Goal: Find specific fact: Find specific fact

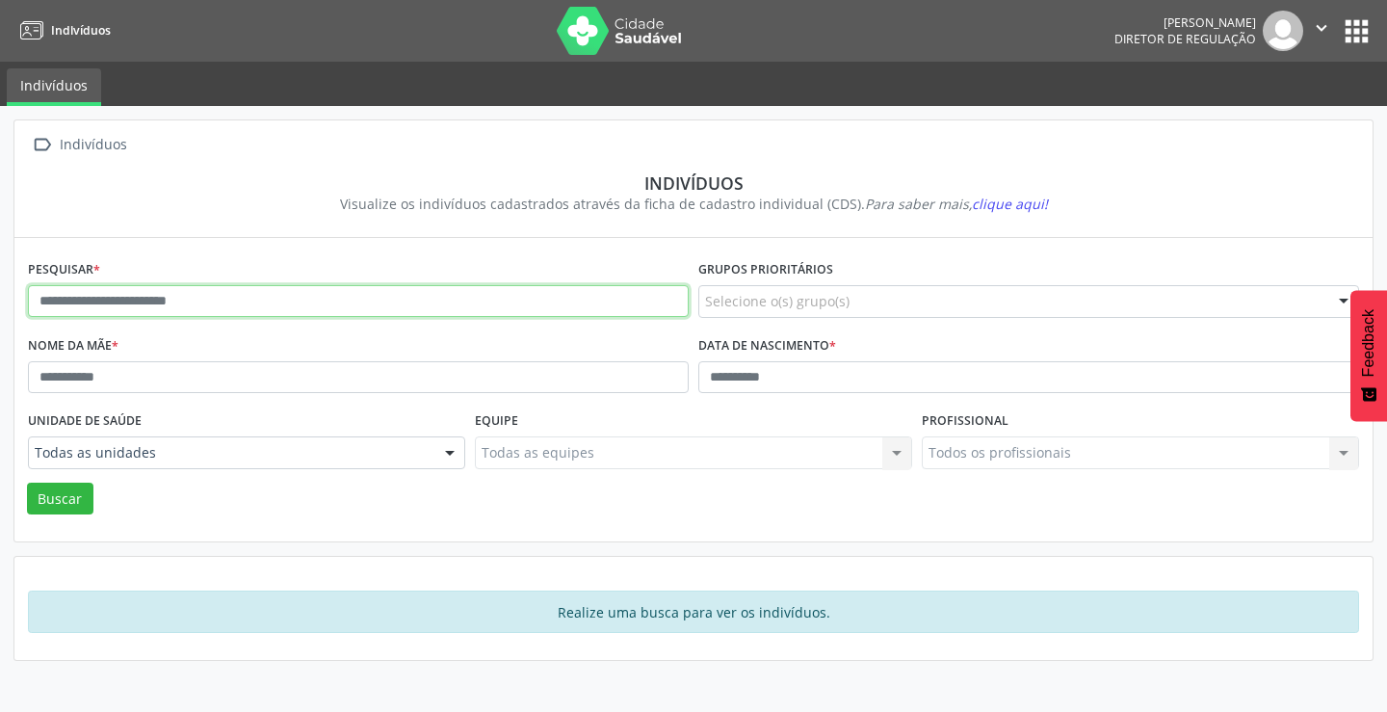
drag, startPoint x: 296, startPoint y: 305, endPoint x: 271, endPoint y: 294, distance: 27.6
click at [271, 294] on input "text" at bounding box center [358, 301] width 661 height 33
click at [27, 483] on button "Buscar" at bounding box center [60, 499] width 66 height 33
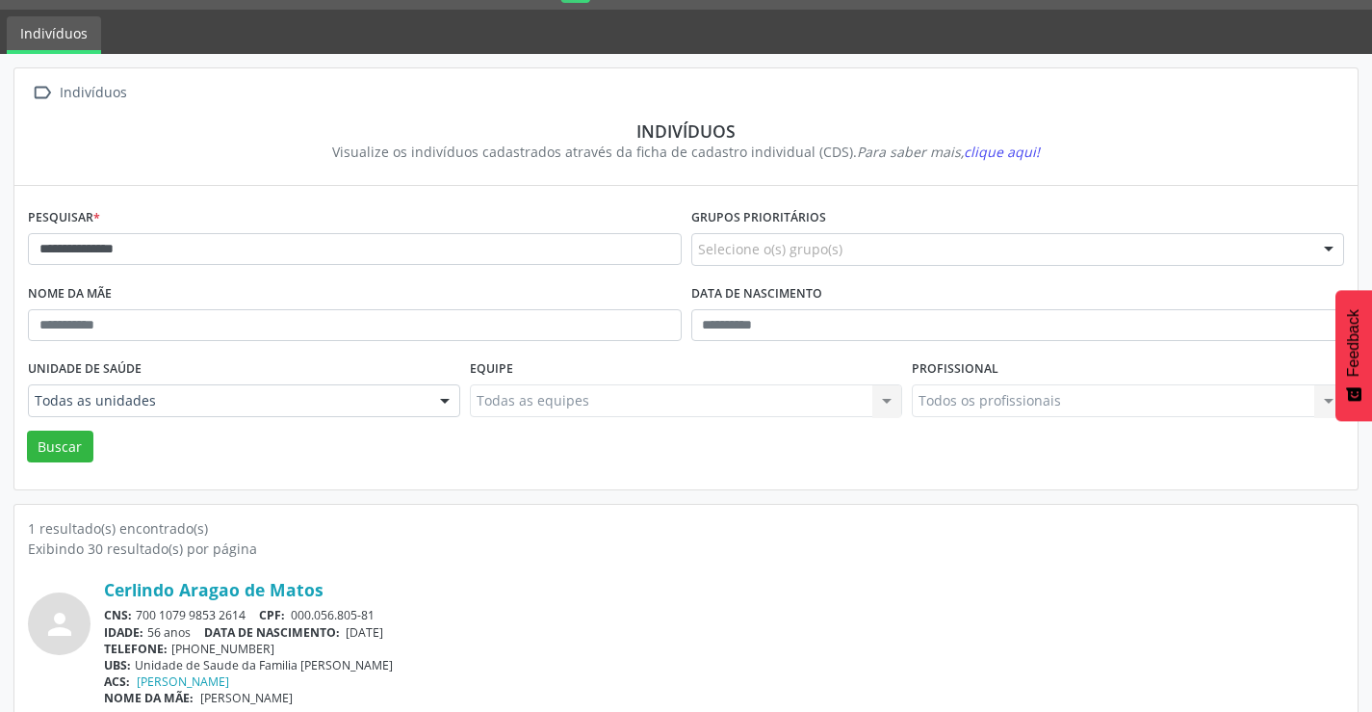
scroll to position [74, 0]
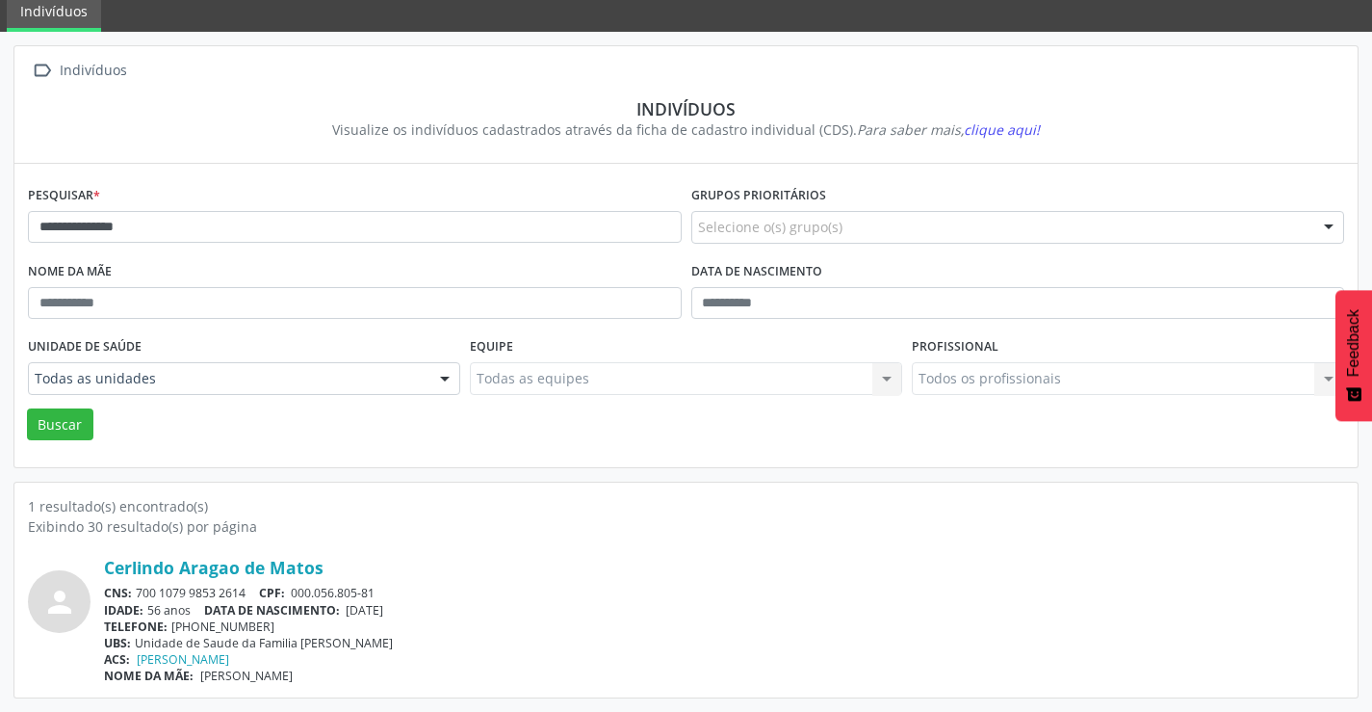
drag, startPoint x: 256, startPoint y: 590, endPoint x: 136, endPoint y: 593, distance: 120.4
click at [136, 593] on div "CNS: 700 1079 9853 2614 CPF: 000.056.805-81" at bounding box center [724, 593] width 1241 height 16
copy div "700 1079 9853 2614"
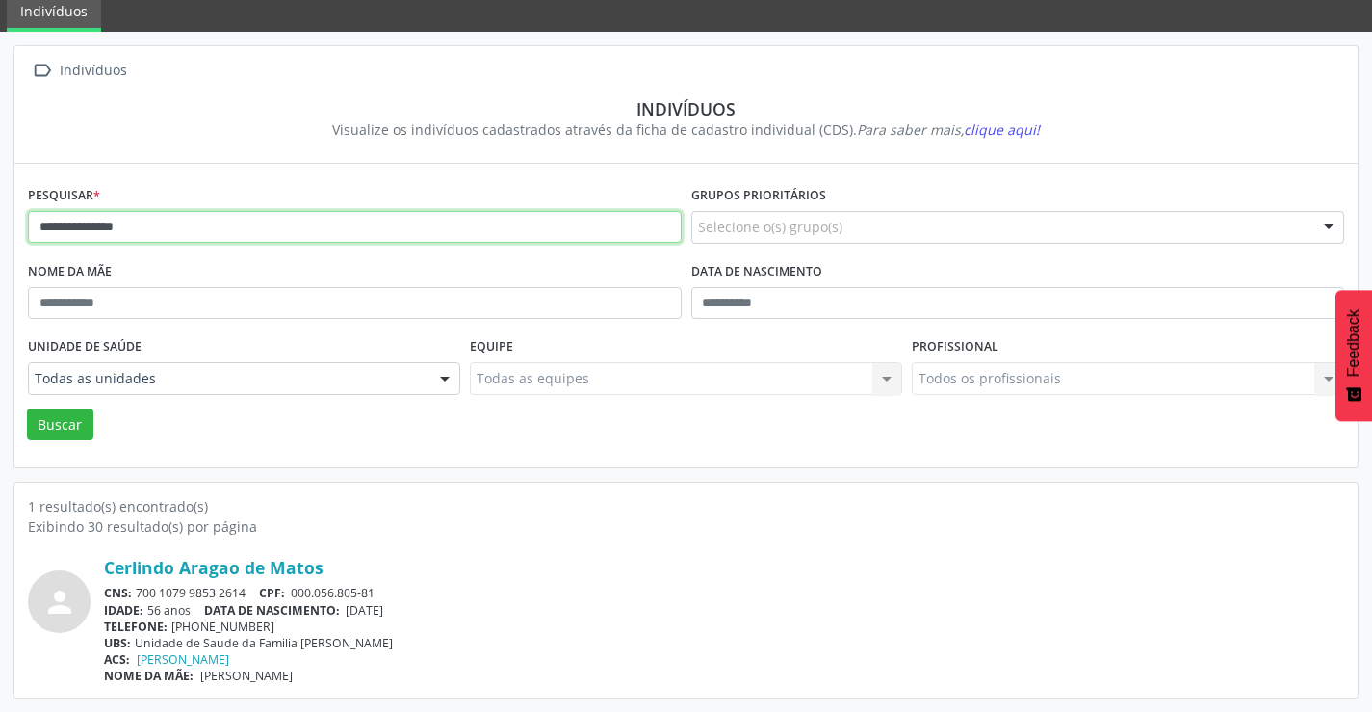
click at [263, 228] on input "**********" at bounding box center [355, 227] width 654 height 33
type input "*"
click at [27, 408] on button "Buscar" at bounding box center [60, 424] width 66 height 33
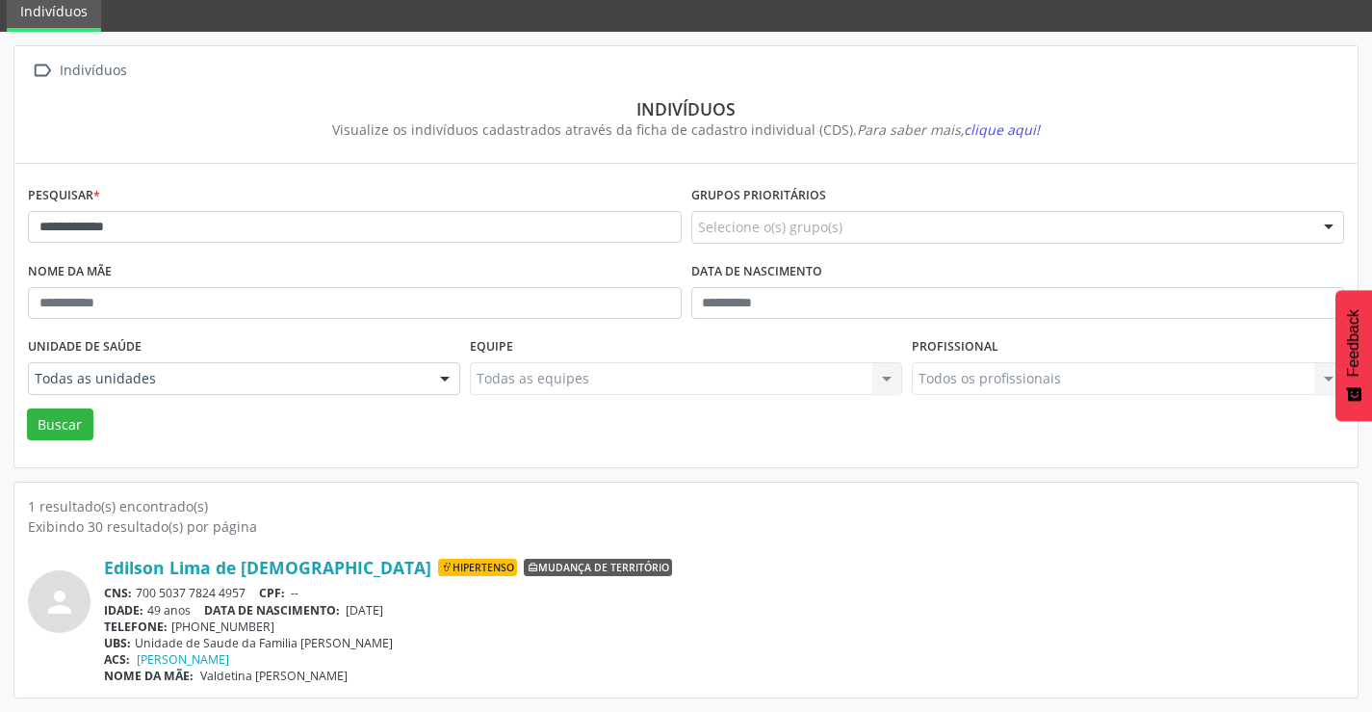
drag, startPoint x: 252, startPoint y: 589, endPoint x: 139, endPoint y: 594, distance: 113.8
click at [139, 594] on div "CNS: 700 5037 7824 4957 CPF: --" at bounding box center [724, 593] width 1241 height 16
copy div "700 5037 7824 4957"
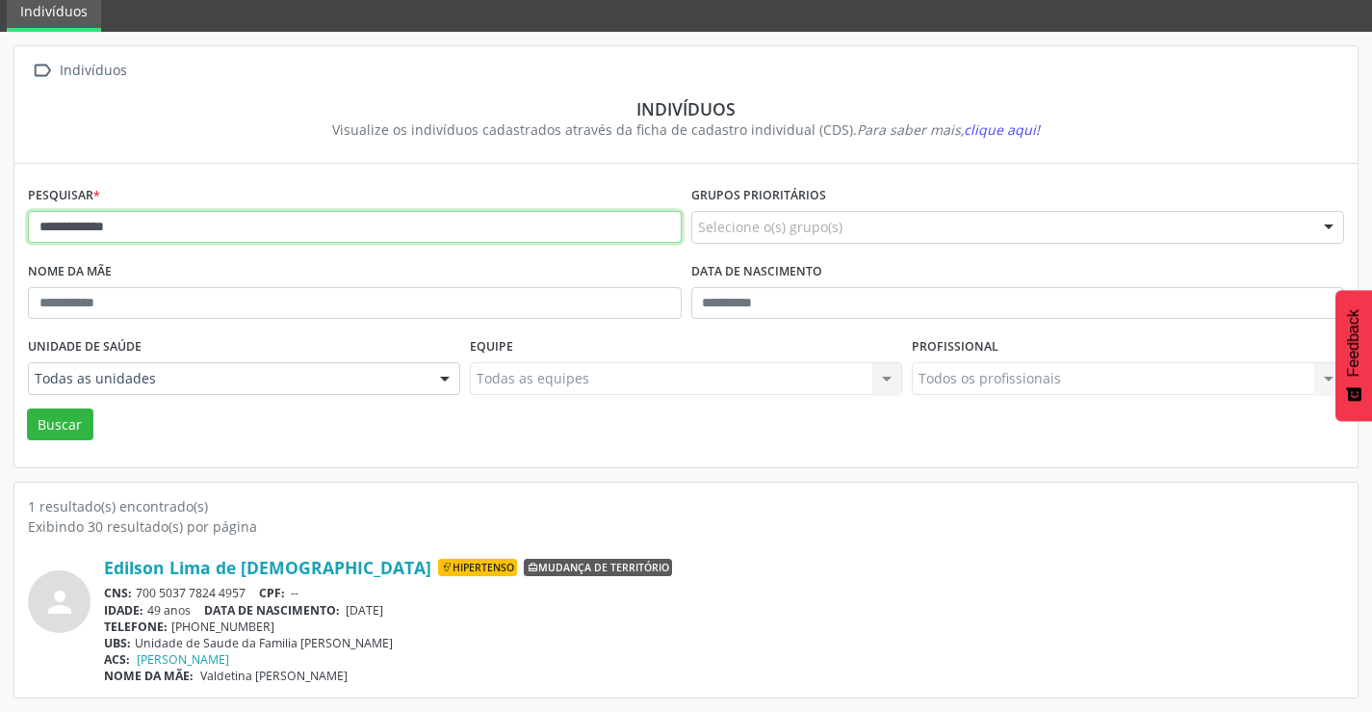
click at [226, 219] on input "**********" at bounding box center [355, 227] width 654 height 33
type input "*"
click at [27, 408] on button "Buscar" at bounding box center [60, 424] width 66 height 33
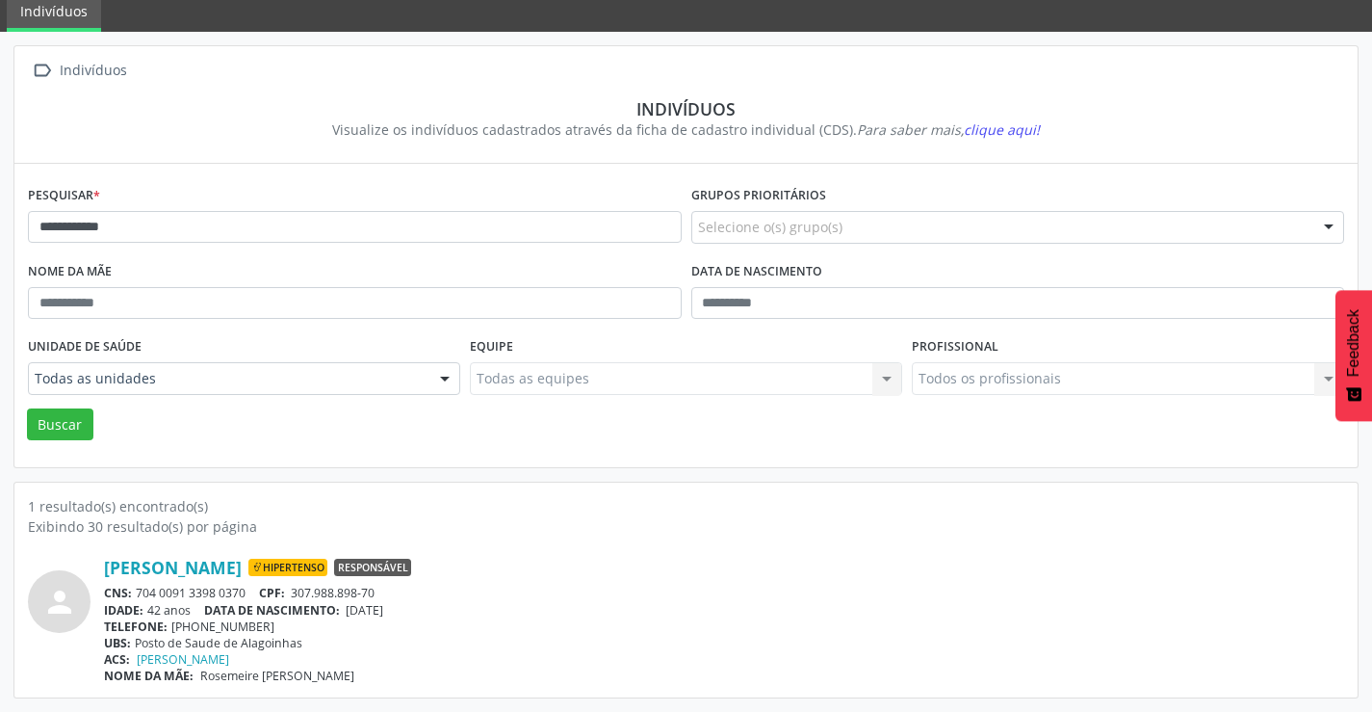
drag, startPoint x: 255, startPoint y: 591, endPoint x: 132, endPoint y: 589, distance: 123.3
click at [132, 590] on div "CNS: 704 0091 3398 0370 CPF: 307.988.898-70" at bounding box center [724, 593] width 1241 height 16
copy div "704 0091 3398 0370"
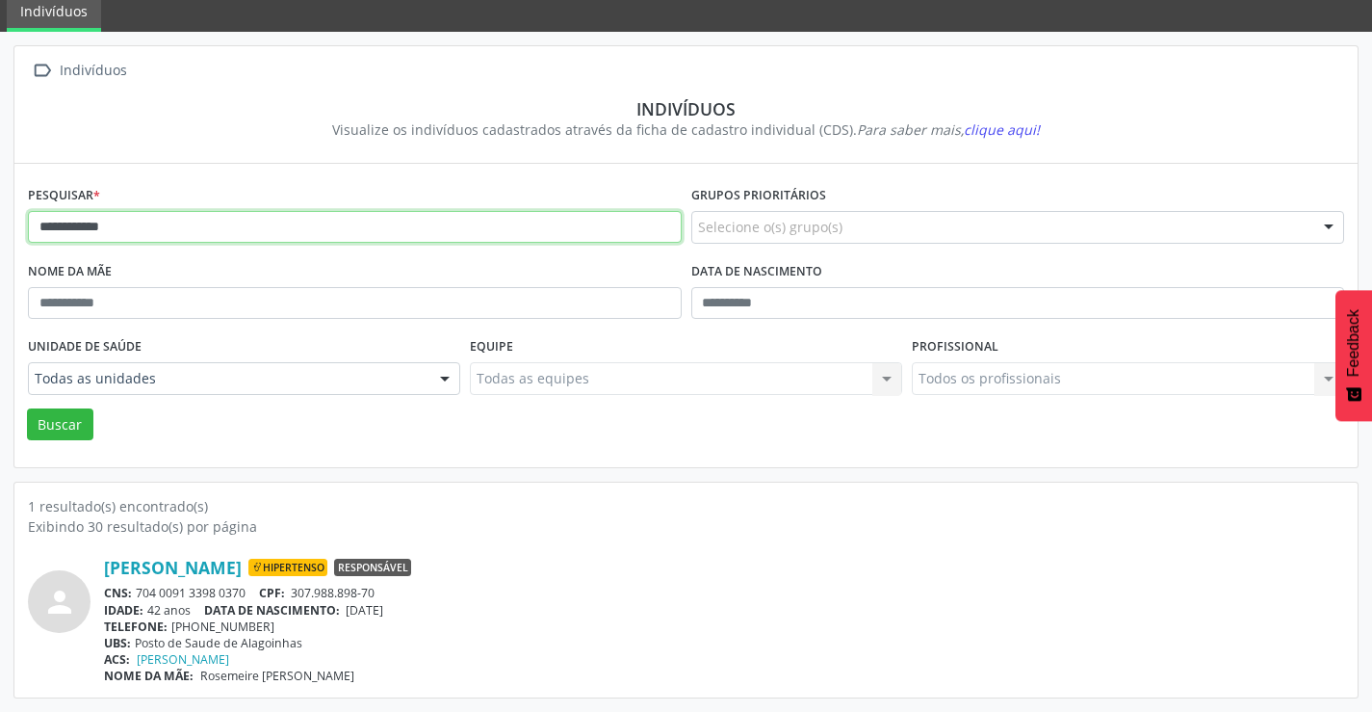
click at [153, 222] on input "**********" at bounding box center [355, 227] width 654 height 33
type input "*"
click at [27, 408] on button "Buscar" at bounding box center [60, 424] width 66 height 33
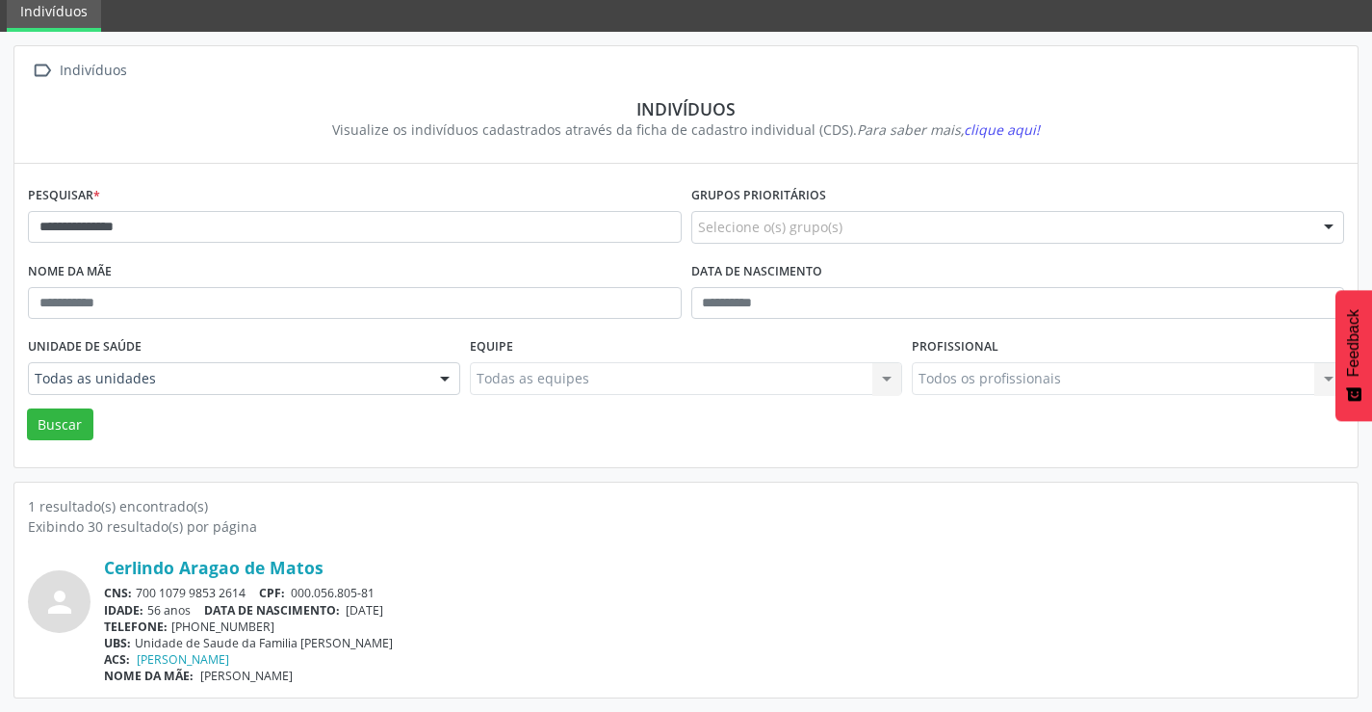
drag, startPoint x: 250, startPoint y: 588, endPoint x: 138, endPoint y: 584, distance: 112.8
click at [138, 584] on div "[PERSON_NAME] CNS: 700 1079 9853 2614 CPF: 000.056.805-81 IDADE: 56 anos DATA D…" at bounding box center [724, 620] width 1241 height 127
copy div "700 1079 9853 2614"
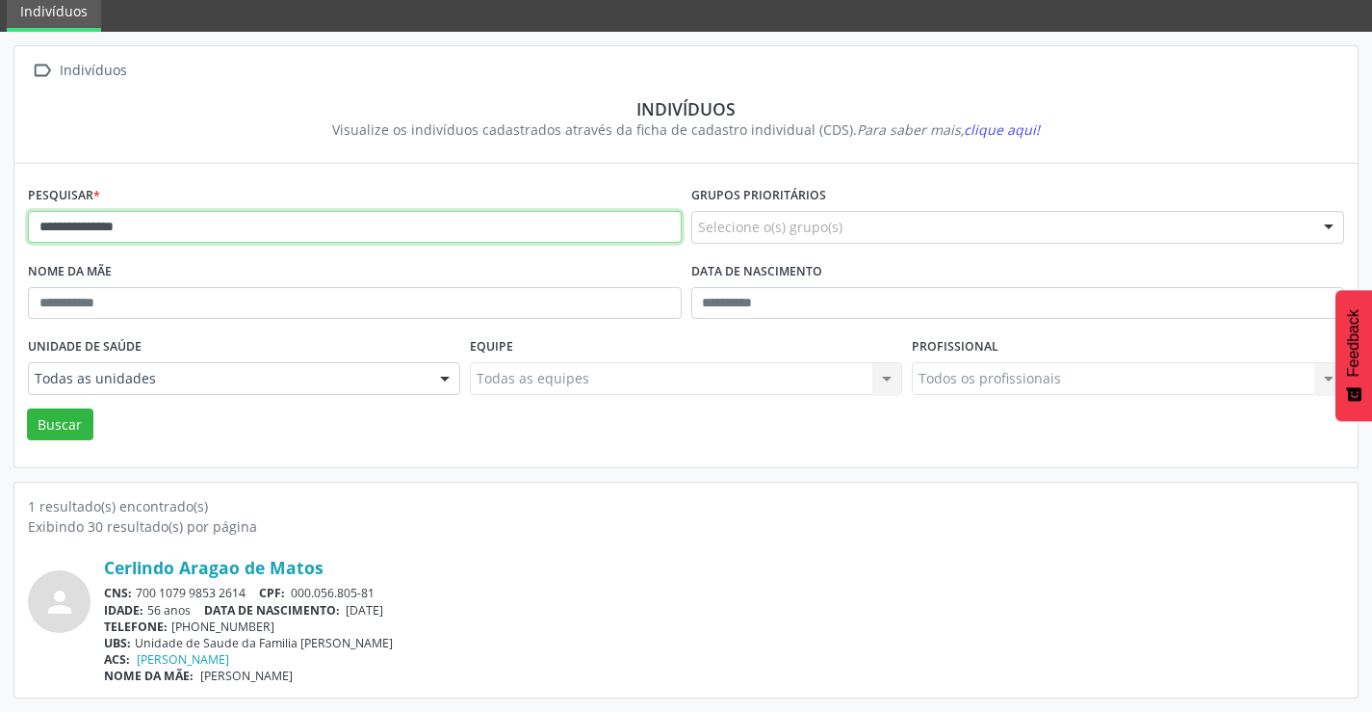
click at [157, 230] on input "**********" at bounding box center [355, 227] width 654 height 33
type input "*"
click at [27, 408] on button "Buscar" at bounding box center [60, 424] width 66 height 33
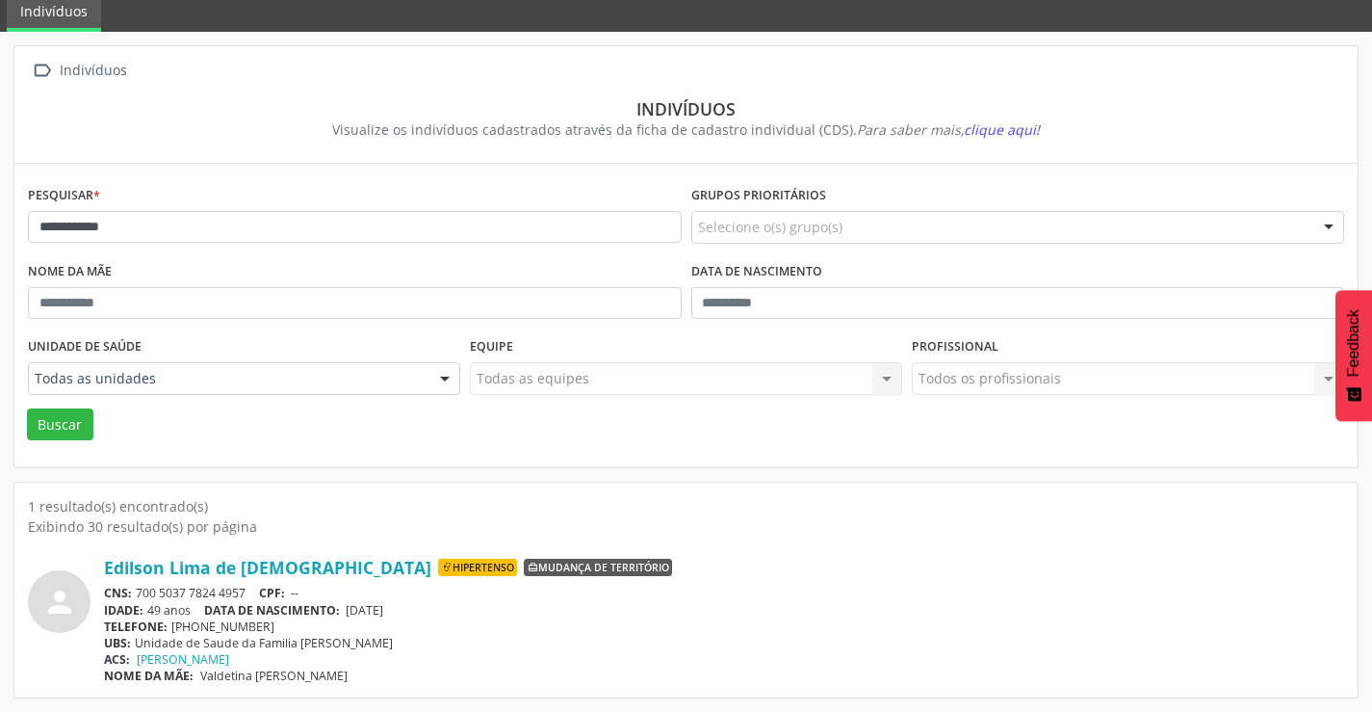
drag, startPoint x: 255, startPoint y: 588, endPoint x: 144, endPoint y: 593, distance: 111.8
click at [141, 593] on div "CNS: 700 5037 7824 4957 CPF: --" at bounding box center [724, 593] width 1241 height 16
copy div "700 5037 7824 4957"
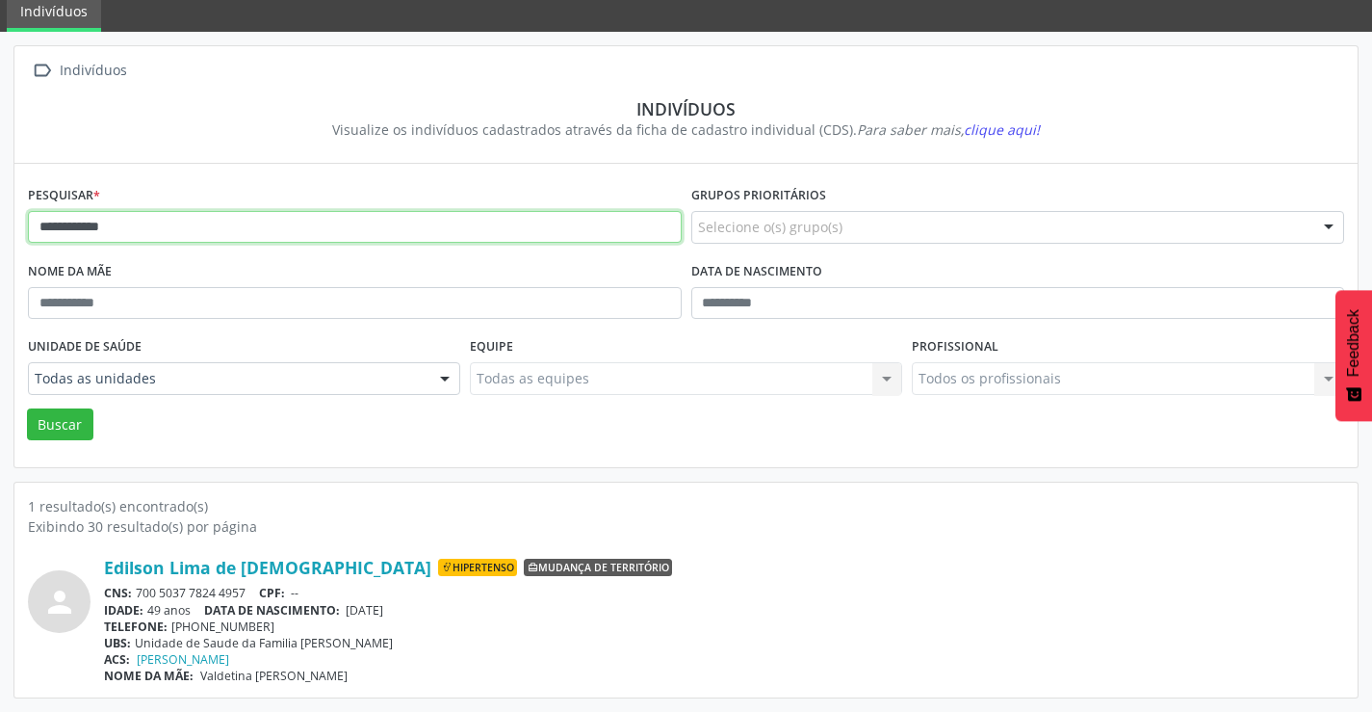
click at [215, 239] on input "**********" at bounding box center [355, 227] width 654 height 33
type input "*"
click at [27, 408] on button "Buscar" at bounding box center [60, 424] width 66 height 33
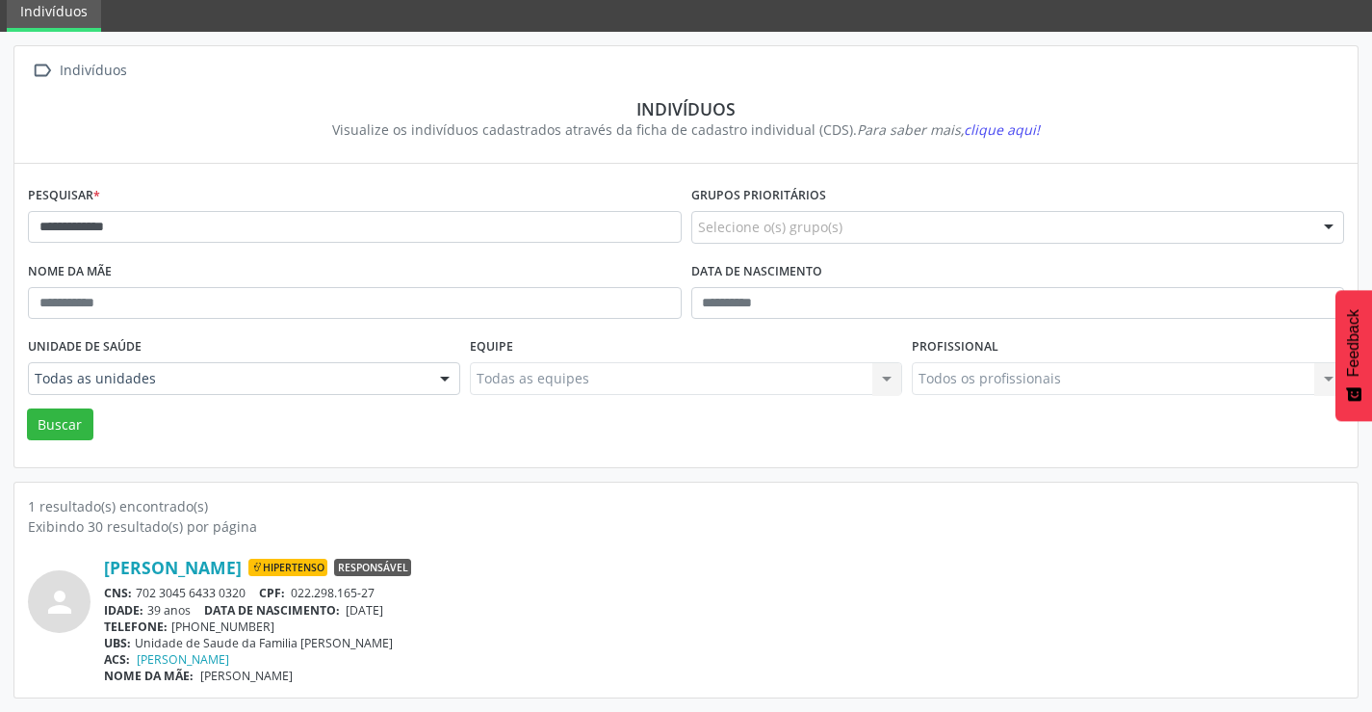
drag, startPoint x: 252, startPoint y: 589, endPoint x: 141, endPoint y: 591, distance: 111.7
click at [141, 591] on div "CNS: 702 3045 6433 0320 CPF: 022.298.165-27" at bounding box center [724, 593] width 1241 height 16
copy div "702 3045 6433 0320"
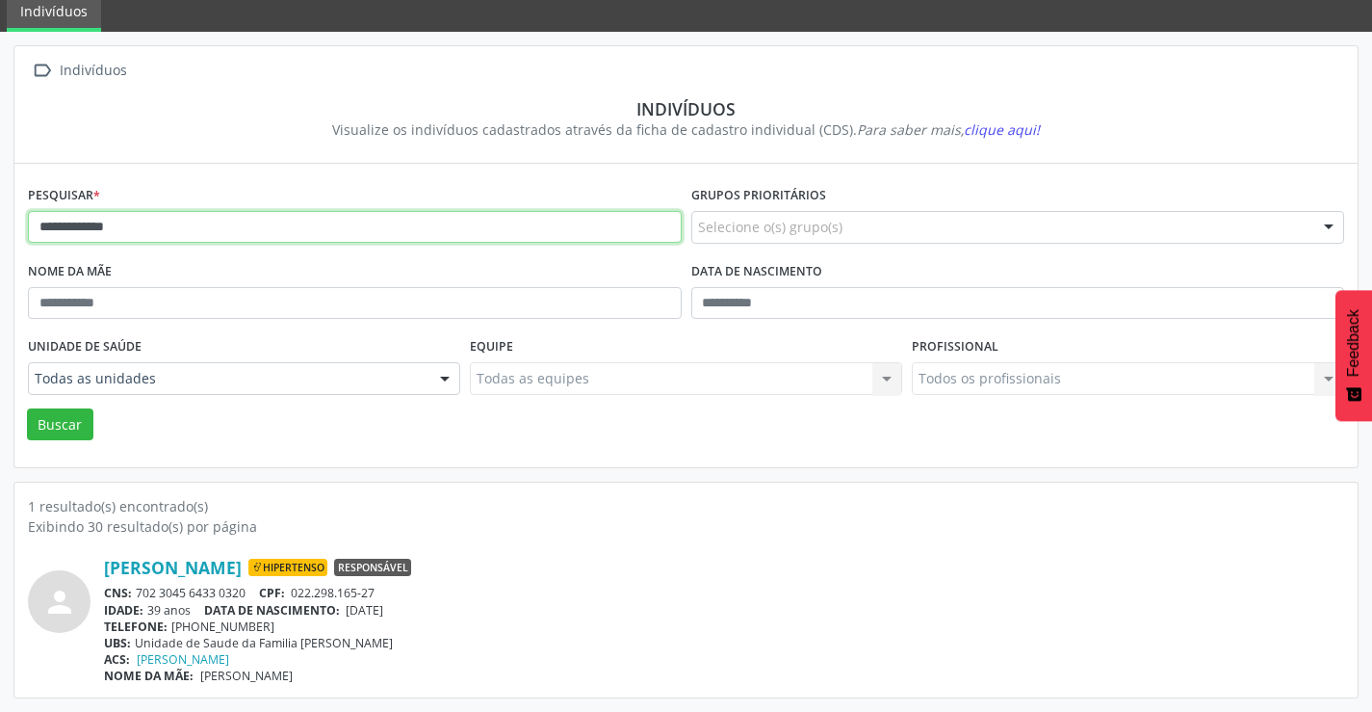
click at [207, 237] on input "**********" at bounding box center [355, 227] width 654 height 33
type input "*"
click at [27, 408] on button "Buscar" at bounding box center [60, 424] width 66 height 33
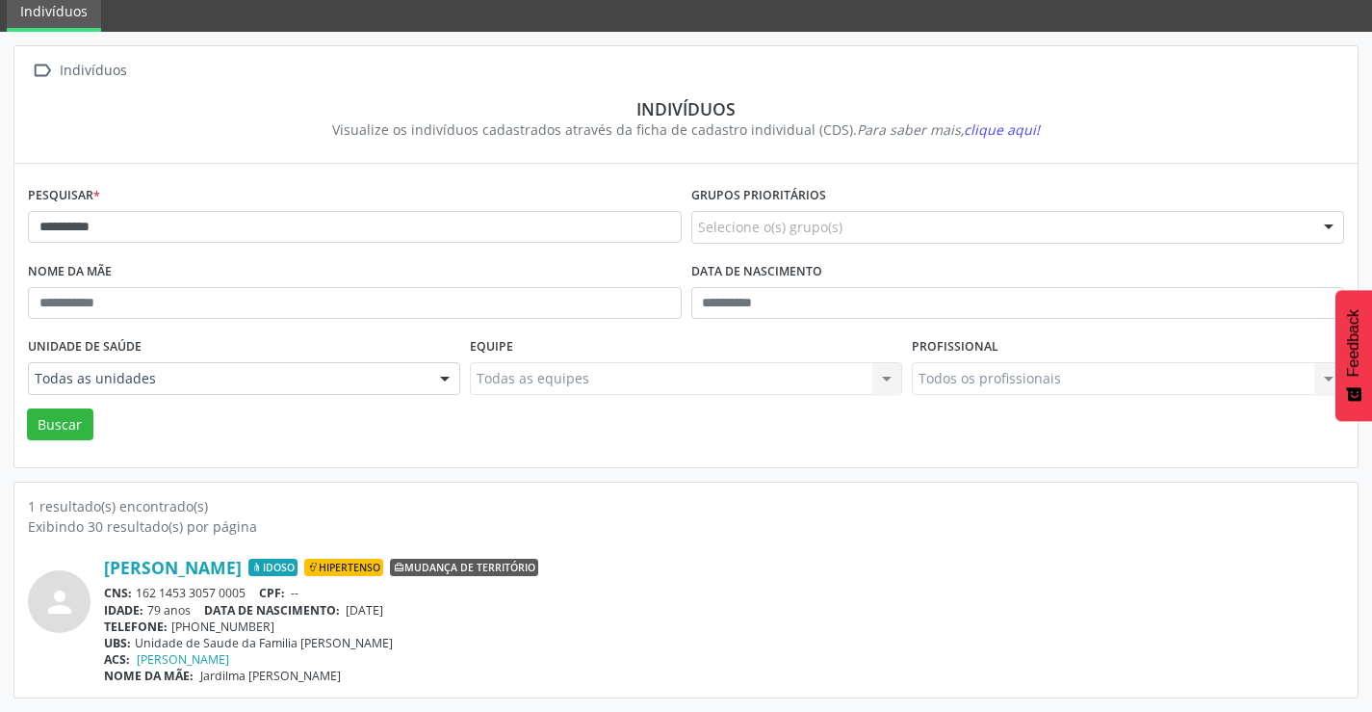
drag, startPoint x: 255, startPoint y: 590, endPoint x: 140, endPoint y: 590, distance: 115.6
click at [140, 590] on div "CNS: 162 1453 3057 0005 CPF: --" at bounding box center [724, 593] width 1241 height 16
copy div "162 1453 3057 0005"
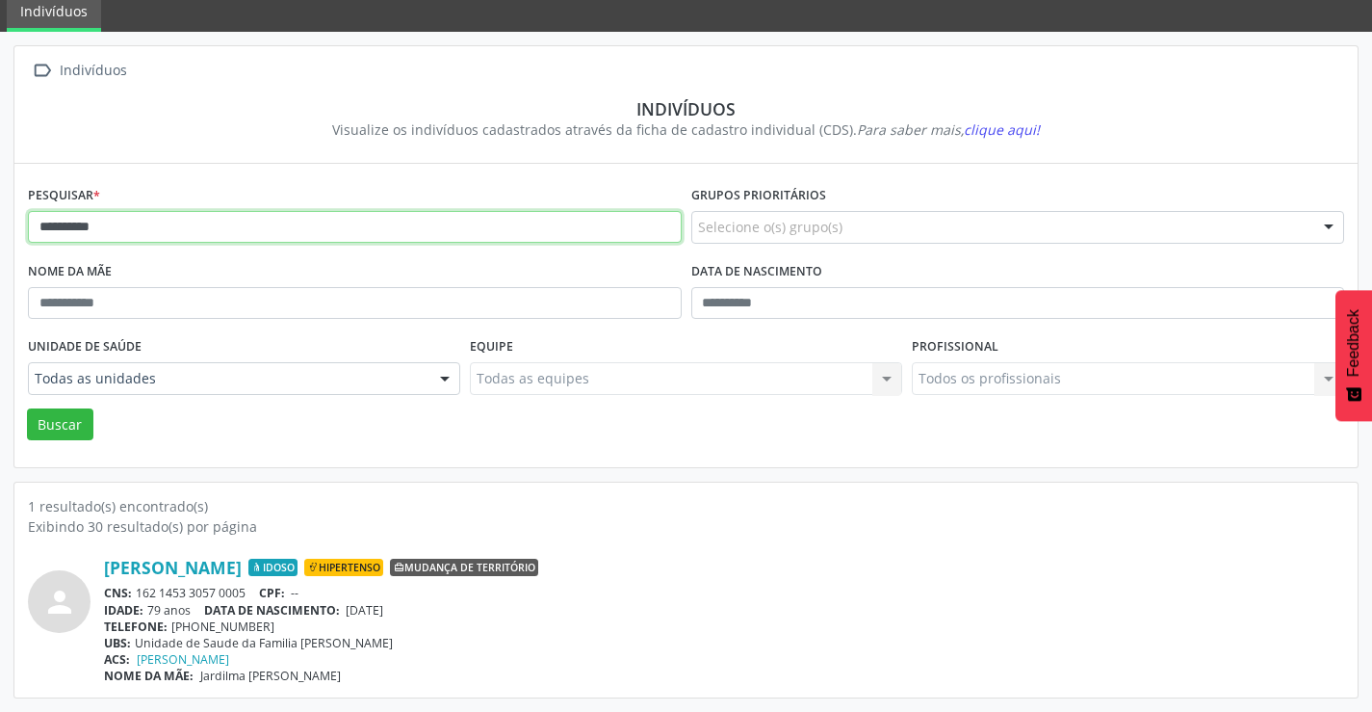
click at [281, 224] on input "**********" at bounding box center [355, 227] width 654 height 33
type input "*"
click at [27, 408] on button "Buscar" at bounding box center [60, 424] width 66 height 33
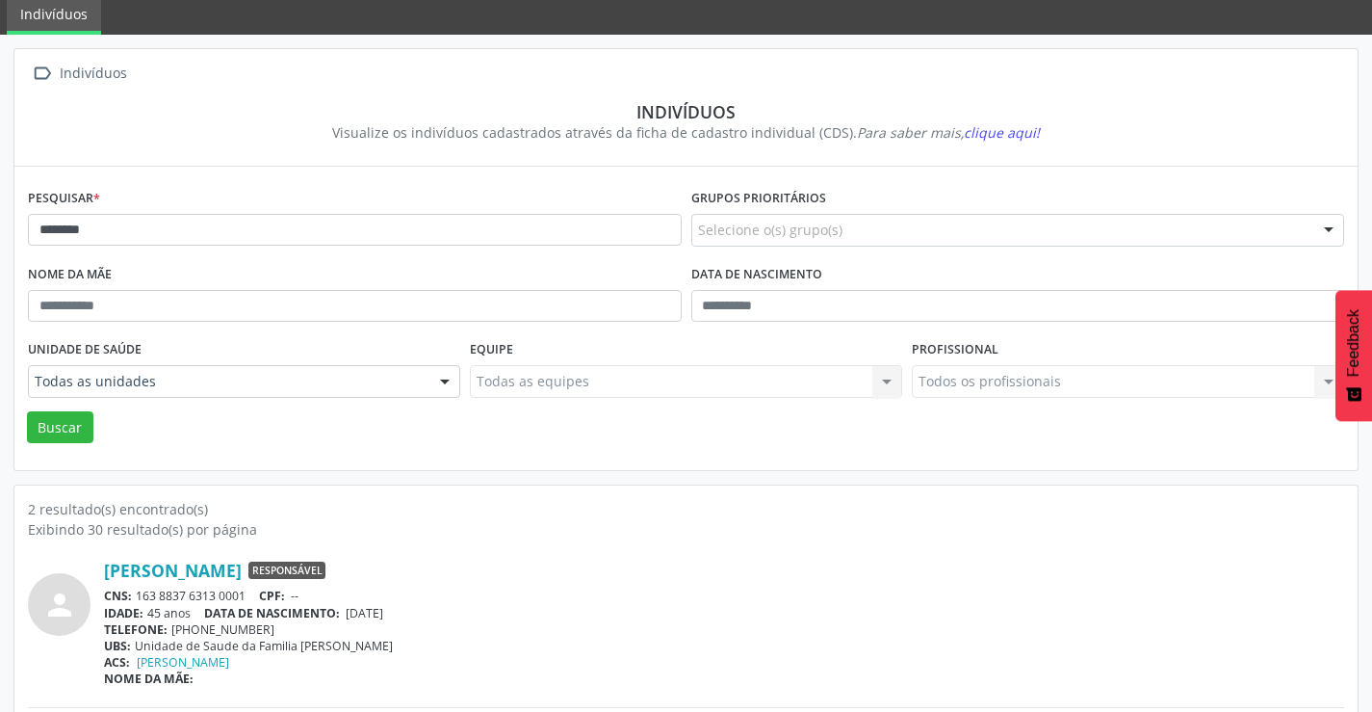
scroll to position [244, 0]
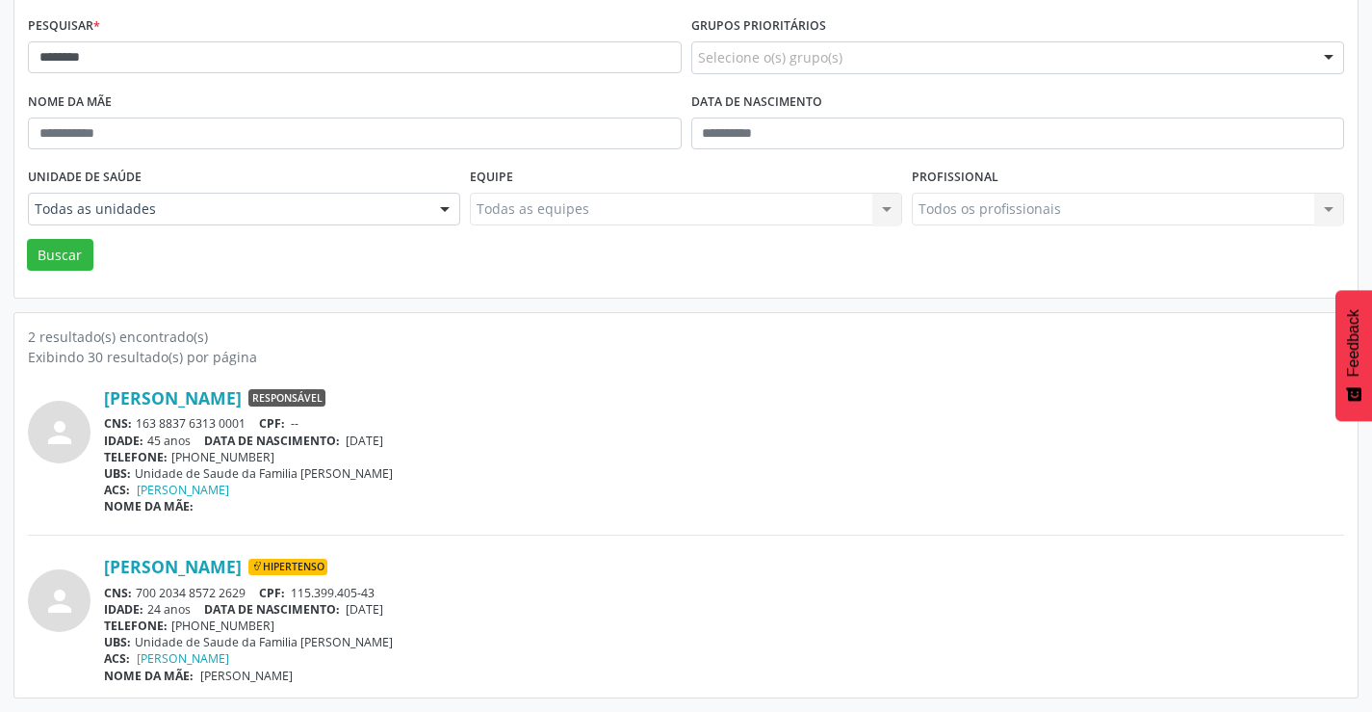
drag, startPoint x: 252, startPoint y: 592, endPoint x: 152, endPoint y: 591, distance: 100.2
click at [138, 594] on div "CNS: 700 2034 8572 2629 CPF: 115.399.405-43" at bounding box center [724, 593] width 1241 height 16
copy div "700 2034 8572 2629"
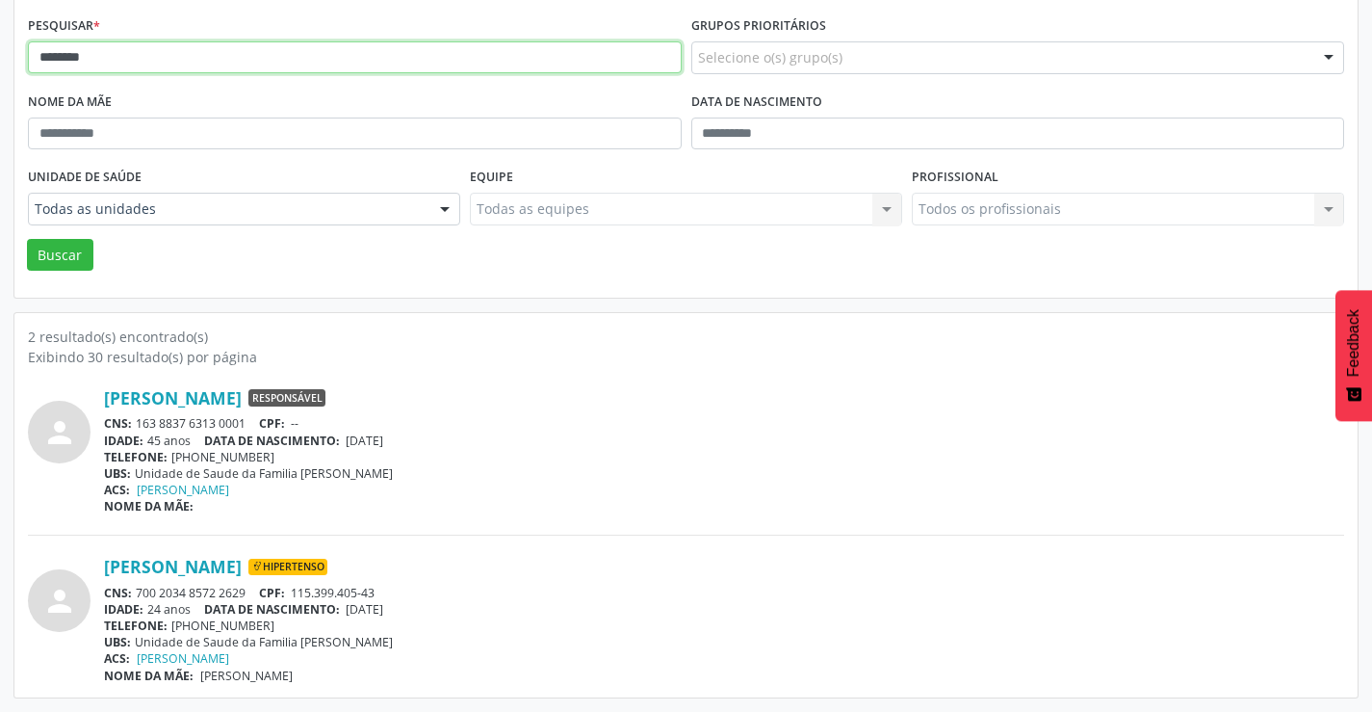
click at [278, 59] on input "********" at bounding box center [355, 57] width 654 height 33
type input "*"
click at [27, 239] on button "Buscar" at bounding box center [60, 255] width 66 height 33
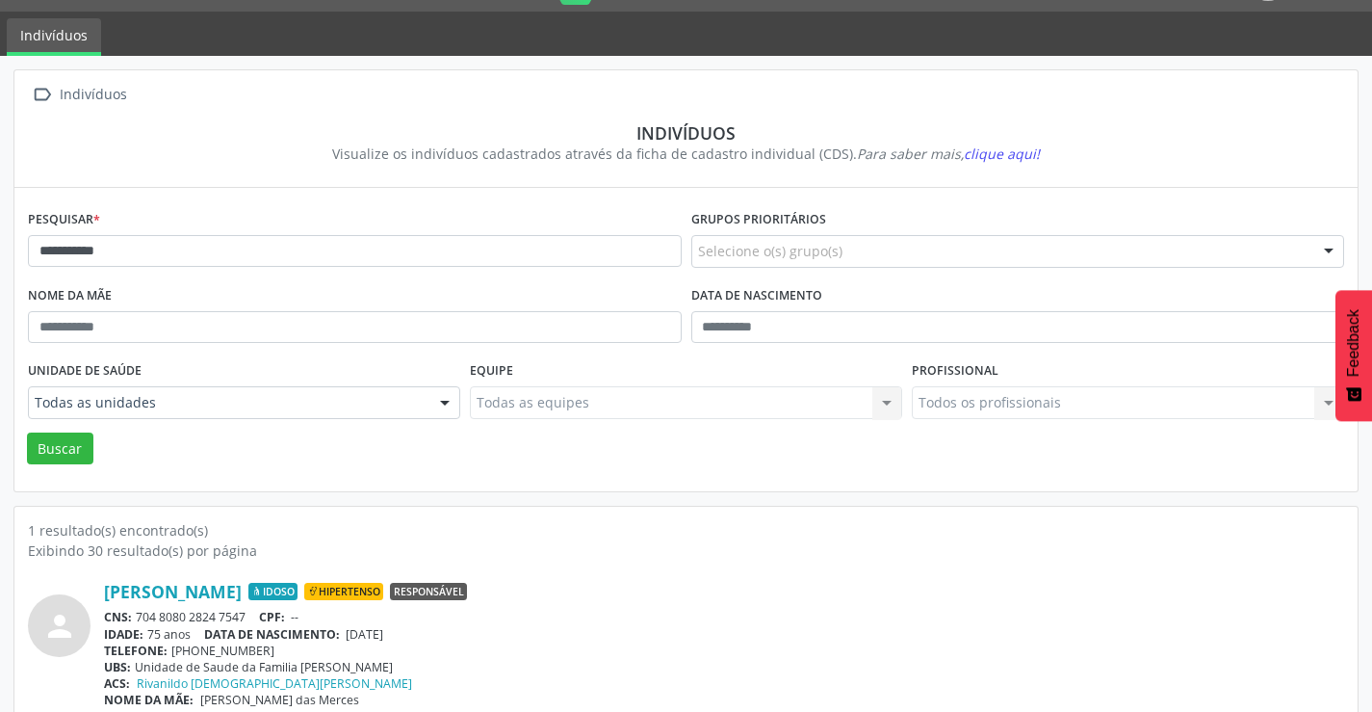
scroll to position [74, 0]
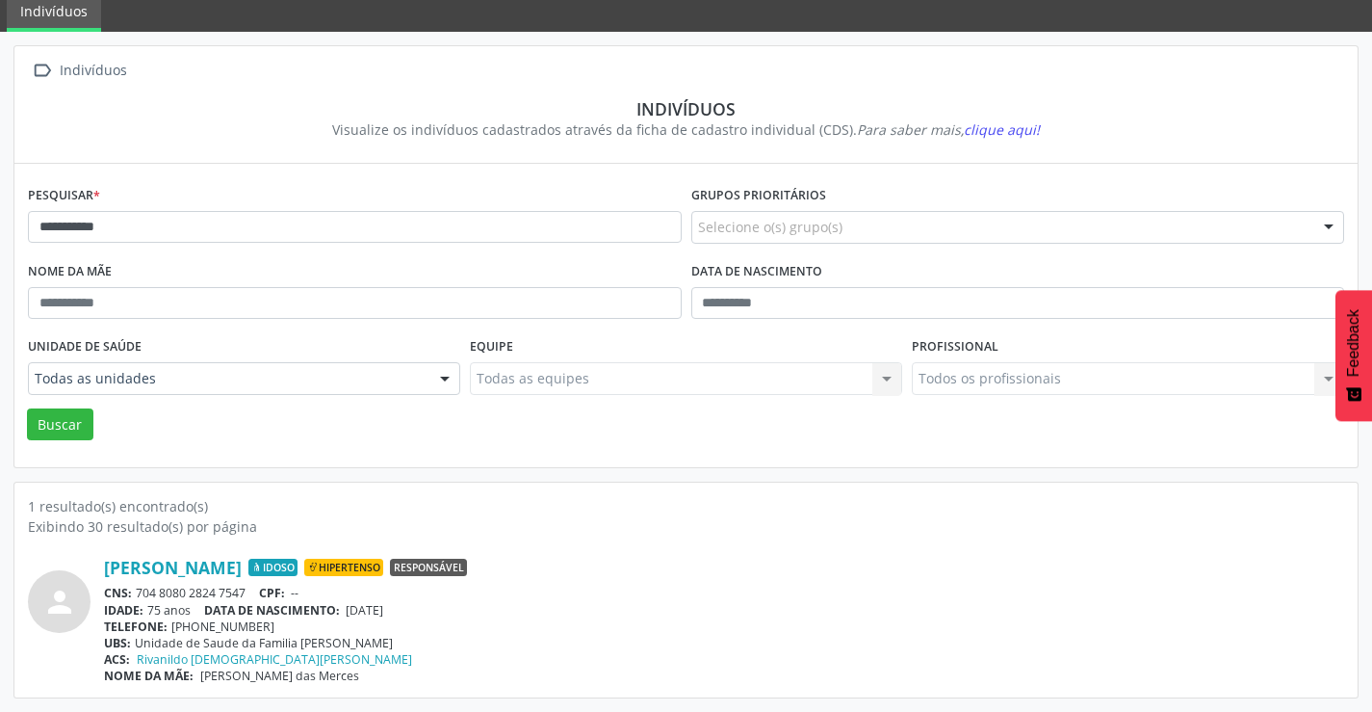
drag, startPoint x: 254, startPoint y: 590, endPoint x: 141, endPoint y: 596, distance: 113.8
click at [141, 596] on div "CNS: 704 8080 2824 7547 CPF: --" at bounding box center [724, 593] width 1241 height 16
copy div "704 8080 2824 7547"
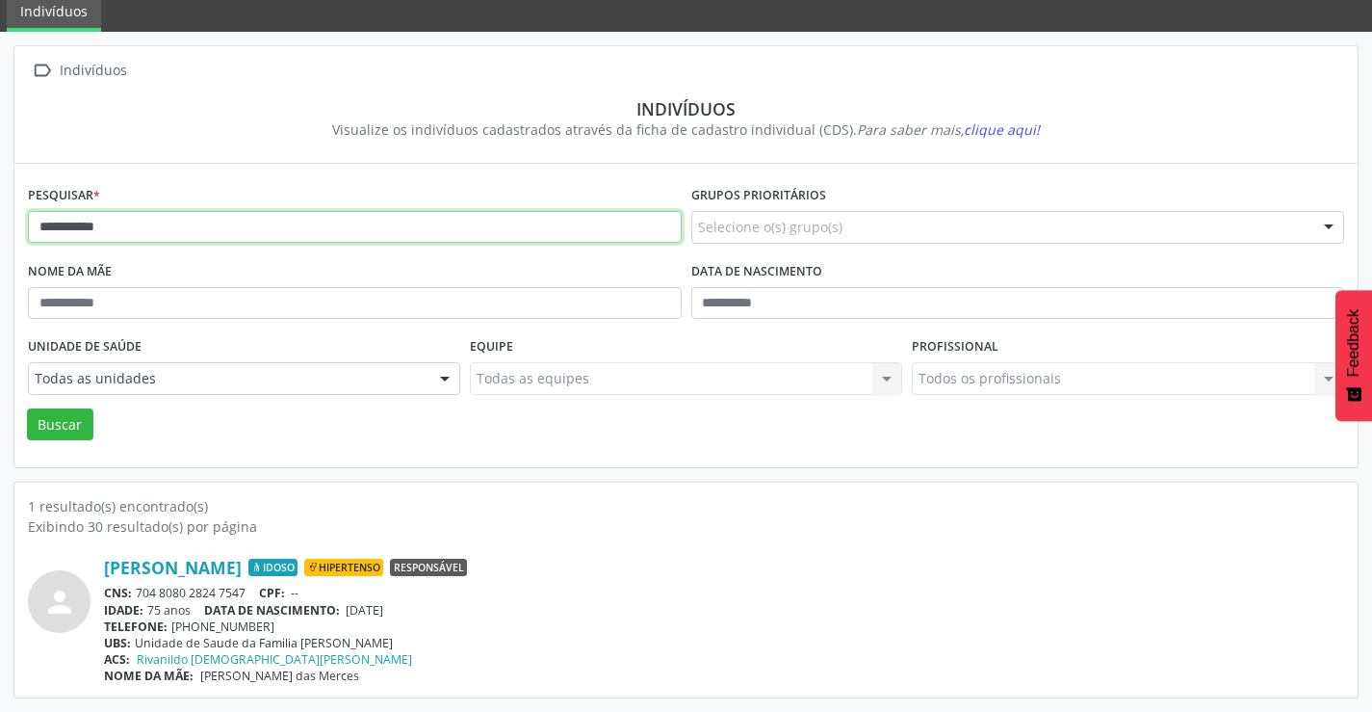
click at [244, 228] on input "**********" at bounding box center [355, 227] width 654 height 33
type input "*"
click at [27, 408] on button "Buscar" at bounding box center [60, 424] width 66 height 33
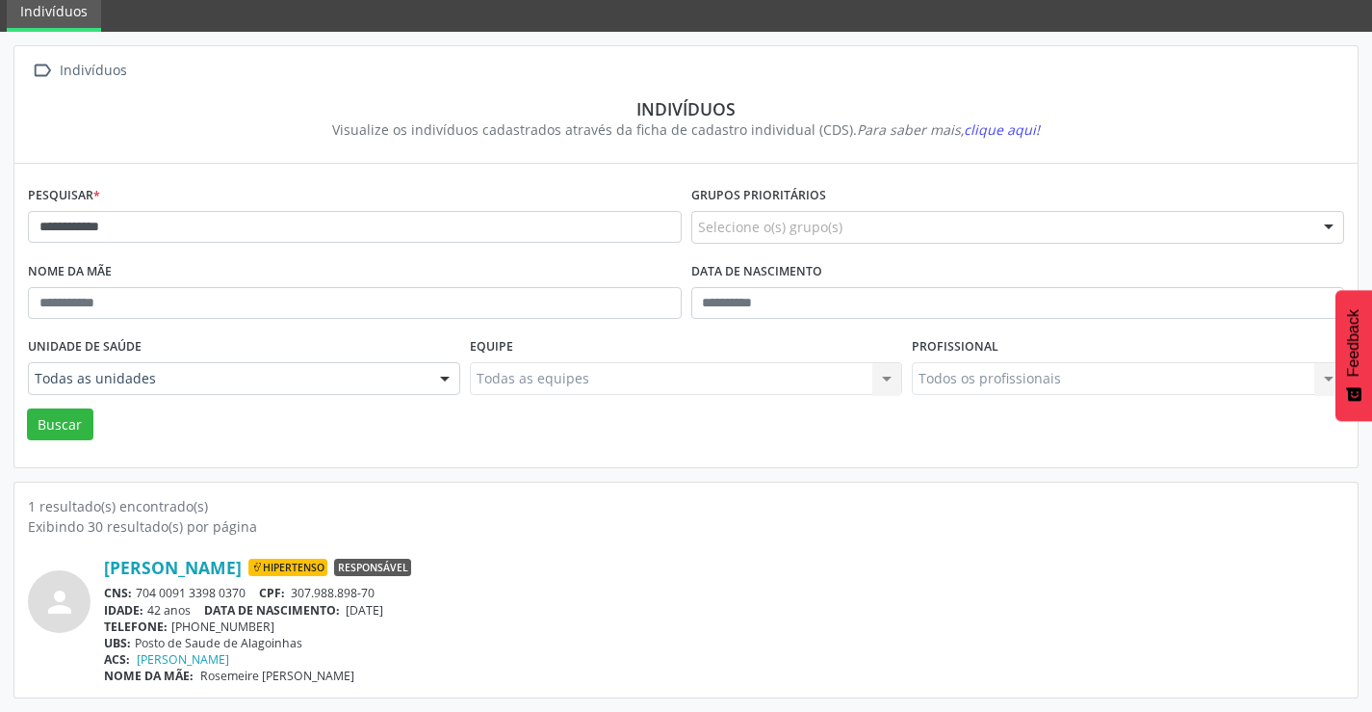
drag, startPoint x: 248, startPoint y: 589, endPoint x: 139, endPoint y: 594, distance: 109.9
click at [139, 594] on div "CNS: 704 0091 3398 0370 CPF: 307.988.898-70" at bounding box center [724, 593] width 1241 height 16
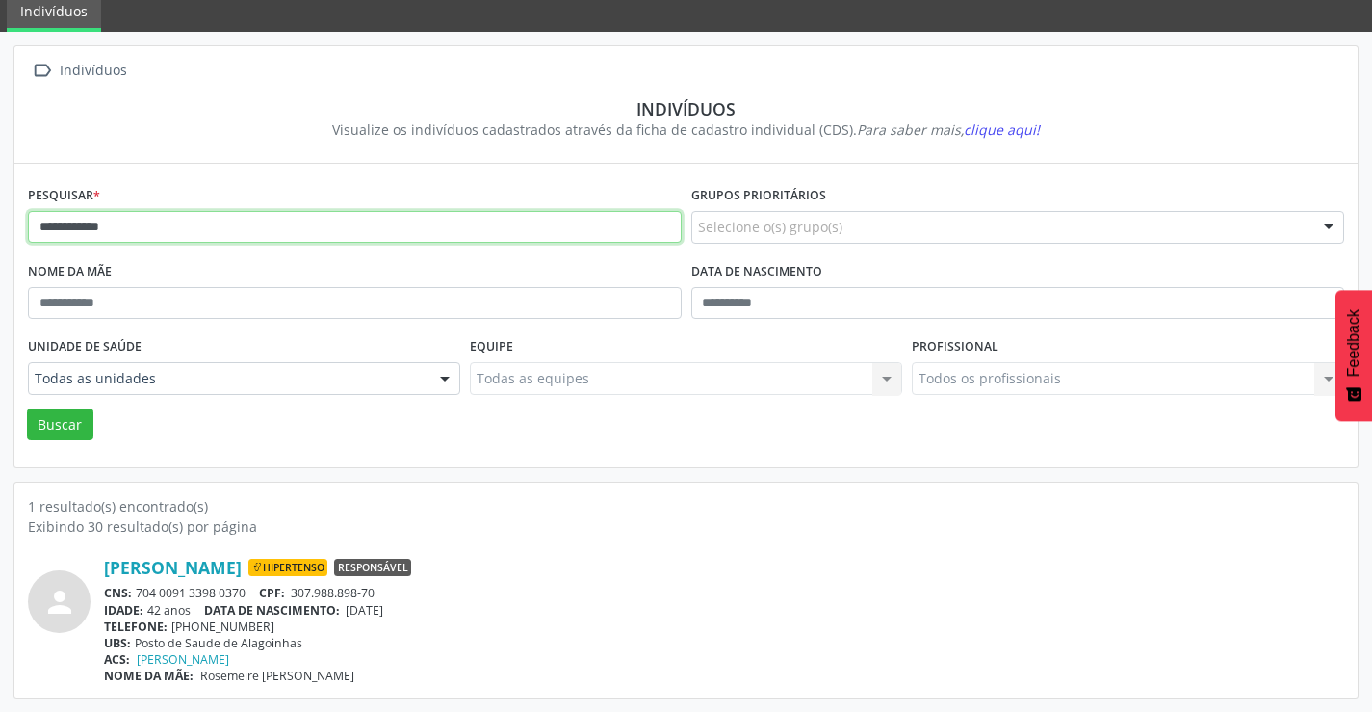
click at [182, 224] on input "**********" at bounding box center [355, 227] width 654 height 33
type input "*"
click at [27, 408] on button "Buscar" at bounding box center [60, 424] width 66 height 33
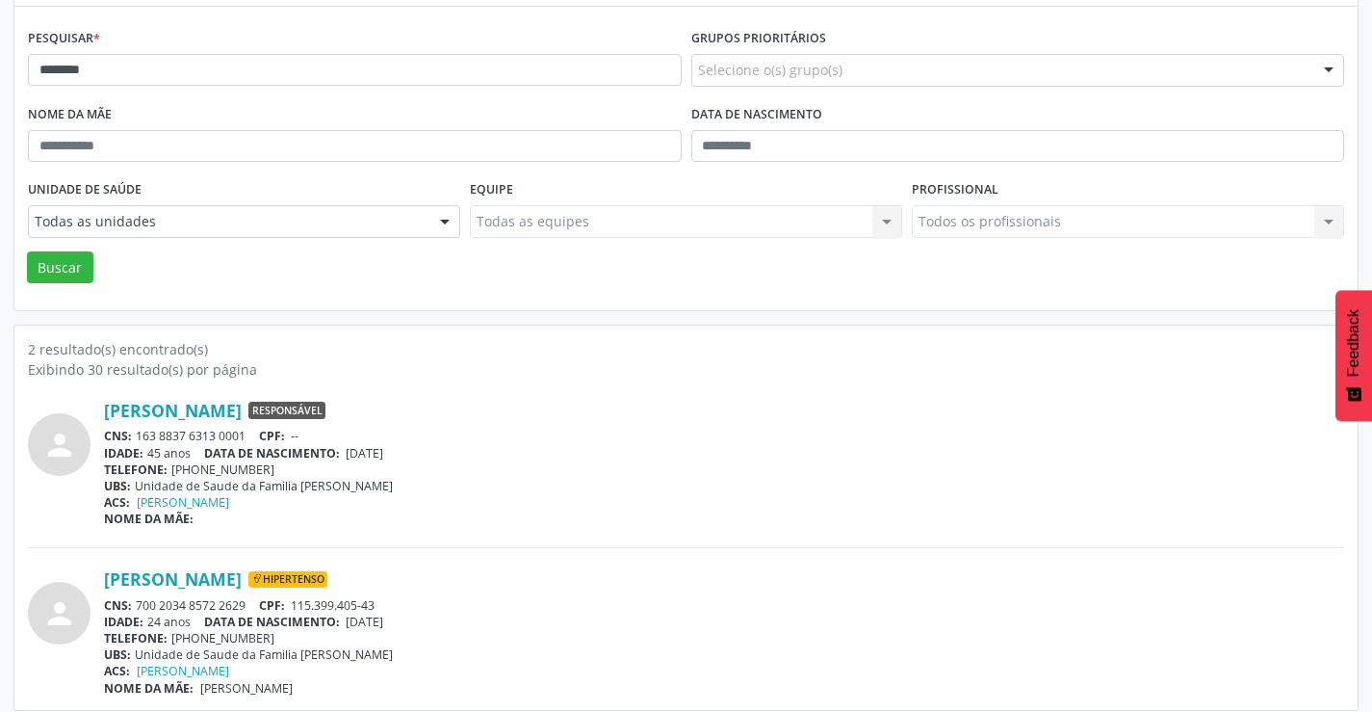
scroll to position [244, 0]
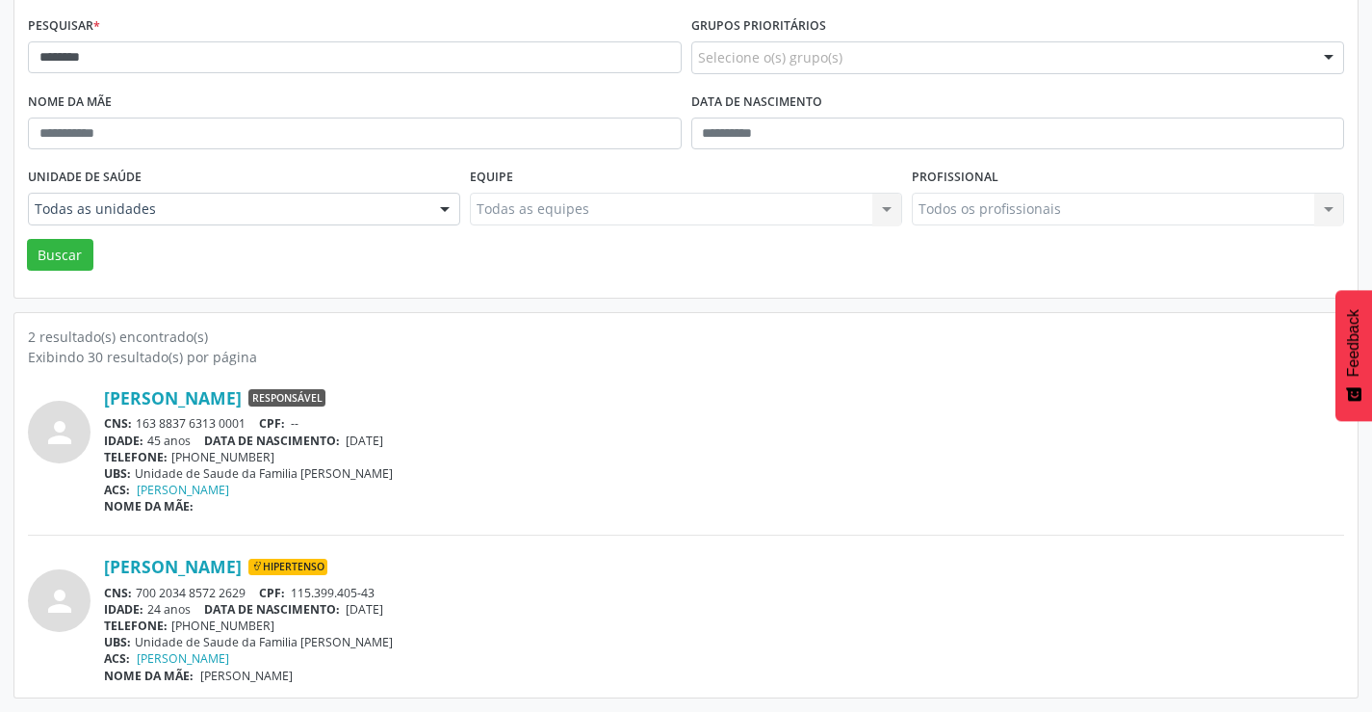
drag, startPoint x: 251, startPoint y: 588, endPoint x: 138, endPoint y: 589, distance: 113.7
click at [138, 589] on div "CNS: 700 2034 8572 2629 CPF: 115.399.405-43" at bounding box center [724, 593] width 1241 height 16
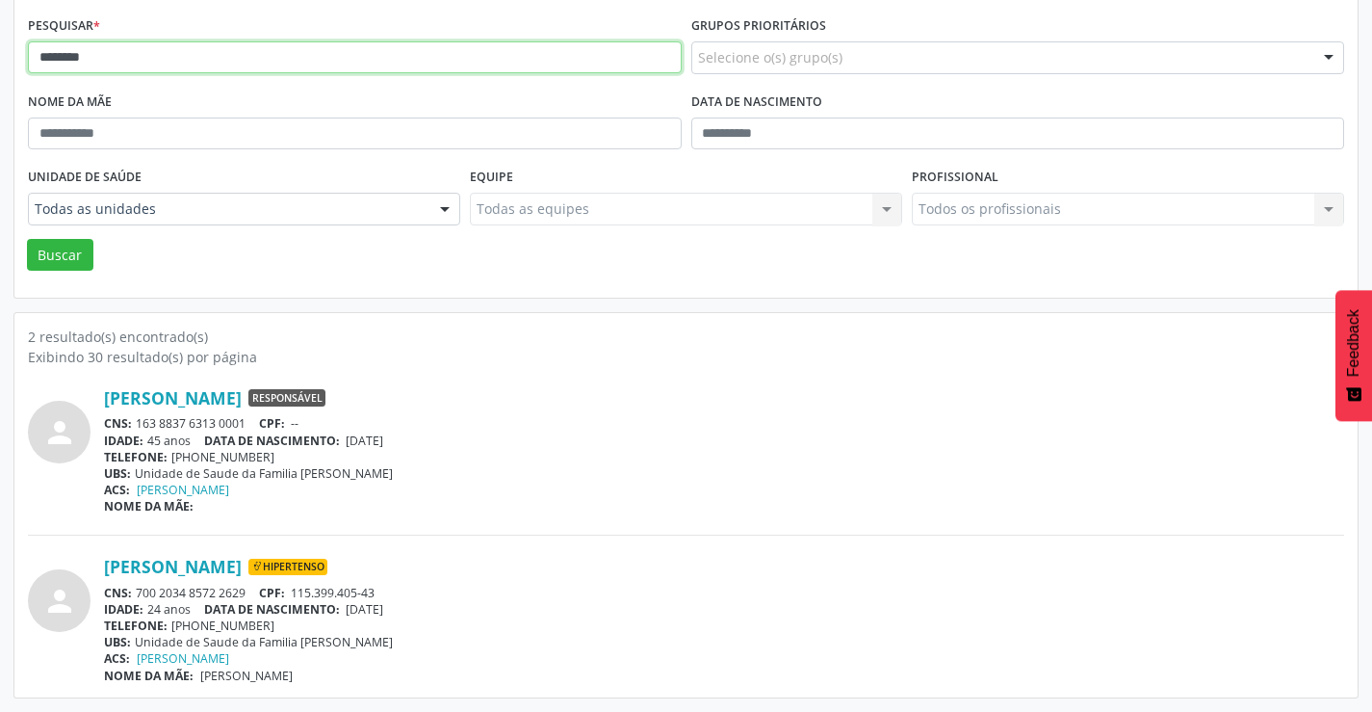
click at [140, 68] on input "********" at bounding box center [355, 57] width 654 height 33
type input "*"
click at [27, 239] on button "Buscar" at bounding box center [60, 255] width 66 height 33
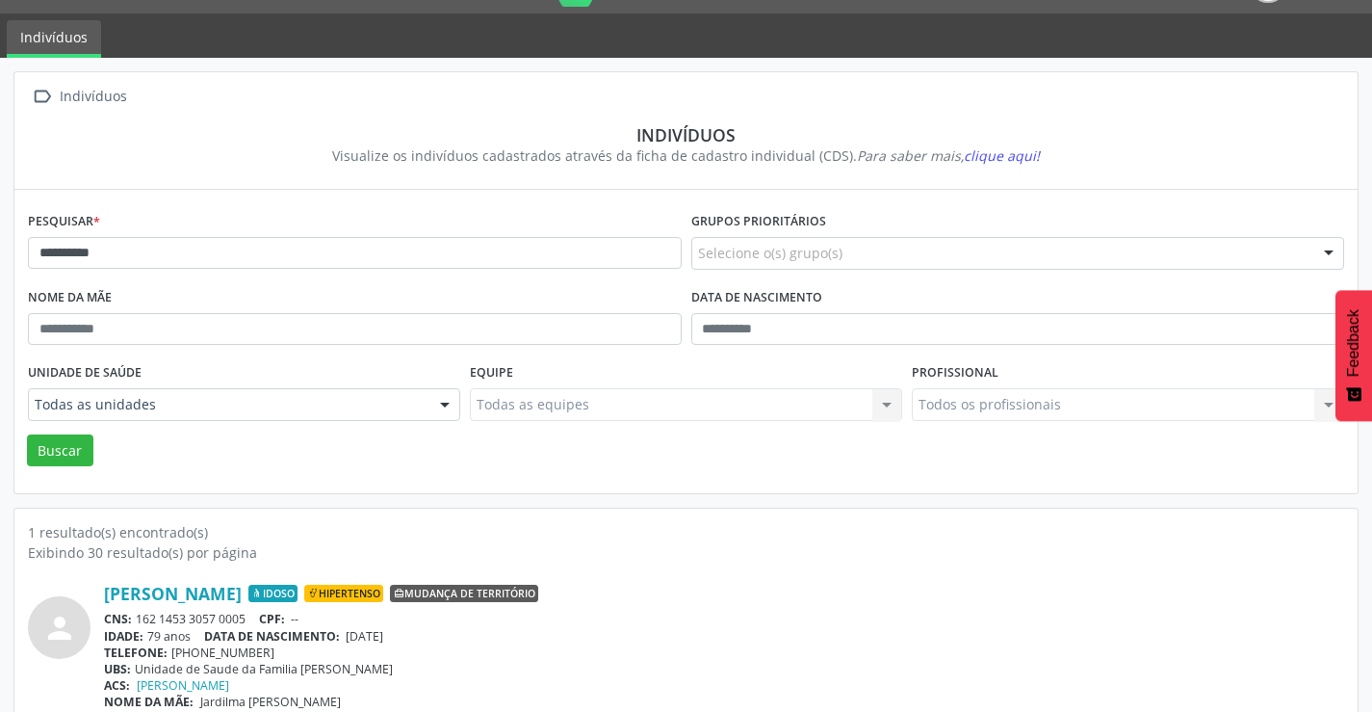
scroll to position [74, 0]
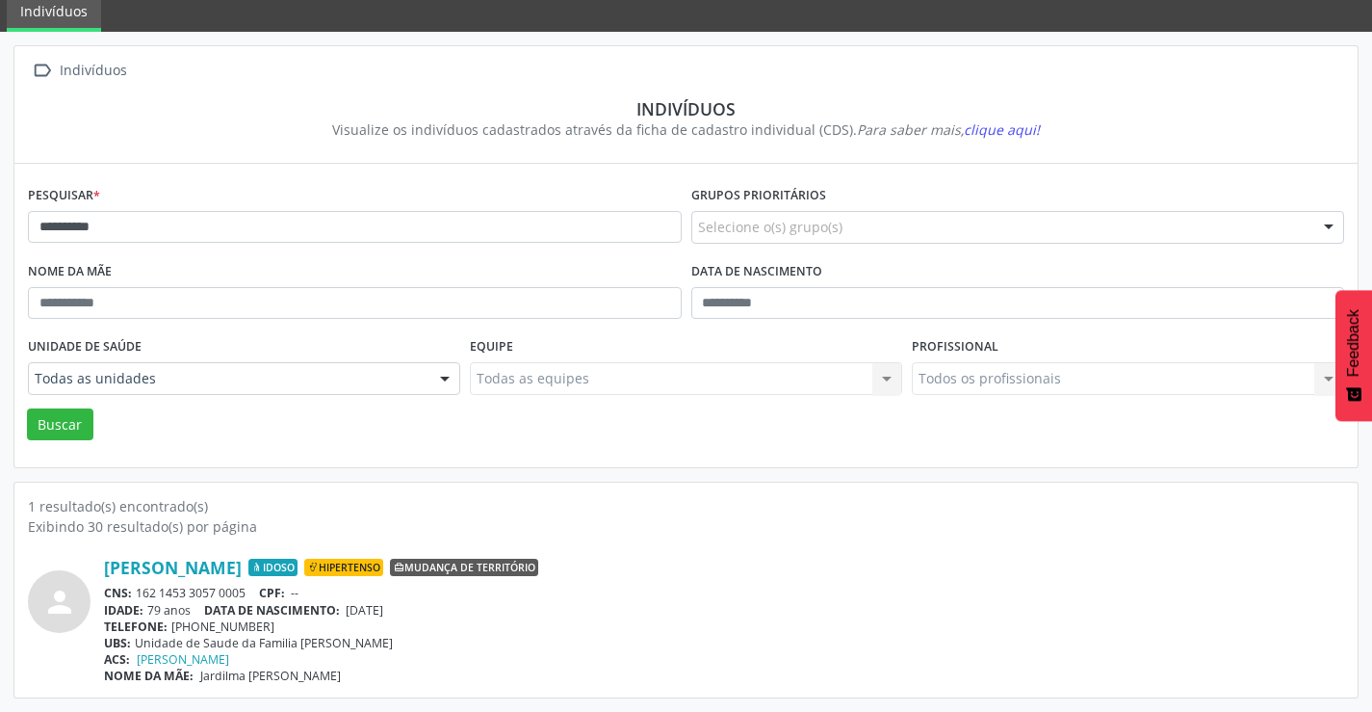
drag, startPoint x: 247, startPoint y: 590, endPoint x: 145, endPoint y: 592, distance: 101.1
click at [136, 596] on div "CNS: 162 1453 3057 0005 CPF: --" at bounding box center [724, 593] width 1241 height 16
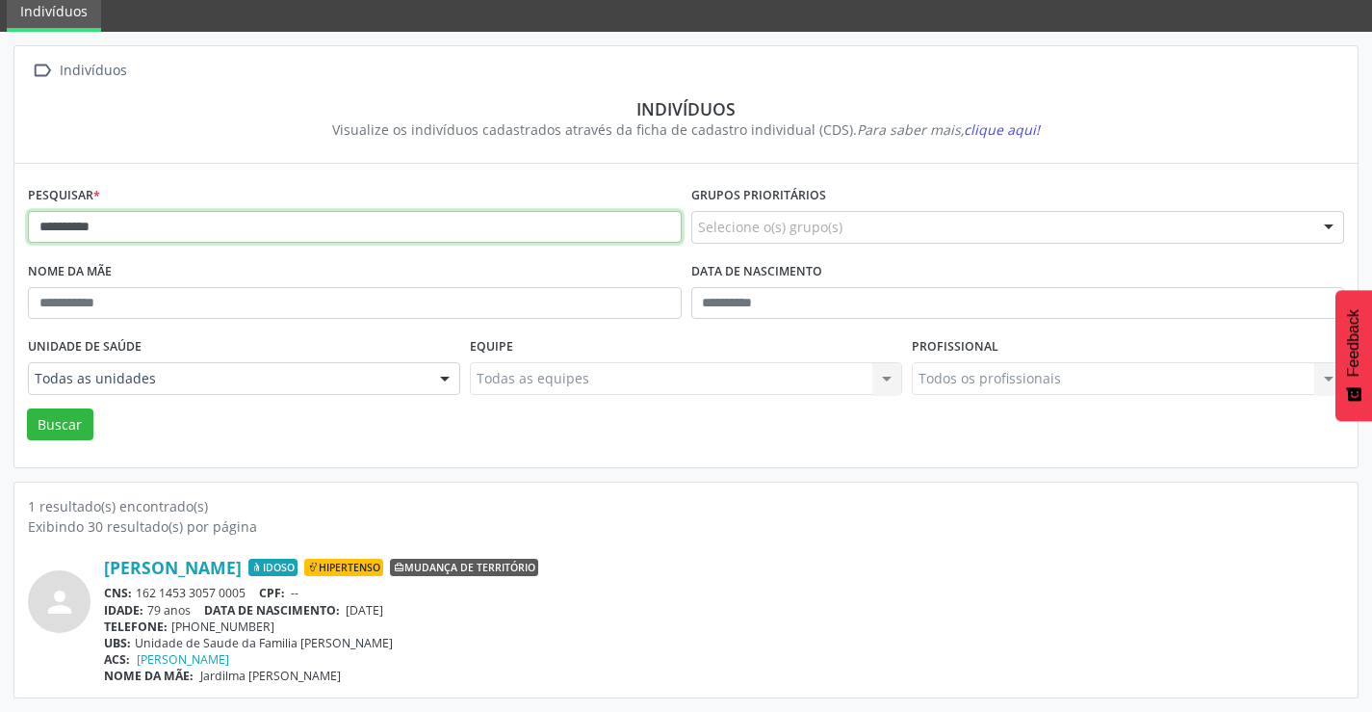
click at [137, 222] on input "**********" at bounding box center [355, 227] width 654 height 33
type input "*"
click at [27, 408] on button "Buscar" at bounding box center [60, 424] width 66 height 33
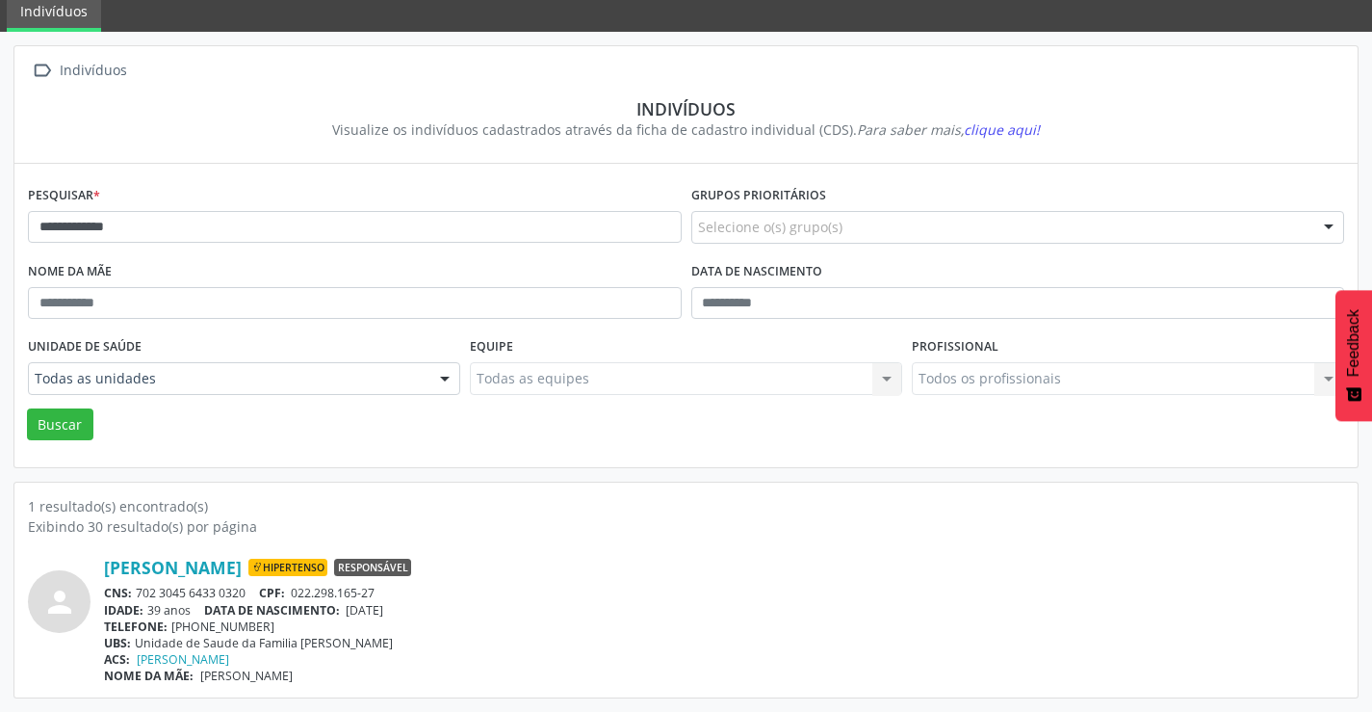
drag, startPoint x: 253, startPoint y: 593, endPoint x: 138, endPoint y: 590, distance: 115.6
click at [138, 590] on div "CNS: 702 3045 6433 0320 CPF: 022.298.165-27" at bounding box center [724, 593] width 1241 height 16
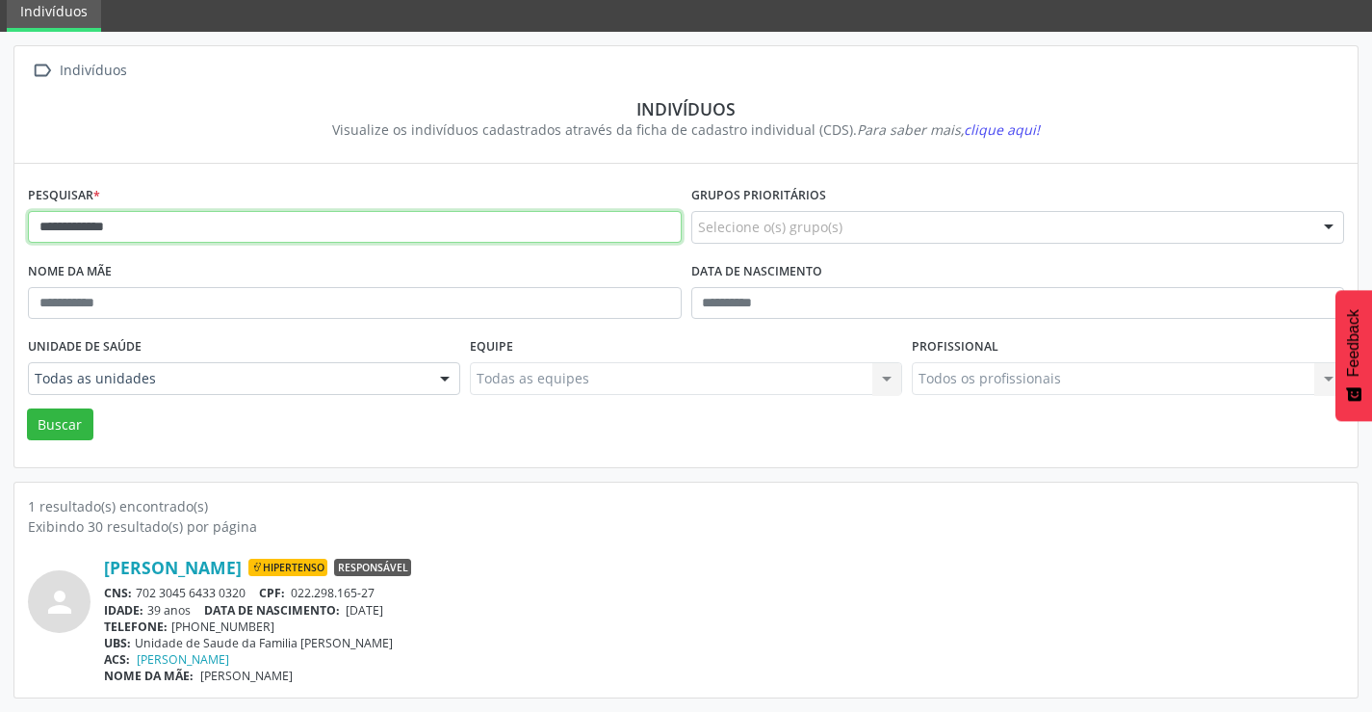
click at [150, 229] on input "**********" at bounding box center [355, 227] width 654 height 33
type input "*"
click at [27, 408] on button "Buscar" at bounding box center [60, 424] width 66 height 33
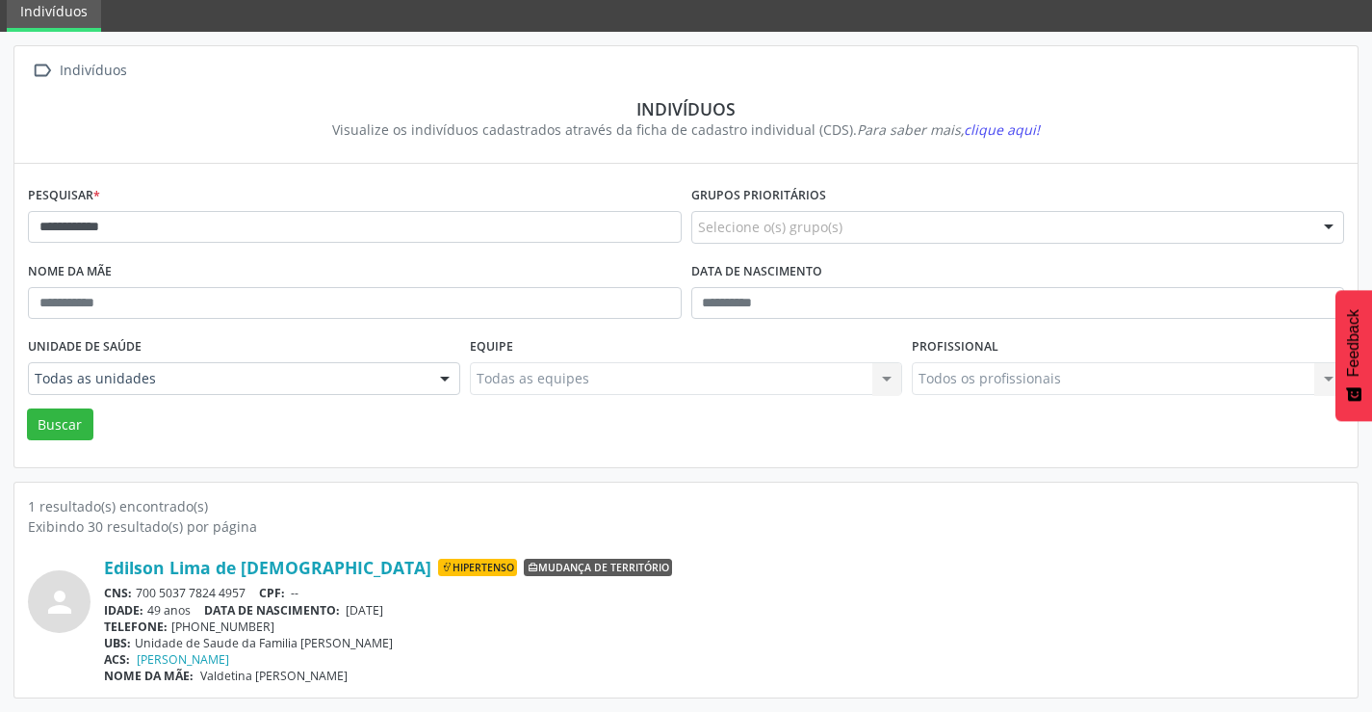
drag, startPoint x: 255, startPoint y: 591, endPoint x: 134, endPoint y: 591, distance: 121.4
click at [134, 591] on div "CNS: 700 5037 7824 4957 CPF: --" at bounding box center [724, 593] width 1241 height 16
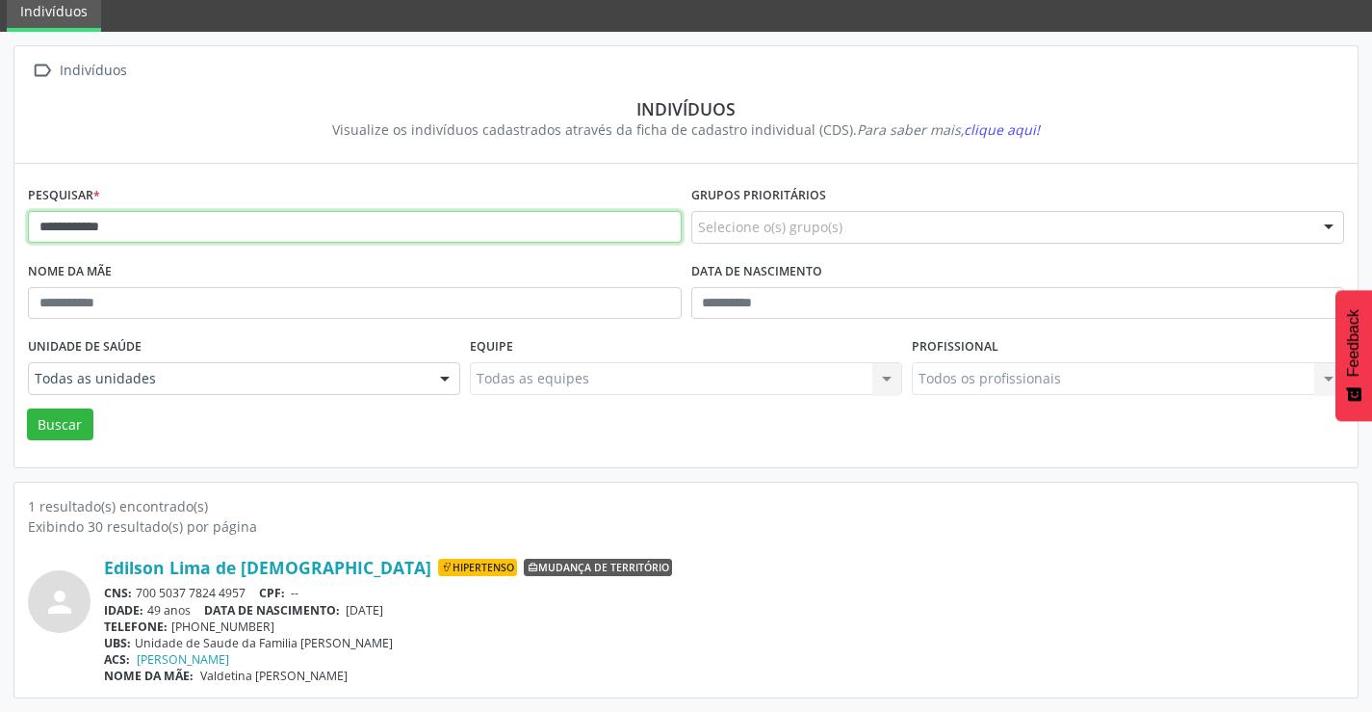
click at [174, 222] on input "**********" at bounding box center [355, 227] width 654 height 33
type input "*"
click at [27, 408] on button "Buscar" at bounding box center [60, 424] width 66 height 33
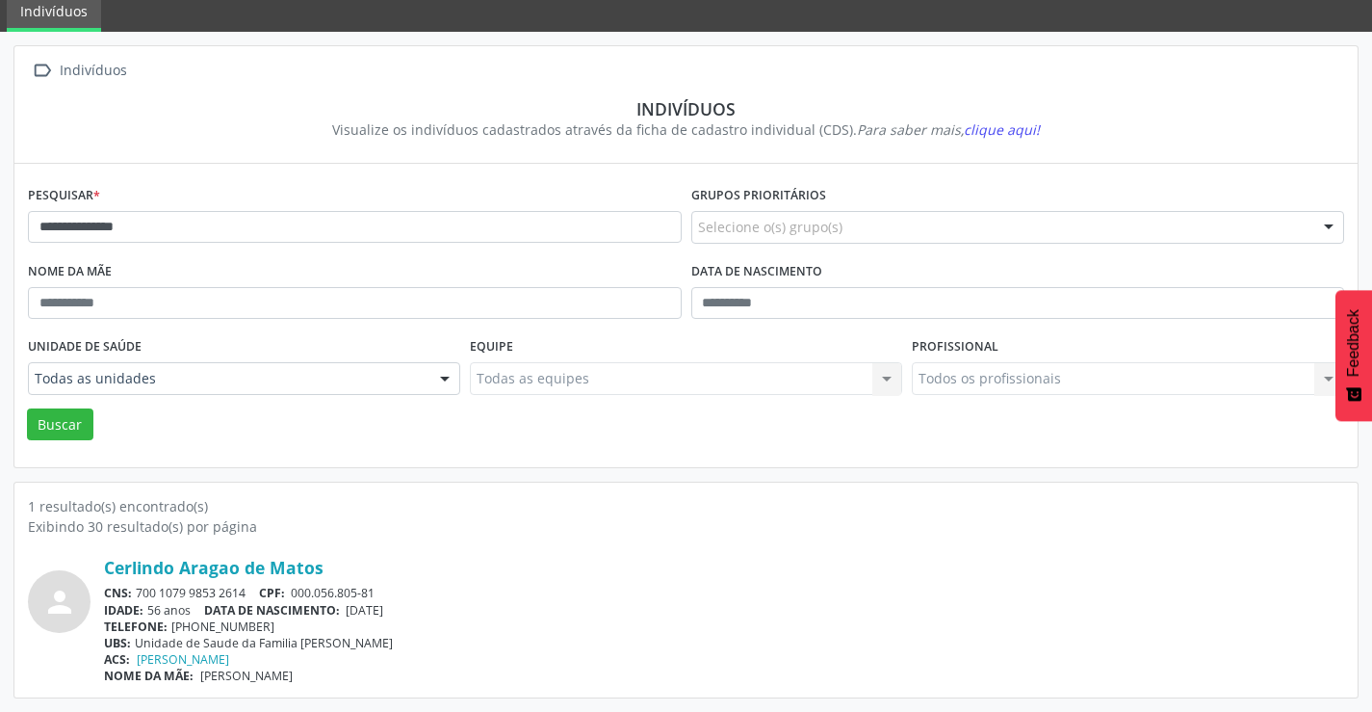
drag, startPoint x: 252, startPoint y: 591, endPoint x: 133, endPoint y: 585, distance: 119.6
click at [132, 591] on div "CNS: 700 1079 9853 2614 CPF: 000.056.805-81" at bounding box center [724, 593] width 1241 height 16
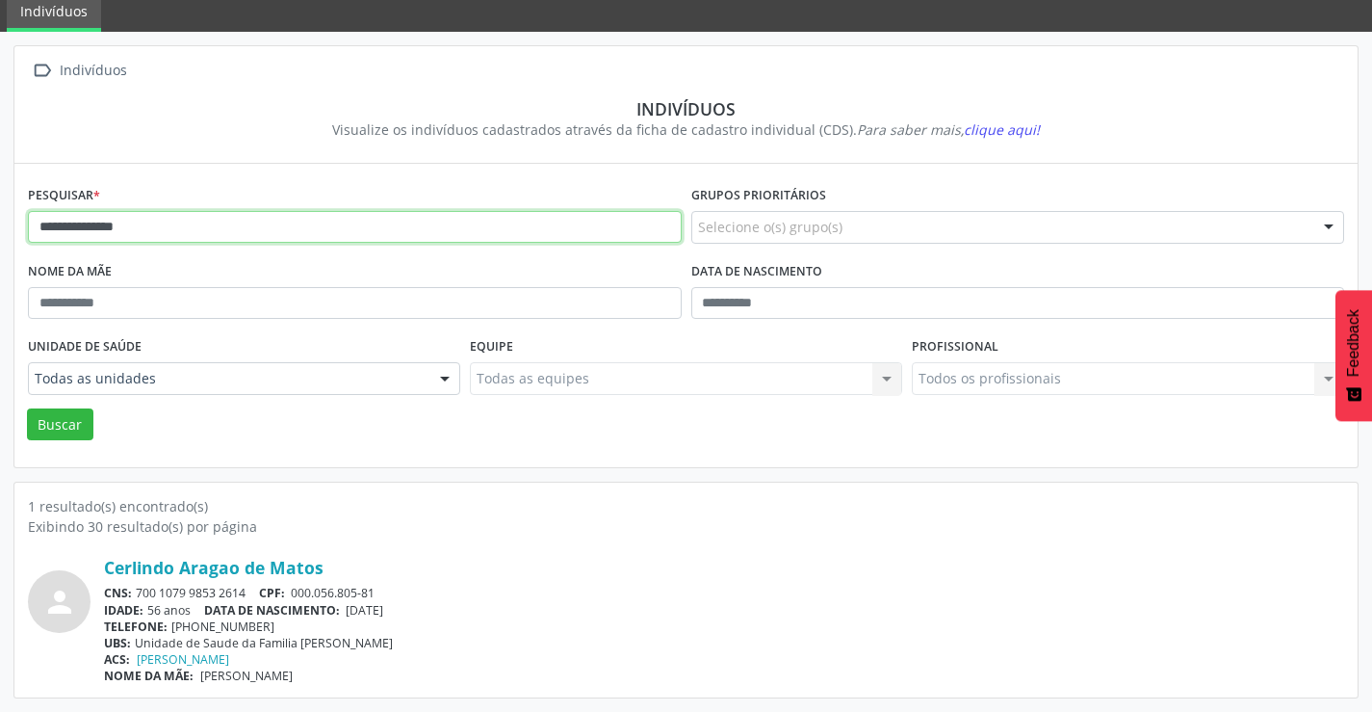
click at [169, 222] on input "**********" at bounding box center [355, 227] width 654 height 33
type input "*"
click at [27, 408] on button "Buscar" at bounding box center [60, 424] width 66 height 33
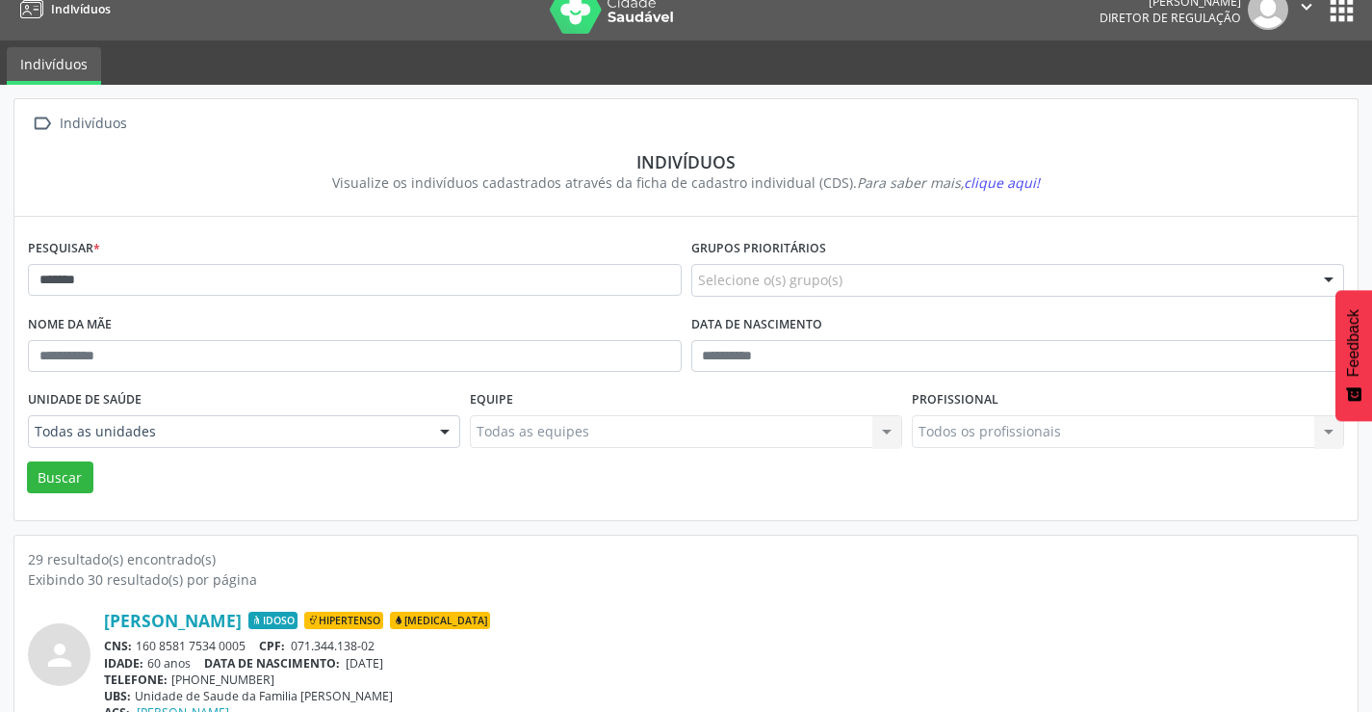
scroll to position [0, 0]
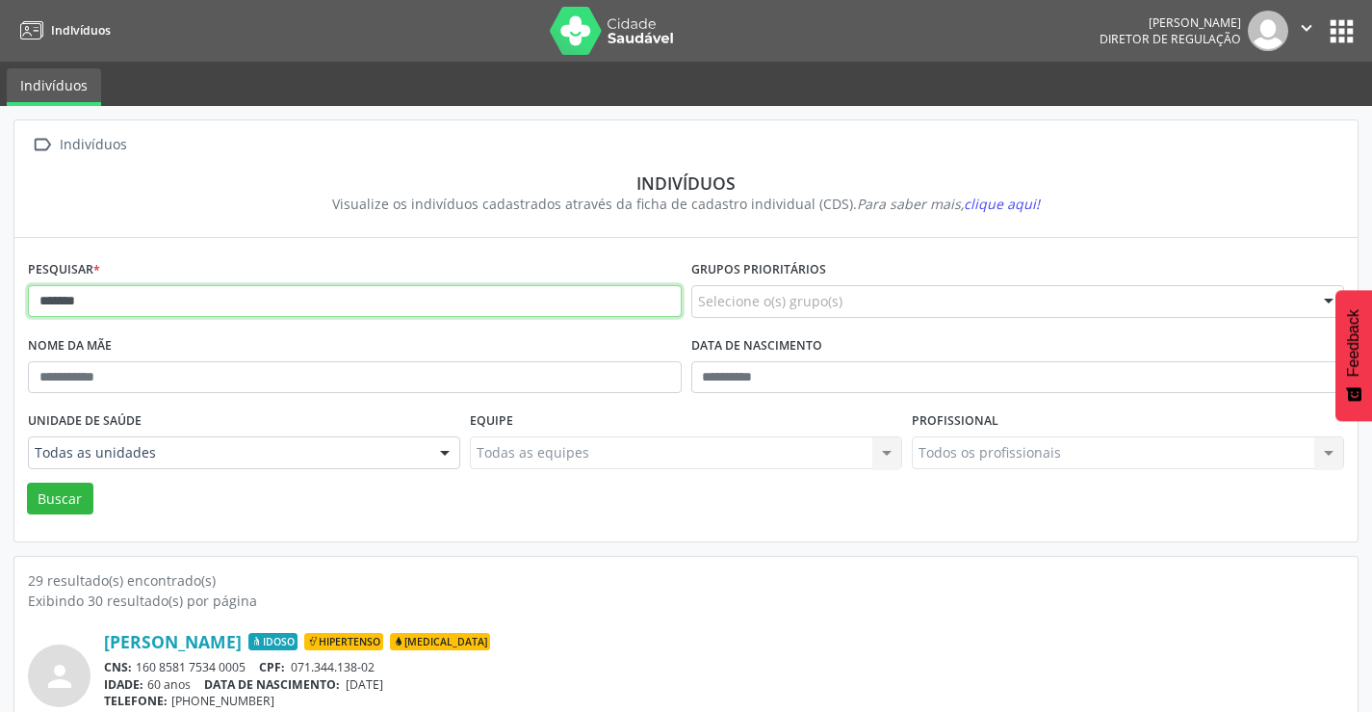
click at [138, 310] on input "*******" at bounding box center [355, 301] width 654 height 33
click at [27, 483] on button "Buscar" at bounding box center [60, 499] width 66 height 33
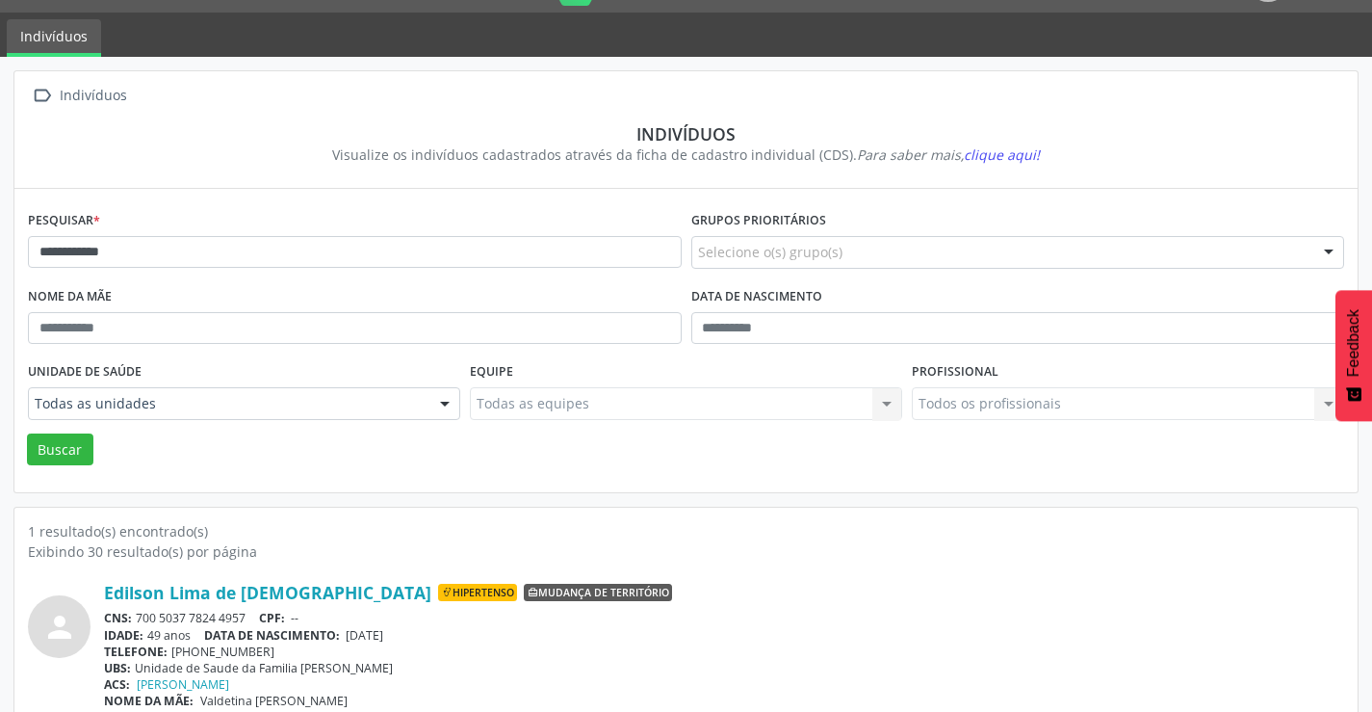
scroll to position [74, 0]
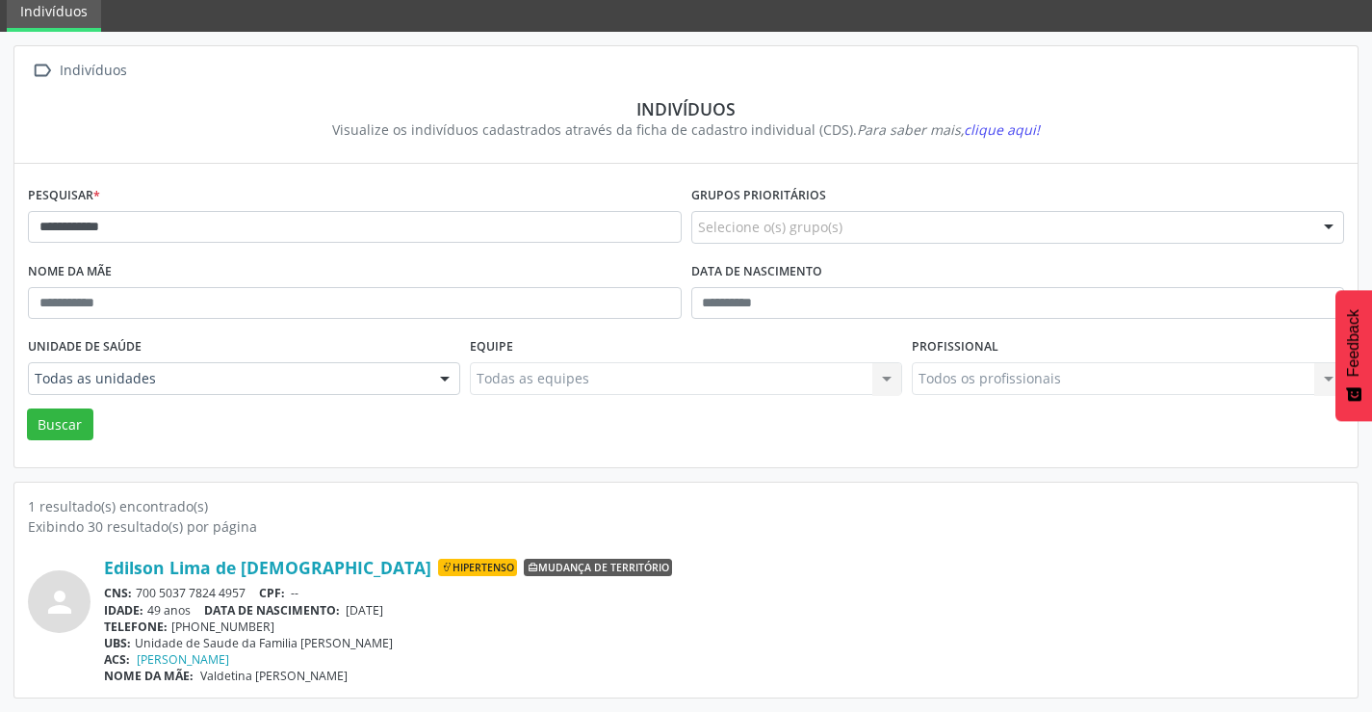
drag, startPoint x: 253, startPoint y: 592, endPoint x: 138, endPoint y: 593, distance: 115.6
click at [138, 593] on div "CNS: 700 5037 7824 4957 CPF: --" at bounding box center [724, 593] width 1241 height 16
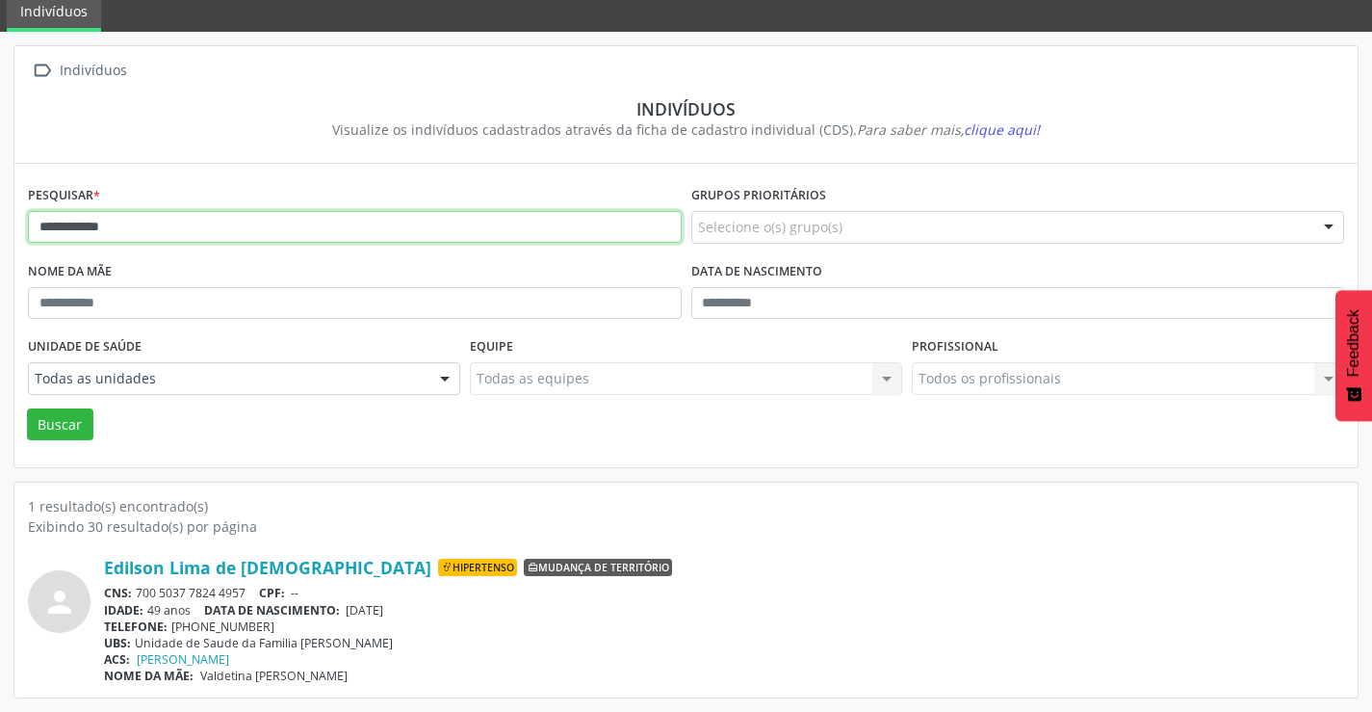
click at [258, 233] on input "**********" at bounding box center [355, 227] width 654 height 33
type input "*"
click at [27, 408] on button "Buscar" at bounding box center [60, 424] width 66 height 33
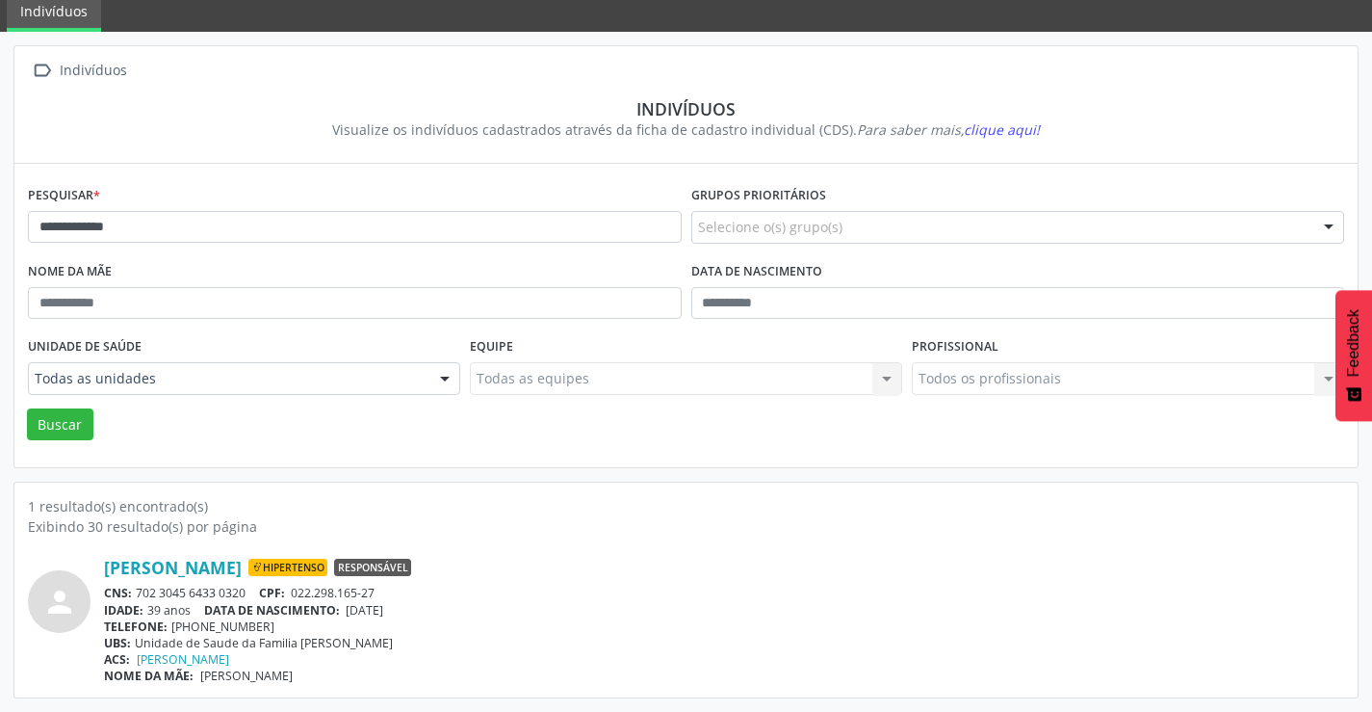
drag, startPoint x: 251, startPoint y: 586, endPoint x: 135, endPoint y: 595, distance: 116.9
click at [135, 595] on div "CNS: 702 3045 6433 0320 CPF: 022.298.165-27" at bounding box center [724, 593] width 1241 height 16
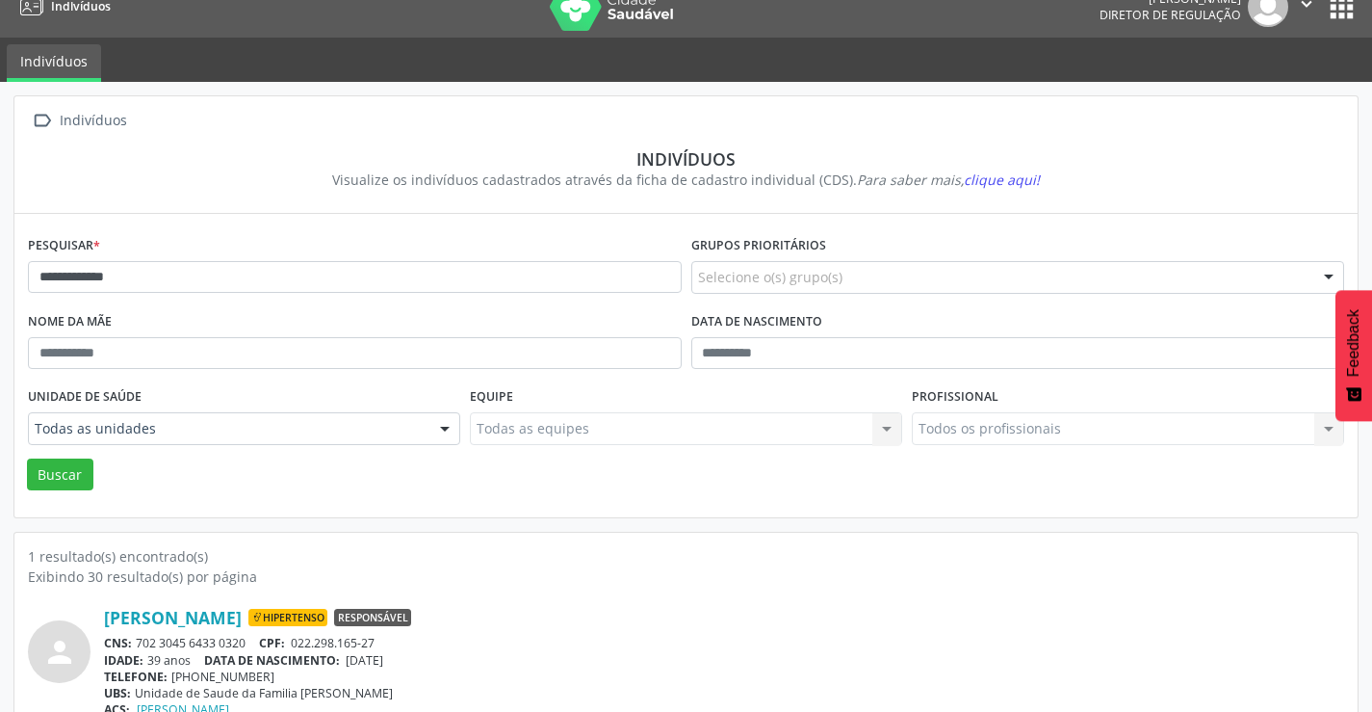
scroll to position [0, 0]
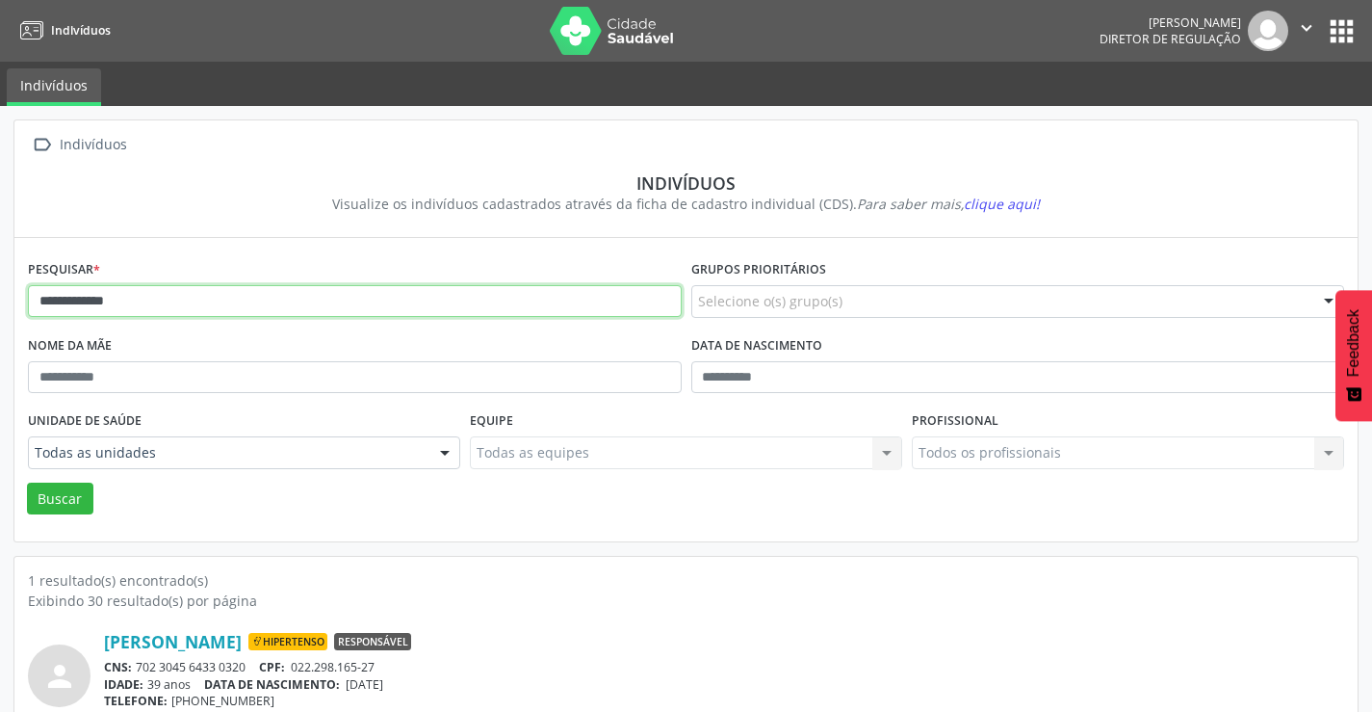
click at [169, 305] on input "**********" at bounding box center [355, 301] width 654 height 33
type input "*"
click at [27, 483] on button "Buscar" at bounding box center [60, 499] width 66 height 33
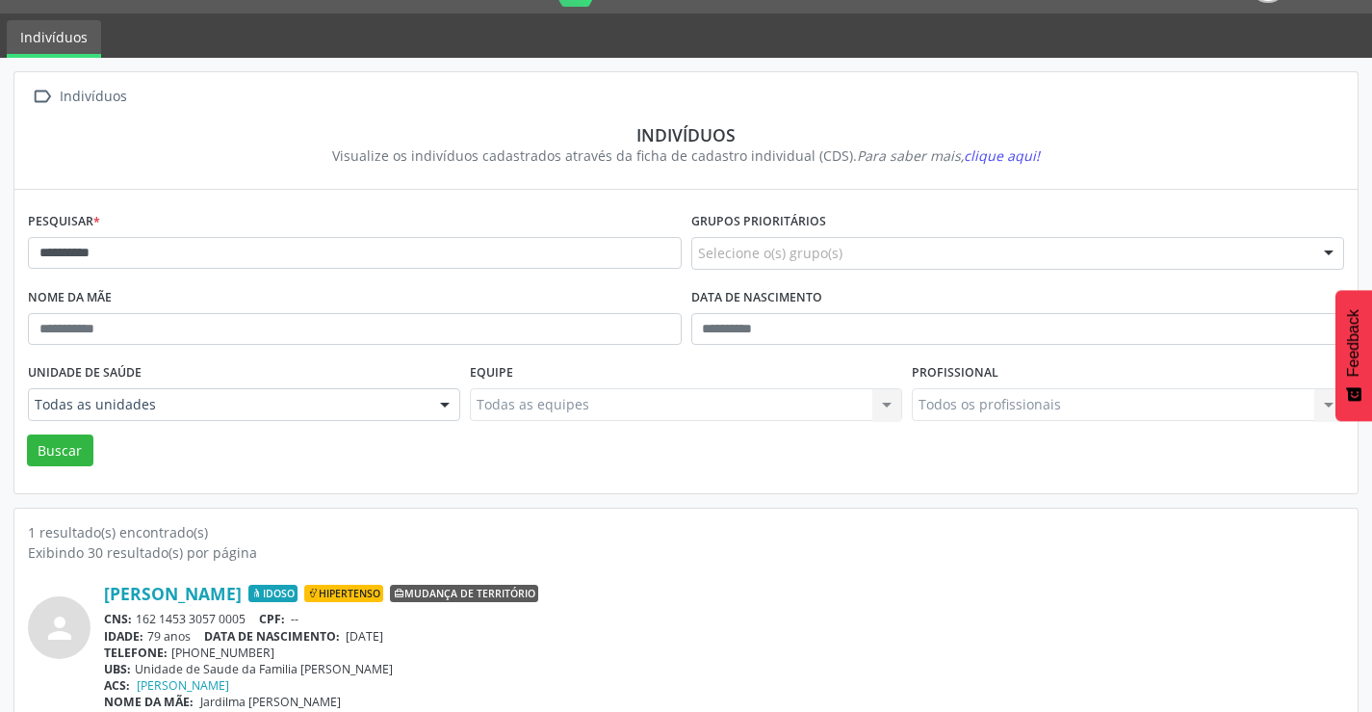
scroll to position [74, 0]
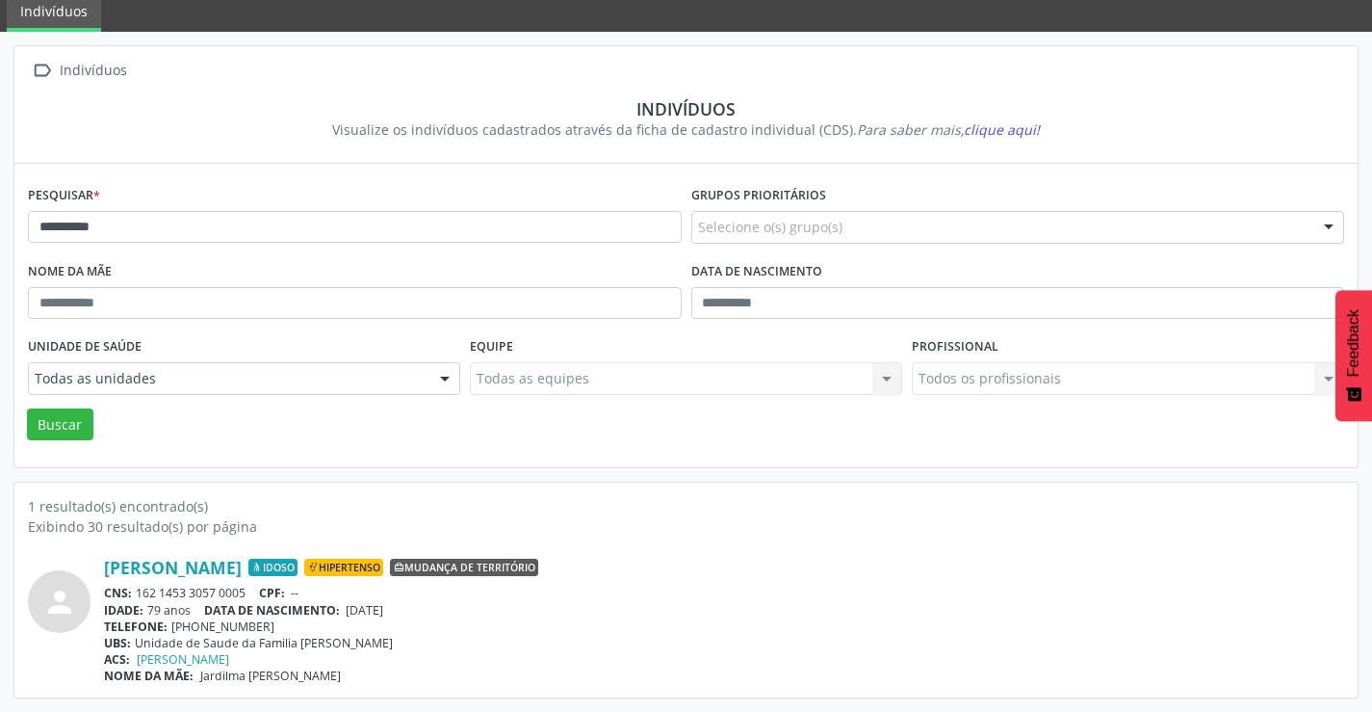
drag, startPoint x: 252, startPoint y: 592, endPoint x: 138, endPoint y: 593, distance: 114.6
click at [138, 593] on div "CNS: 162 1453 3057 0005 CPF: --" at bounding box center [724, 593] width 1241 height 16
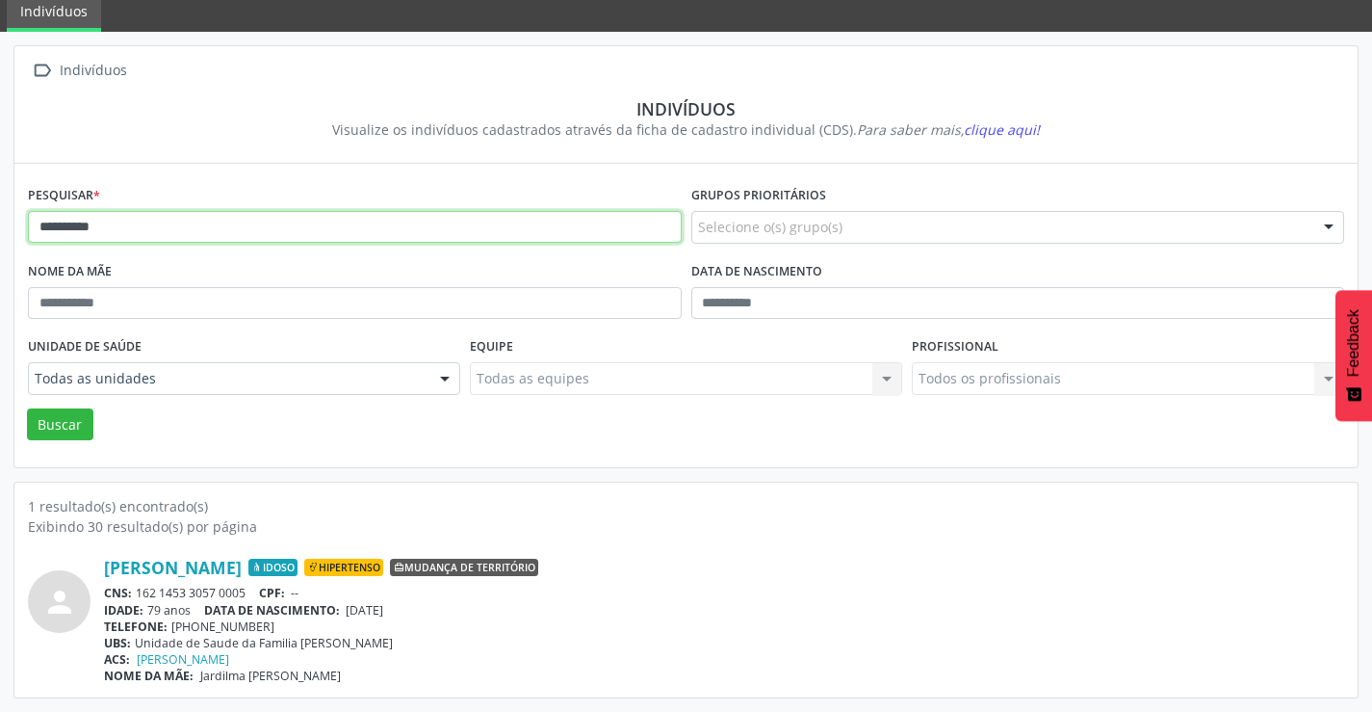
click at [225, 233] on input "**********" at bounding box center [355, 227] width 654 height 33
type input "*"
click at [27, 408] on button "Buscar" at bounding box center [60, 424] width 66 height 33
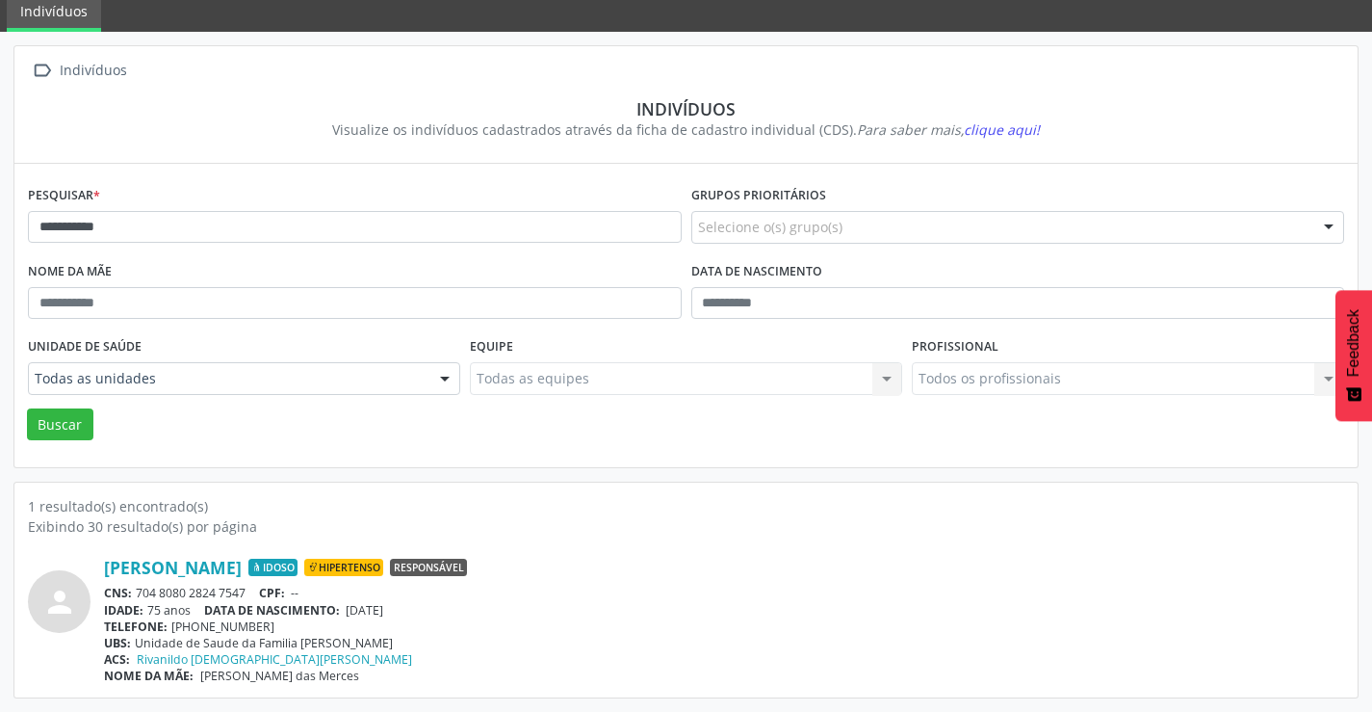
drag, startPoint x: 252, startPoint y: 593, endPoint x: 137, endPoint y: 595, distance: 115.6
click at [137, 595] on div "CNS: 704 8080 2824 7547 CPF: --" at bounding box center [724, 593] width 1241 height 16
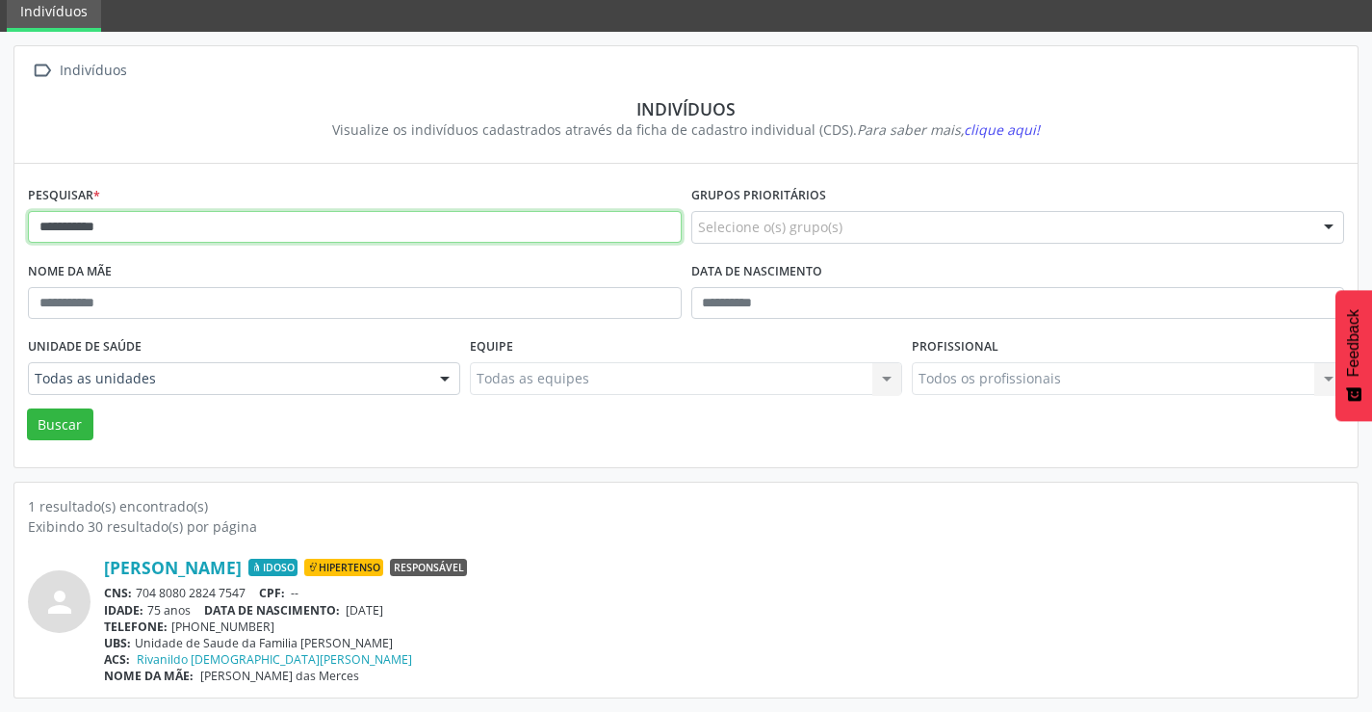
click at [215, 233] on input "**********" at bounding box center [355, 227] width 654 height 33
type input "*"
click at [27, 408] on button "Buscar" at bounding box center [60, 424] width 66 height 33
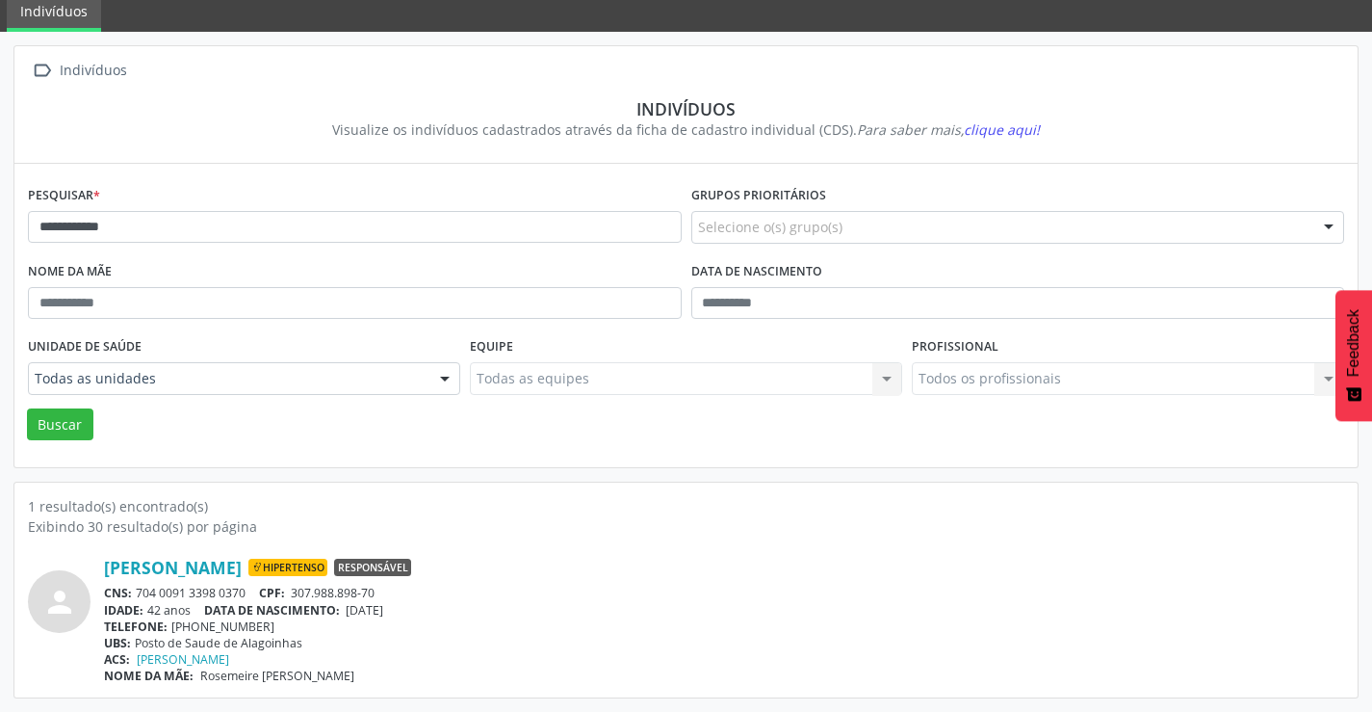
drag, startPoint x: 252, startPoint y: 592, endPoint x: 139, endPoint y: 591, distance: 113.7
click at [139, 591] on div "CNS: 704 0091 3398 0370 CPF: 307.988.898-70" at bounding box center [724, 593] width 1241 height 16
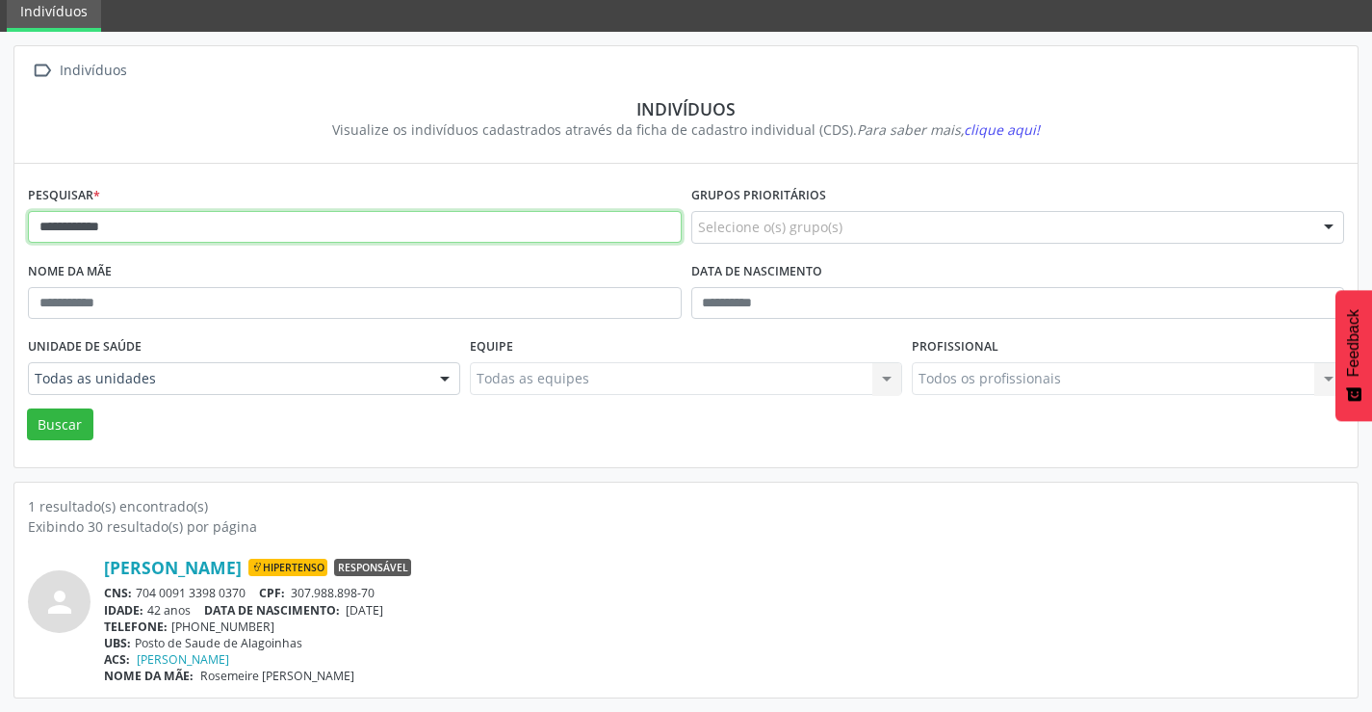
click at [180, 230] on input "**********" at bounding box center [355, 227] width 654 height 33
type input "*"
click at [27, 408] on button "Buscar" at bounding box center [60, 424] width 66 height 33
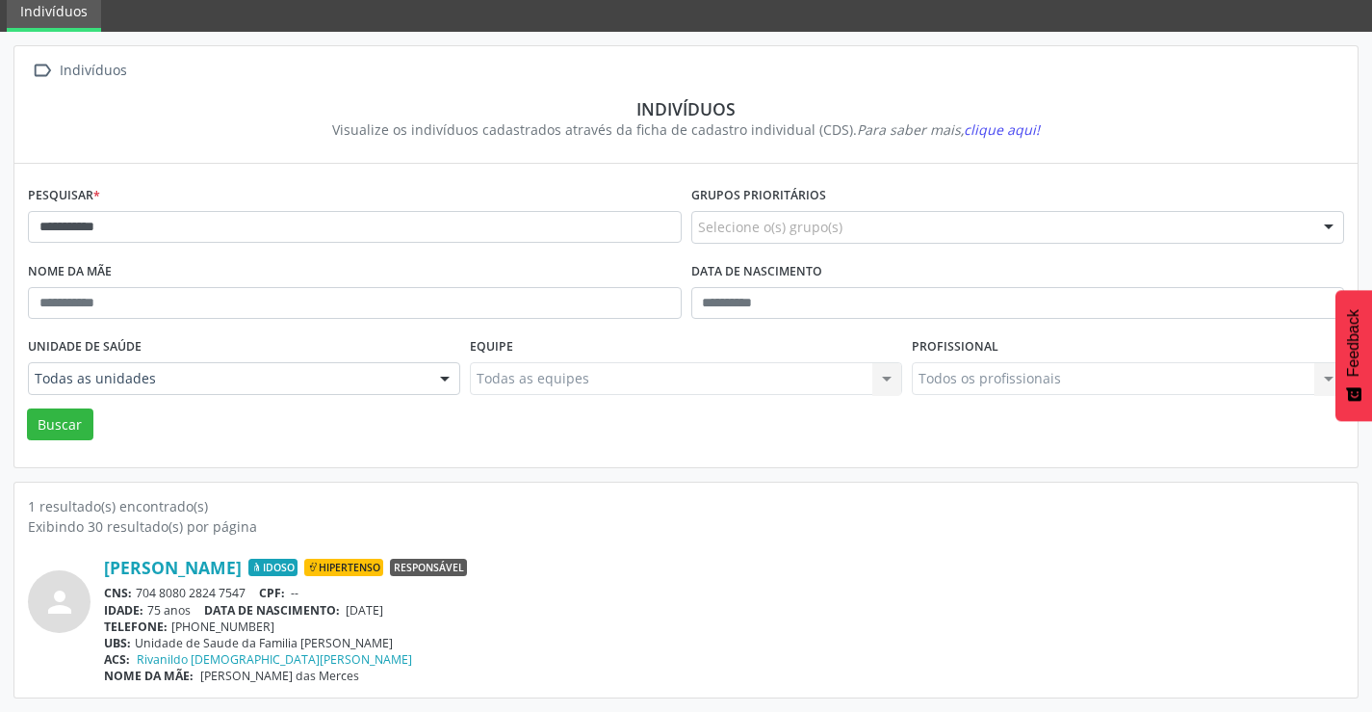
drag, startPoint x: 253, startPoint y: 589, endPoint x: 139, endPoint y: 595, distance: 114.8
click at [139, 595] on div "CNS: 704 8080 2824 7547 CPF: --" at bounding box center [724, 593] width 1241 height 16
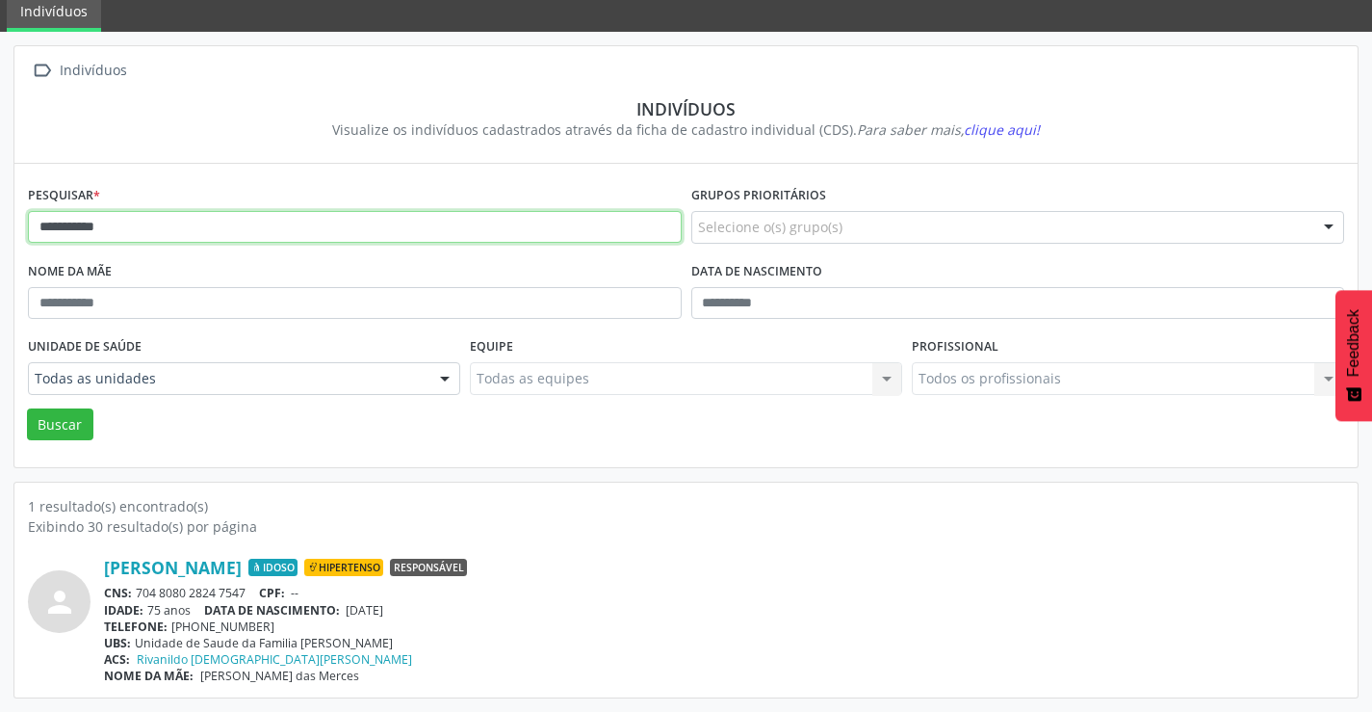
click at [233, 231] on input "**********" at bounding box center [355, 227] width 654 height 33
type input "*"
click at [27, 408] on button "Buscar" at bounding box center [60, 424] width 66 height 33
click at [99, 228] on input "*********" at bounding box center [355, 227] width 654 height 33
click at [27, 408] on button "Buscar" at bounding box center [60, 424] width 66 height 33
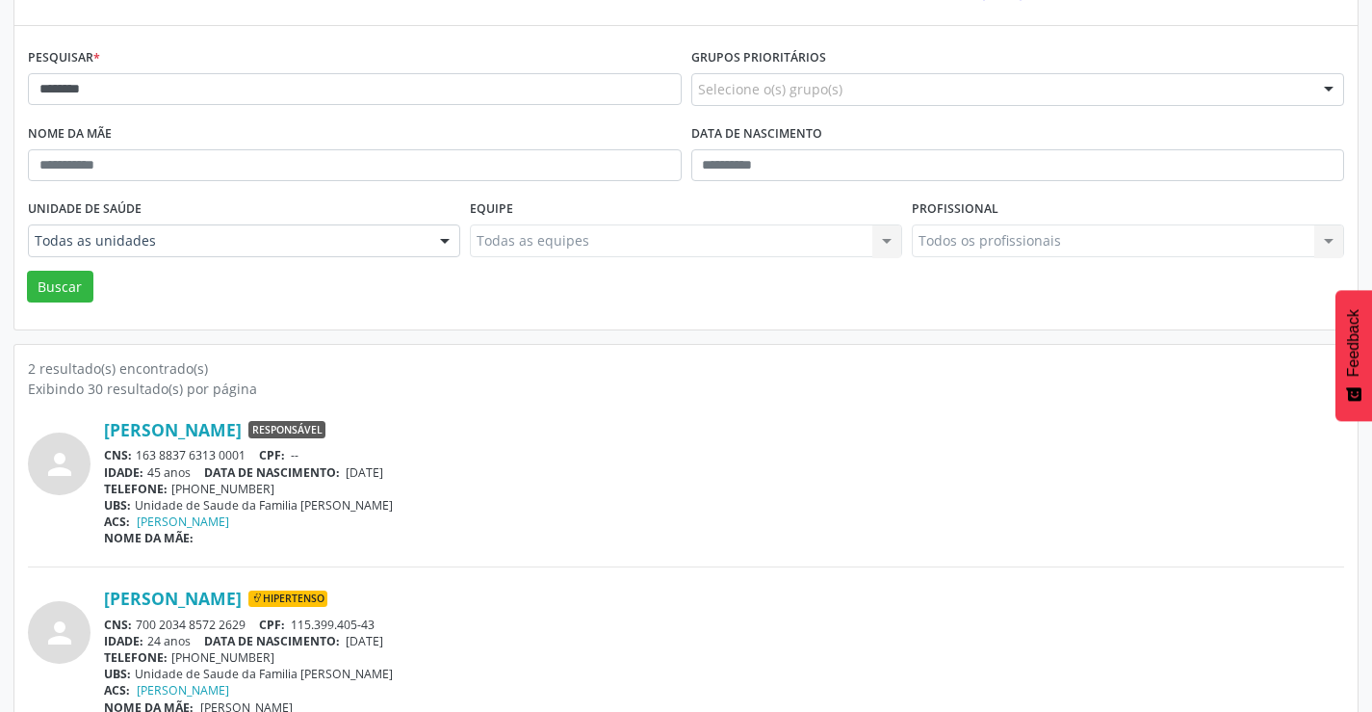
scroll to position [244, 0]
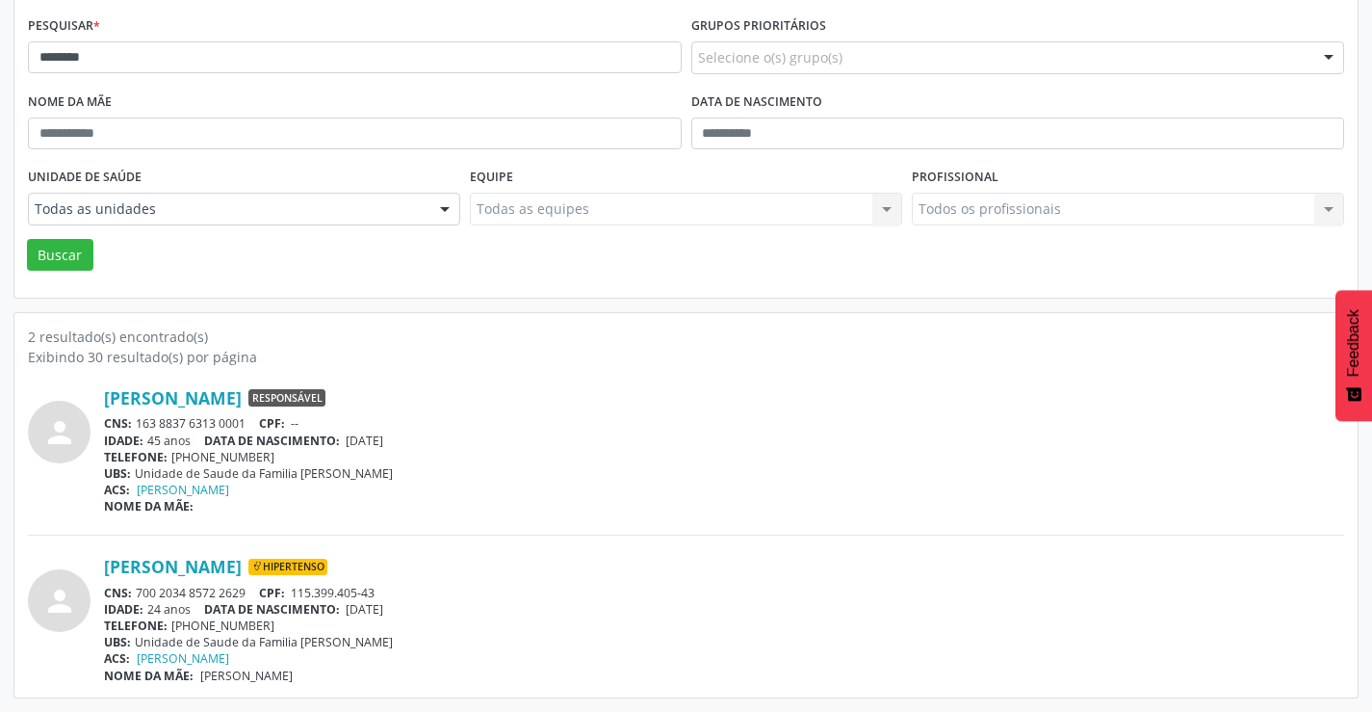
drag, startPoint x: 248, startPoint y: 593, endPoint x: 135, endPoint y: 589, distance: 112.8
click at [135, 589] on div "CNS: 700 2034 8572 2629 CPF: 115.399.405-43" at bounding box center [724, 593] width 1241 height 16
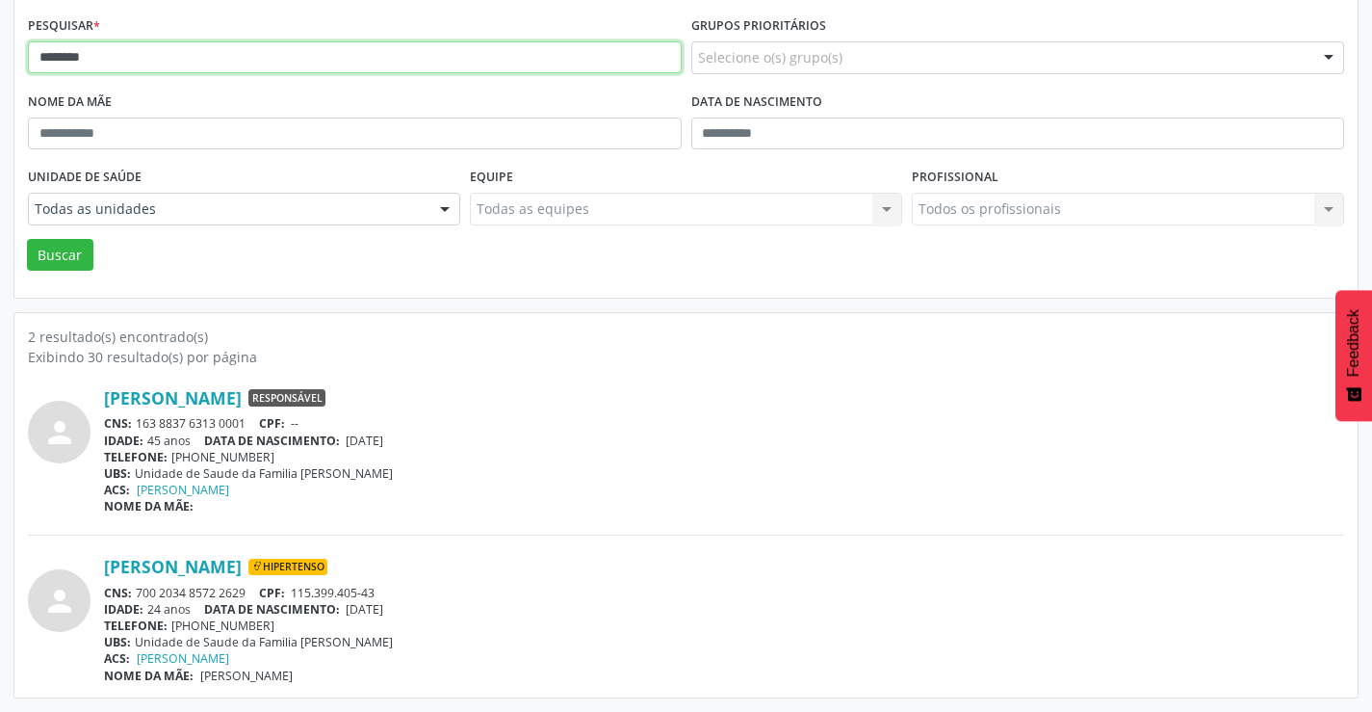
click at [128, 60] on input "********" at bounding box center [355, 57] width 654 height 33
type input "*"
click at [27, 239] on button "Buscar" at bounding box center [60, 255] width 66 height 33
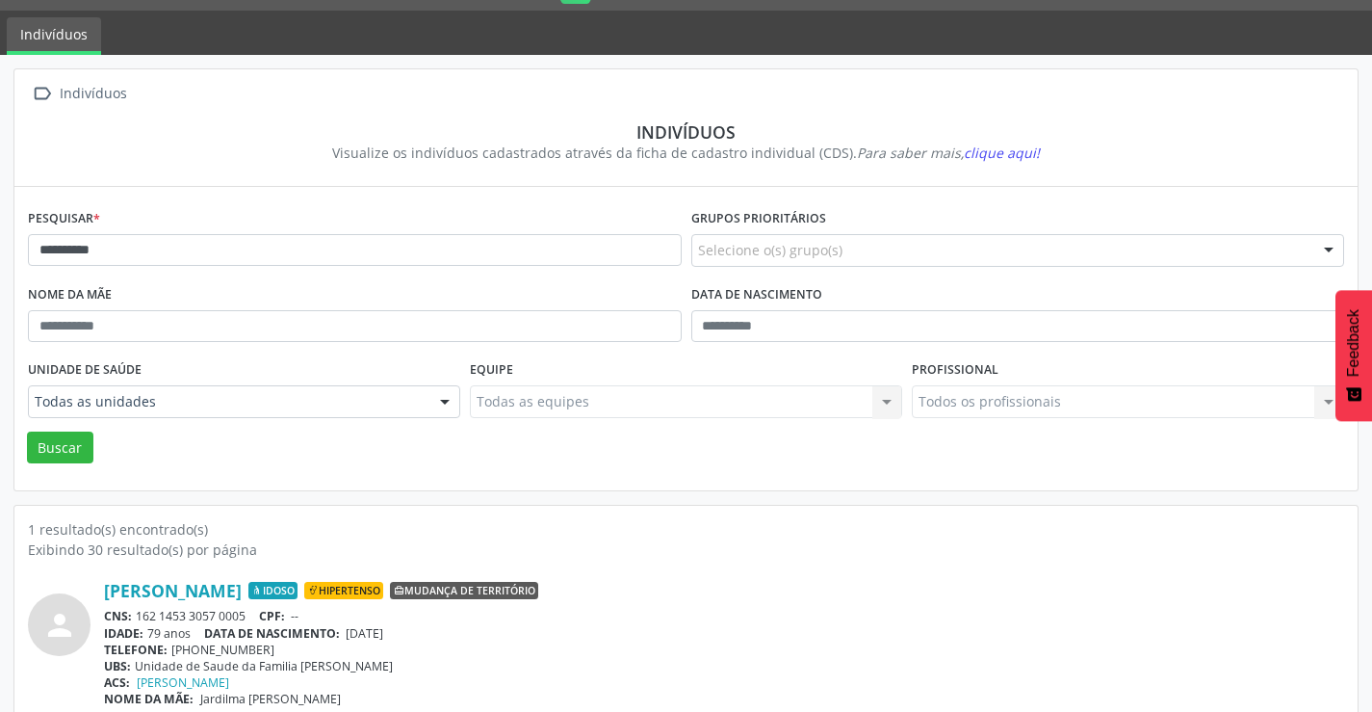
scroll to position [74, 0]
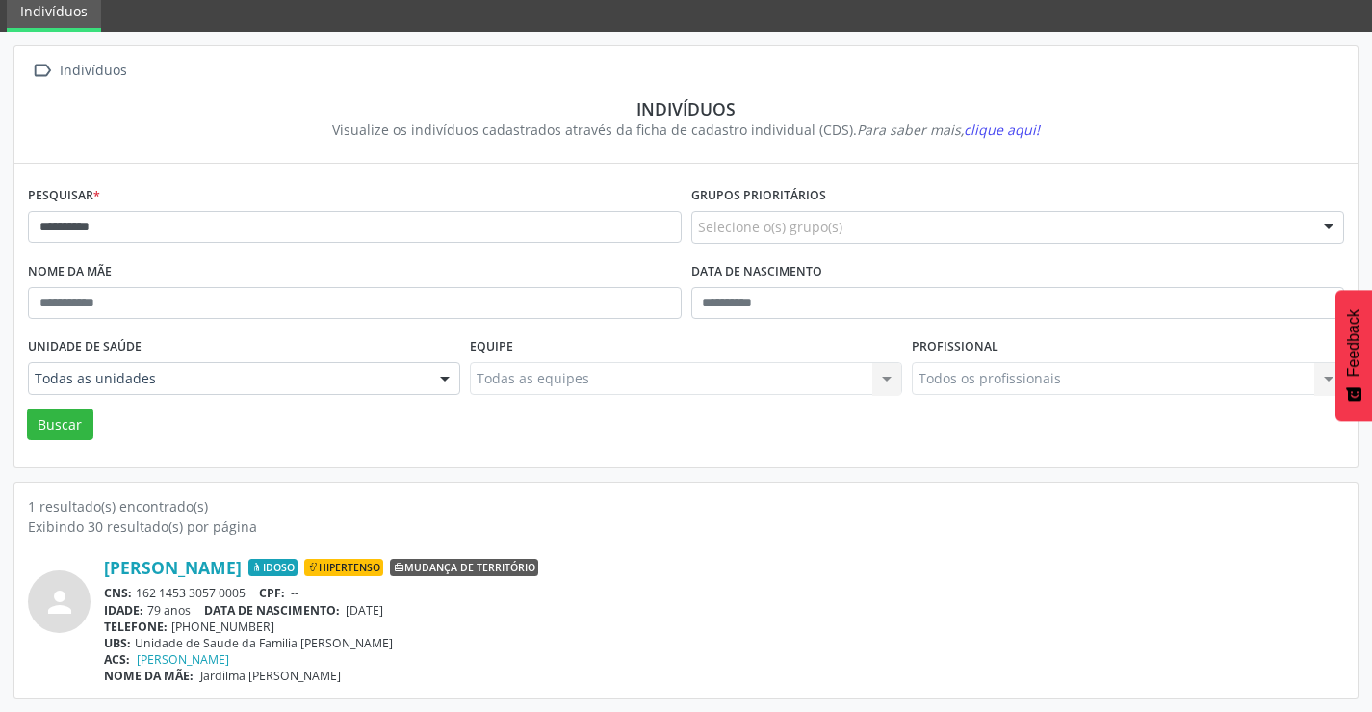
drag, startPoint x: 248, startPoint y: 591, endPoint x: 135, endPoint y: 594, distance: 112.7
click at [135, 594] on div "CNS: 162 1453 3057 0005 CPF: --" at bounding box center [724, 593] width 1241 height 16
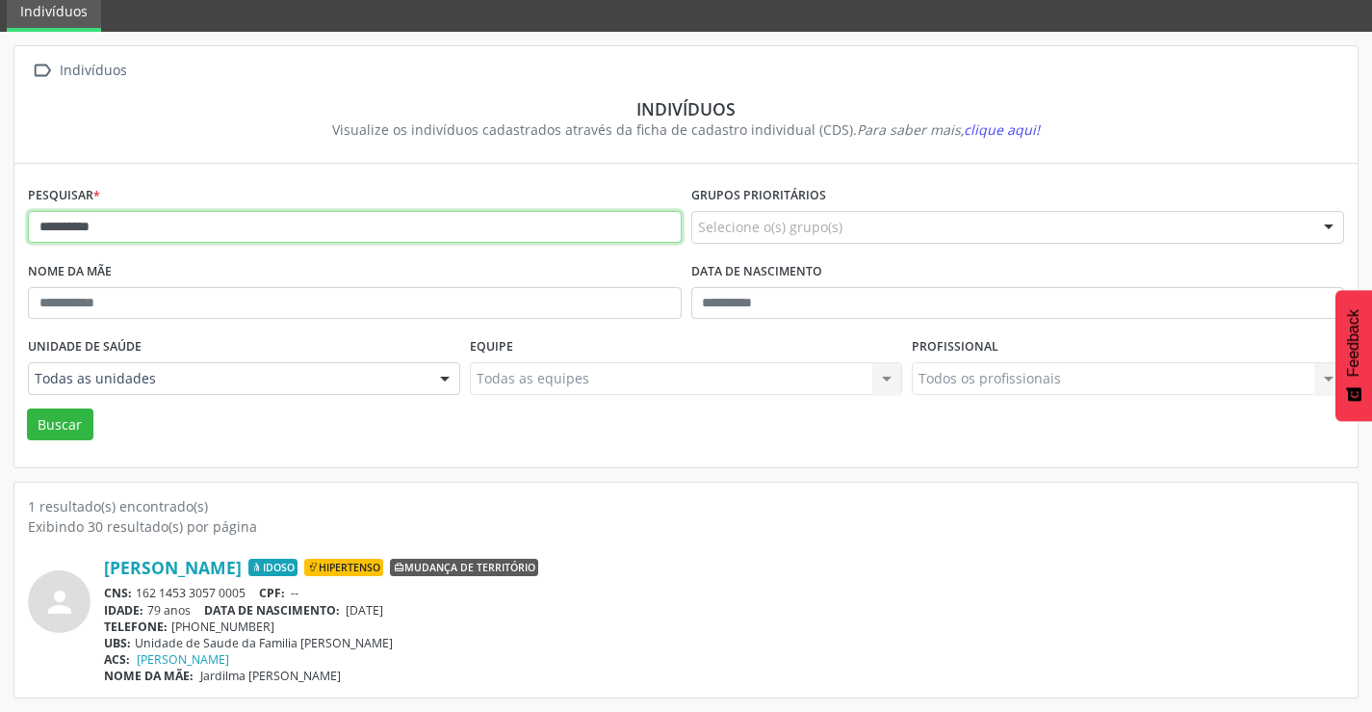
click at [167, 225] on input "**********" at bounding box center [355, 227] width 654 height 33
type input "*"
click at [27, 408] on button "Buscar" at bounding box center [60, 424] width 66 height 33
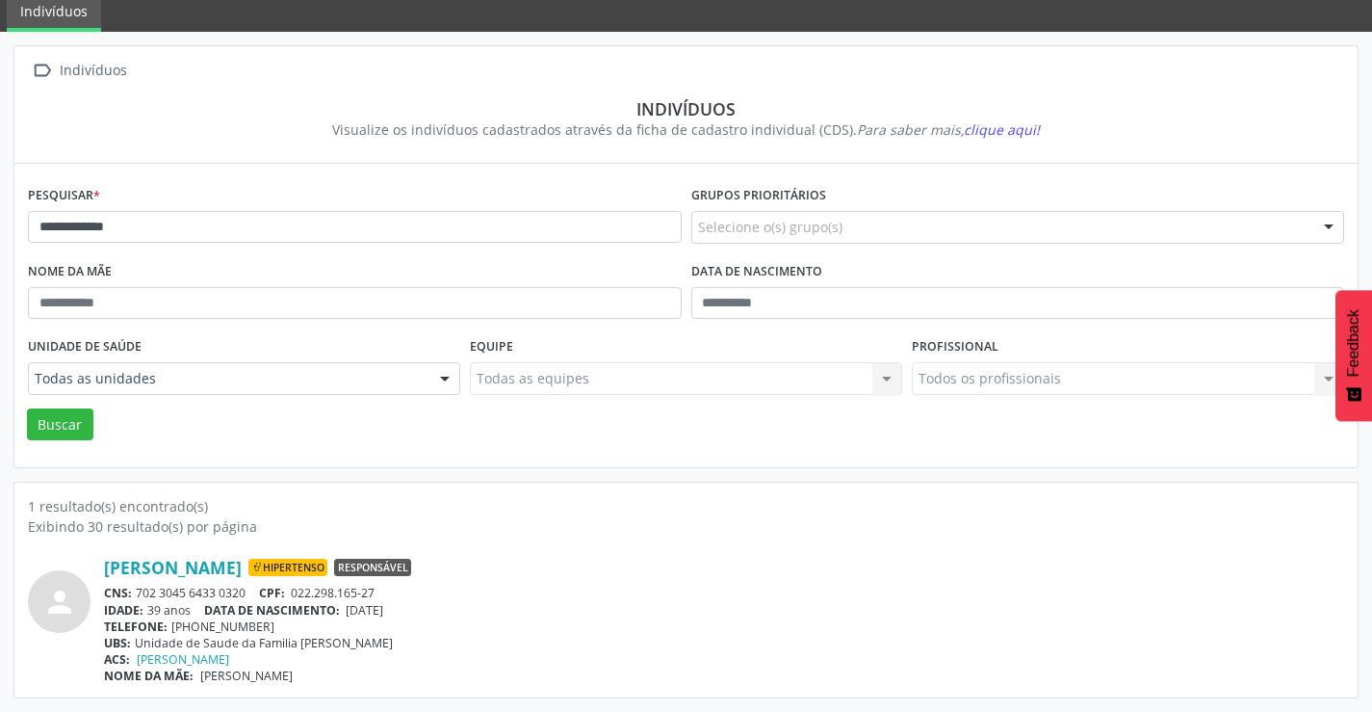
drag, startPoint x: 257, startPoint y: 588, endPoint x: 201, endPoint y: 588, distance: 55.9
click at [138, 594] on div "CNS: 702 3045 6433 0320 CPF: 022.298.165-27" at bounding box center [724, 593] width 1241 height 16
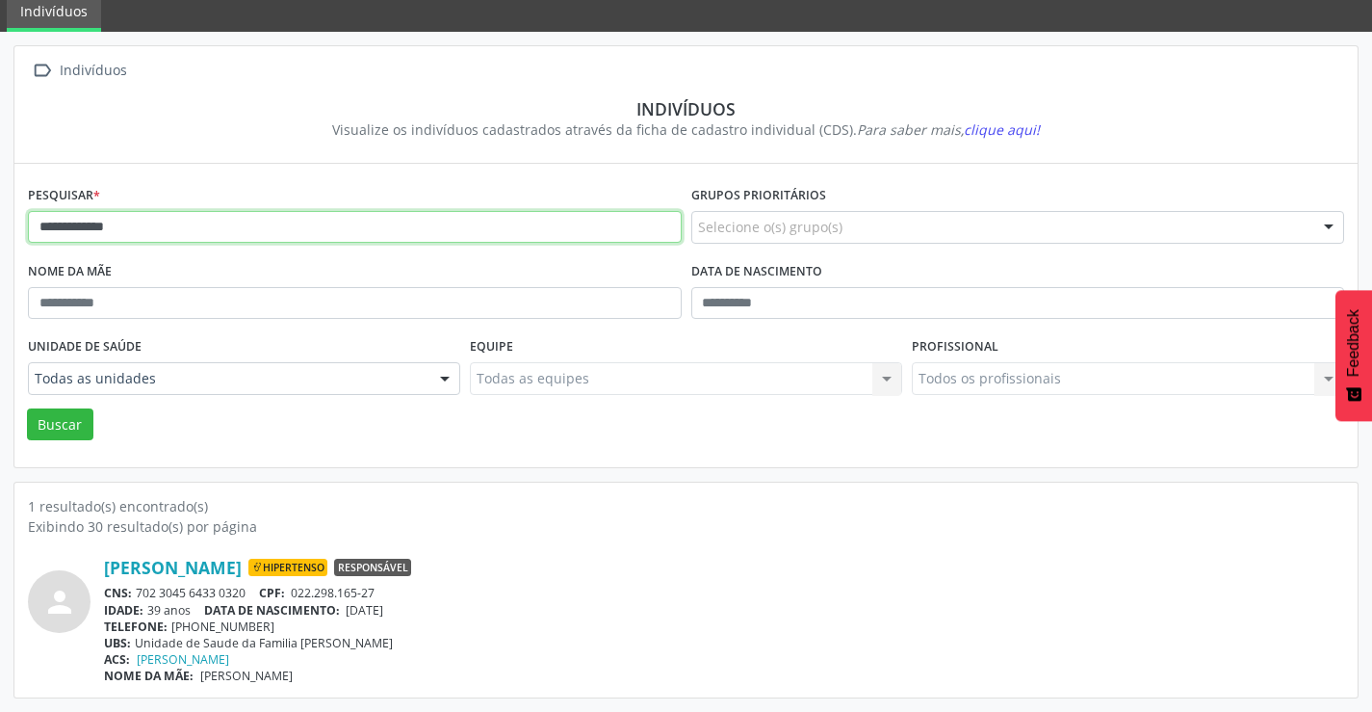
click at [183, 236] on input "**********" at bounding box center [355, 227] width 654 height 33
type input "*"
click at [27, 408] on button "Buscar" at bounding box center [60, 424] width 66 height 33
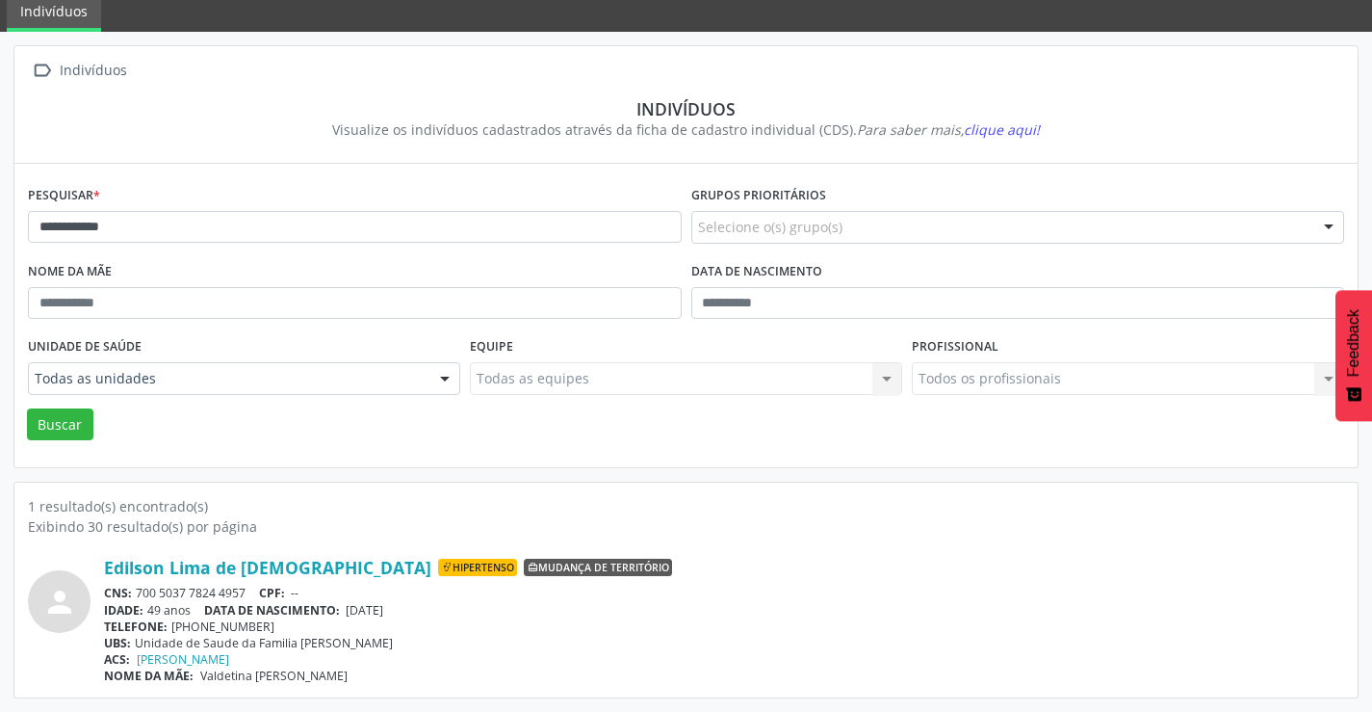
drag, startPoint x: 255, startPoint y: 591, endPoint x: 136, endPoint y: 590, distance: 119.4
click at [136, 590] on div "CNS: 700 5037 7824 4957 CPF: --" at bounding box center [724, 593] width 1241 height 16
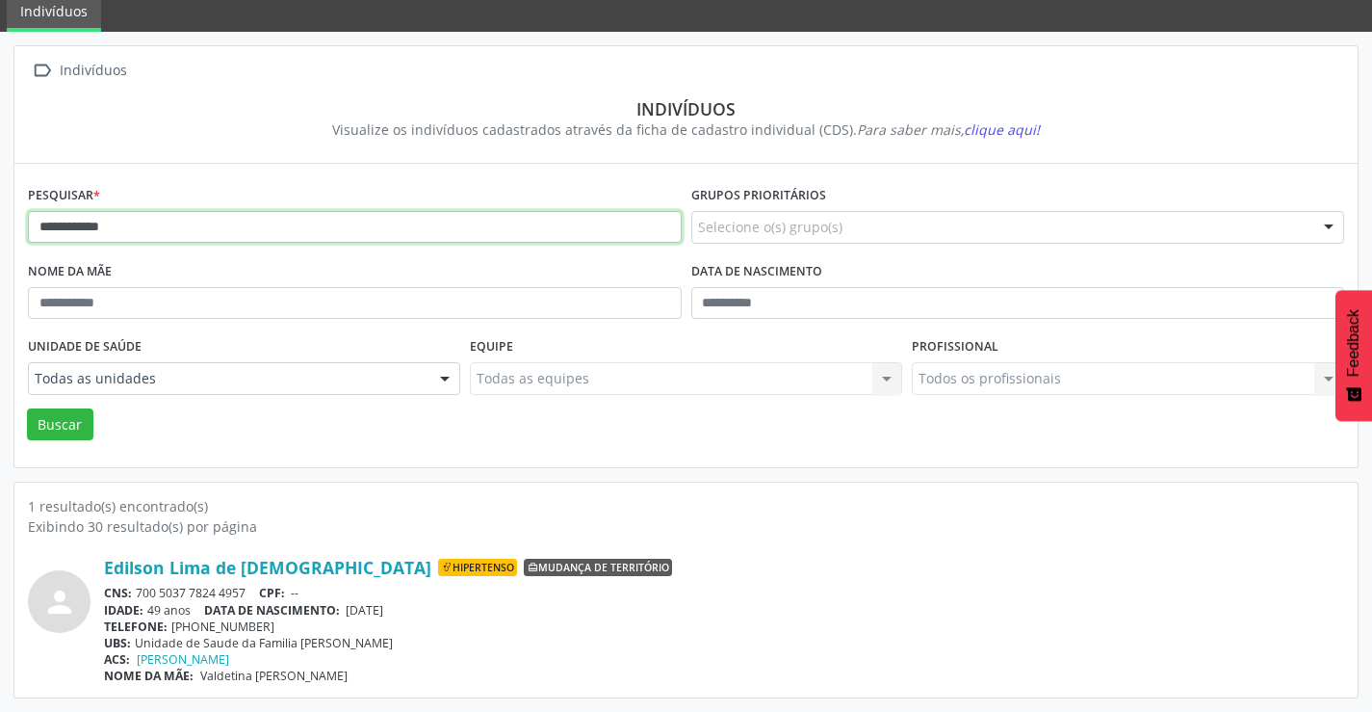
click at [171, 224] on input "**********" at bounding box center [355, 227] width 654 height 33
type input "*"
click at [27, 408] on button "Buscar" at bounding box center [60, 424] width 66 height 33
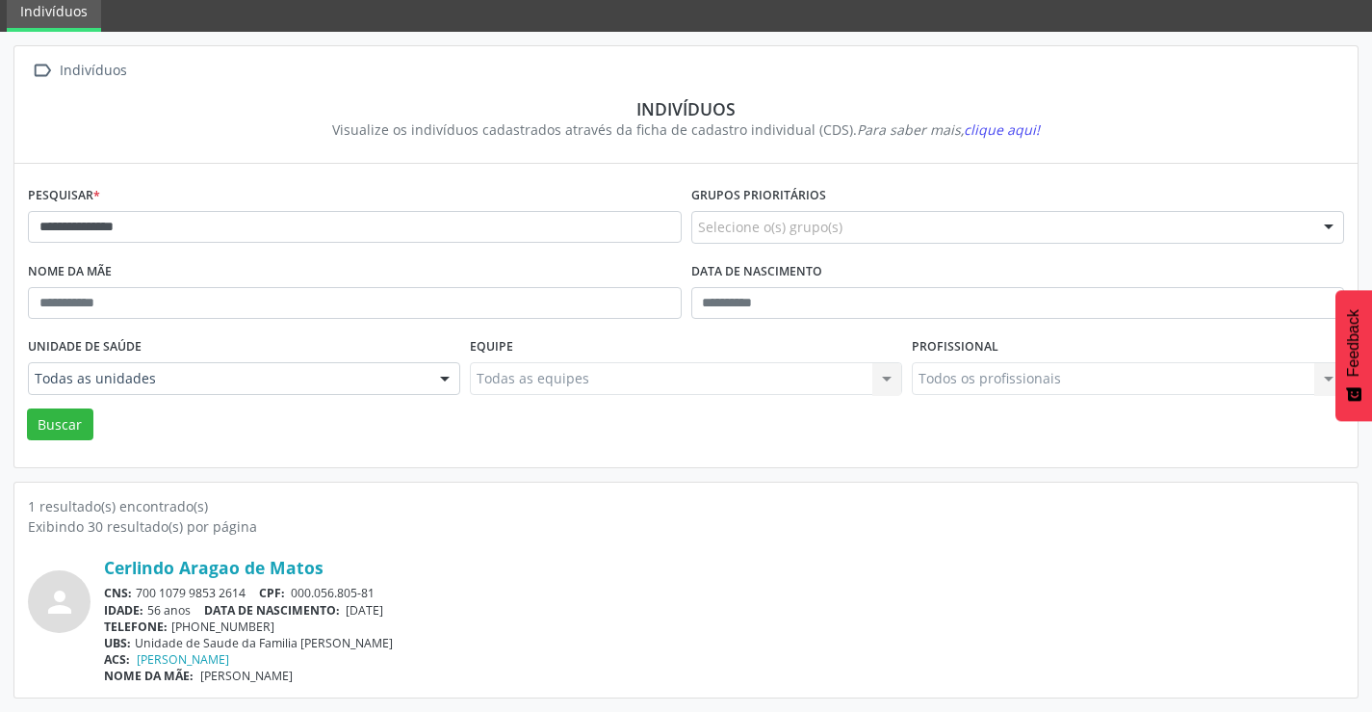
drag, startPoint x: 255, startPoint y: 588, endPoint x: 151, endPoint y: 583, distance: 104.2
click at [139, 590] on div "CNS: 700 1079 9853 2614 CPF: 000.056.805-81" at bounding box center [724, 593] width 1241 height 16
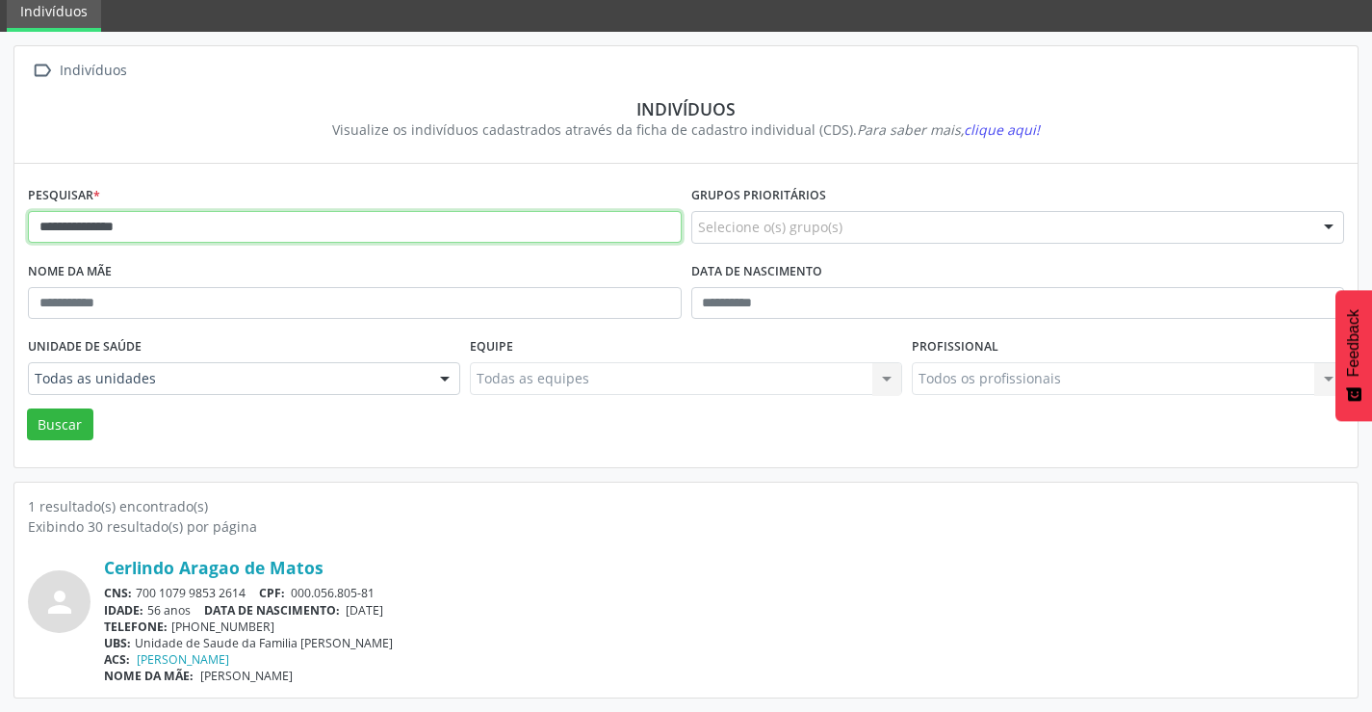
click at [215, 231] on input "**********" at bounding box center [355, 227] width 654 height 33
type input "*"
click at [27, 408] on button "Buscar" at bounding box center [60, 424] width 66 height 33
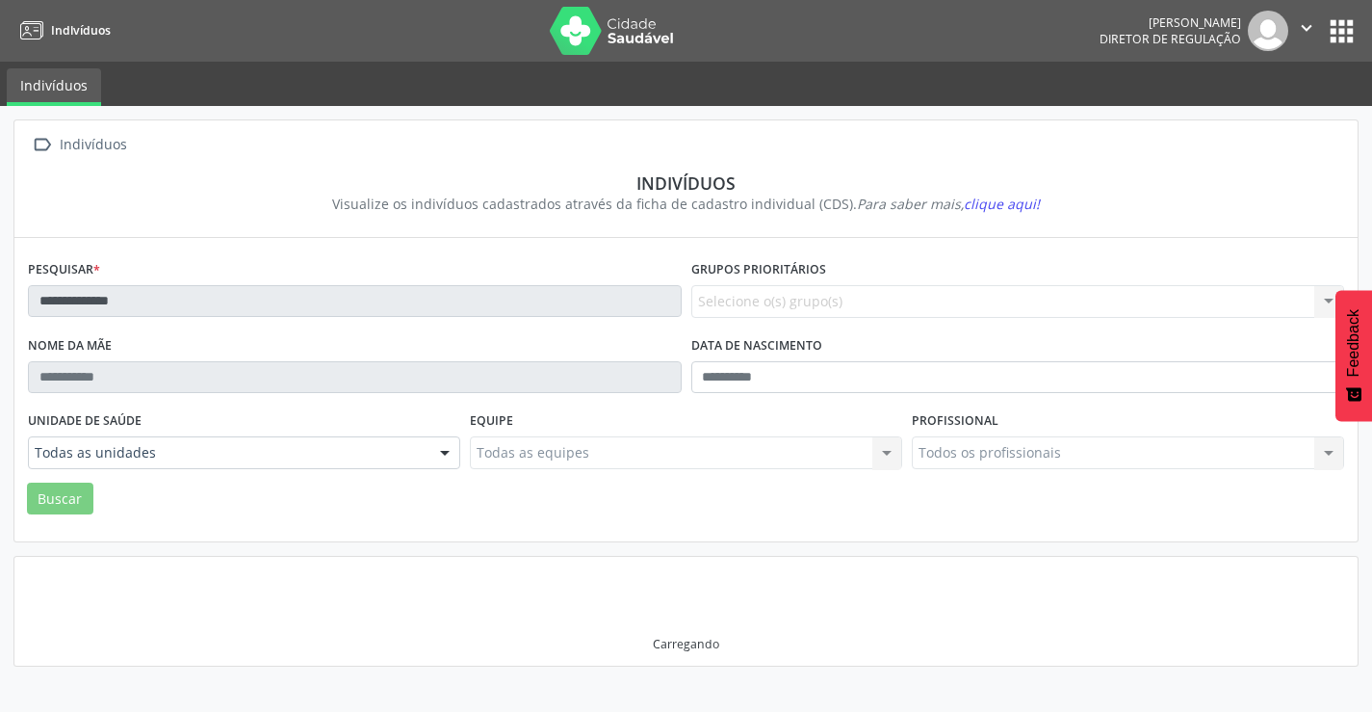
scroll to position [0, 0]
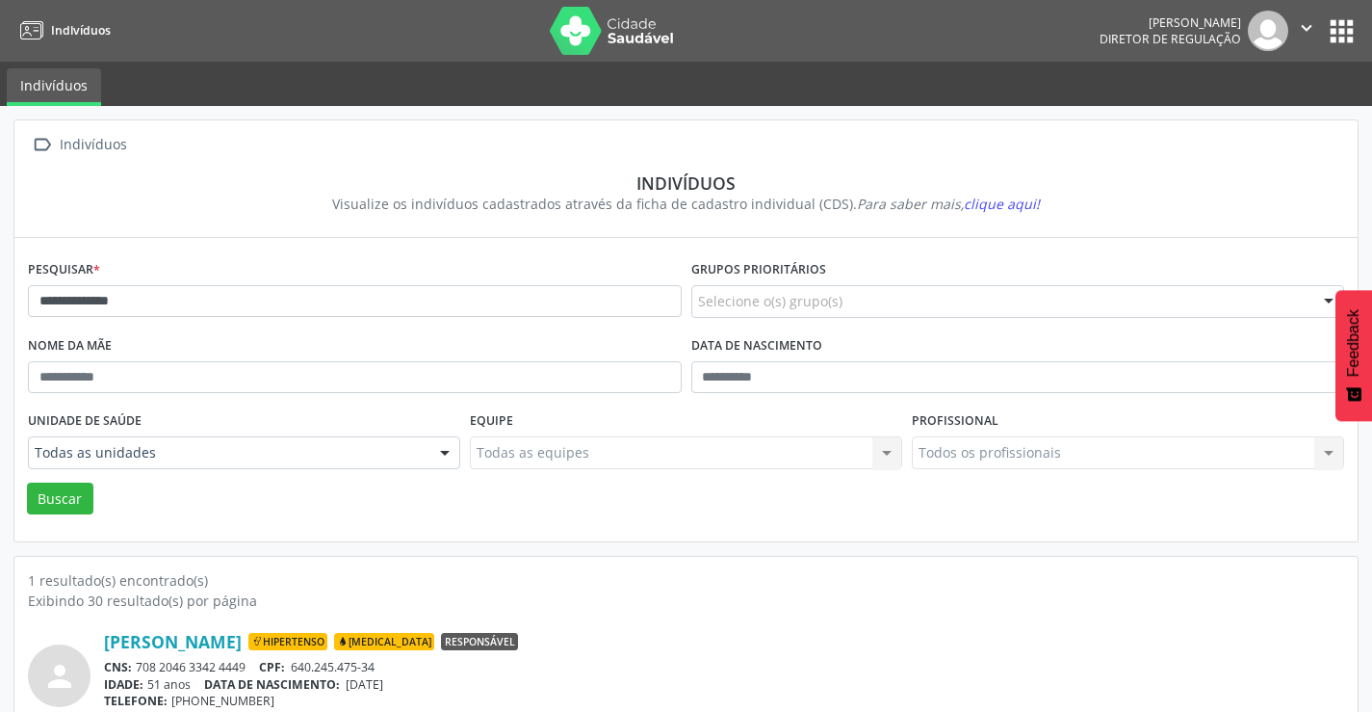
drag, startPoint x: 250, startPoint y: 662, endPoint x: 131, endPoint y: 662, distance: 119.4
click at [131, 662] on div "CNS: 708 2046 3342 4449 CPF: 640.245.475-34" at bounding box center [724, 667] width 1241 height 16
click at [426, 298] on input "**********" at bounding box center [355, 301] width 654 height 33
type input "*"
click at [27, 483] on button "Buscar" at bounding box center [60, 499] width 66 height 33
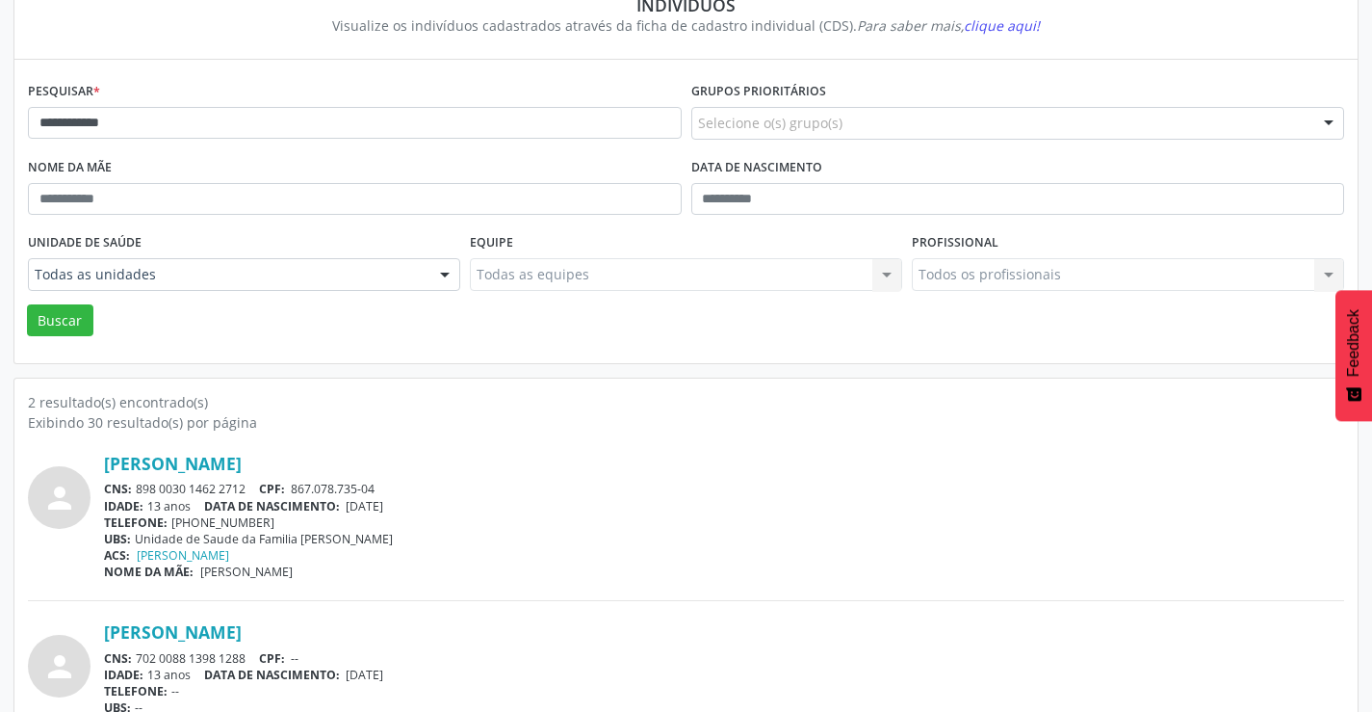
scroll to position [193, 0]
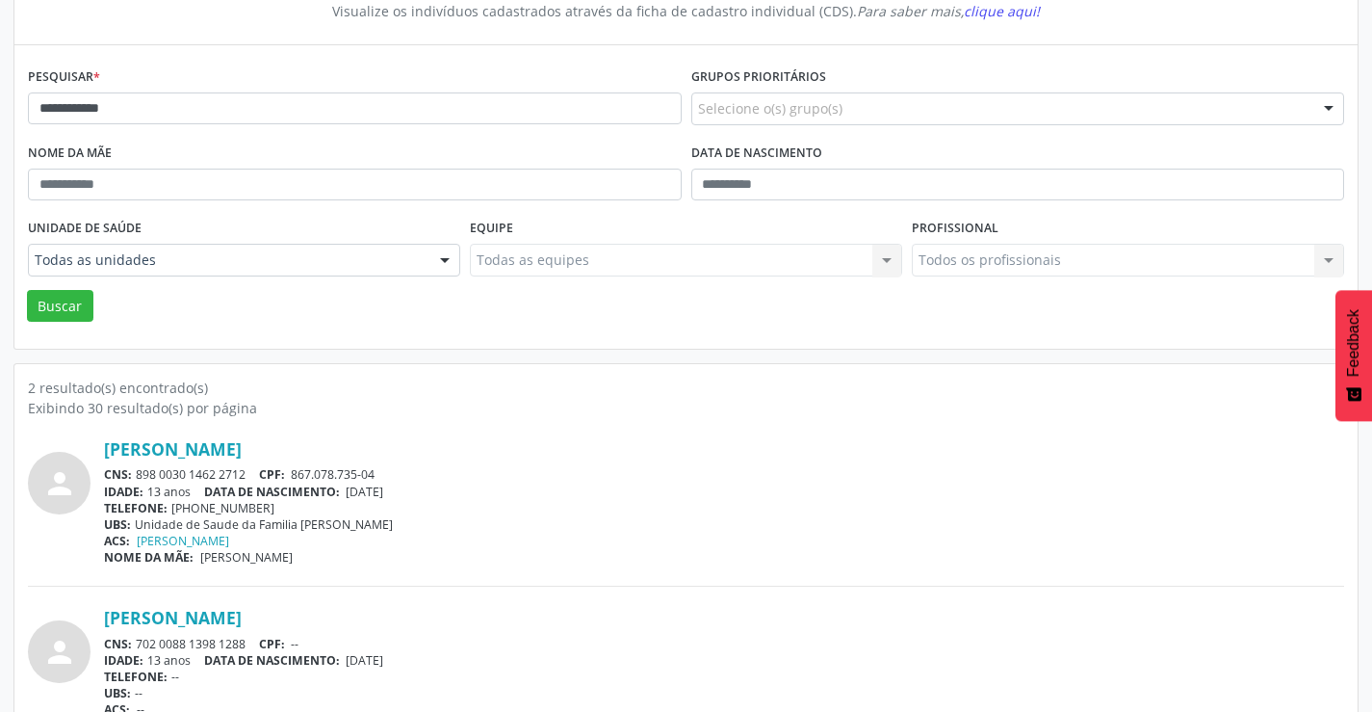
drag, startPoint x: 247, startPoint y: 474, endPoint x: 134, endPoint y: 473, distance: 112.7
click at [134, 473] on div "CNS: 898 0030 1462 2712 CPF: 867.078.735-04" at bounding box center [724, 474] width 1241 height 16
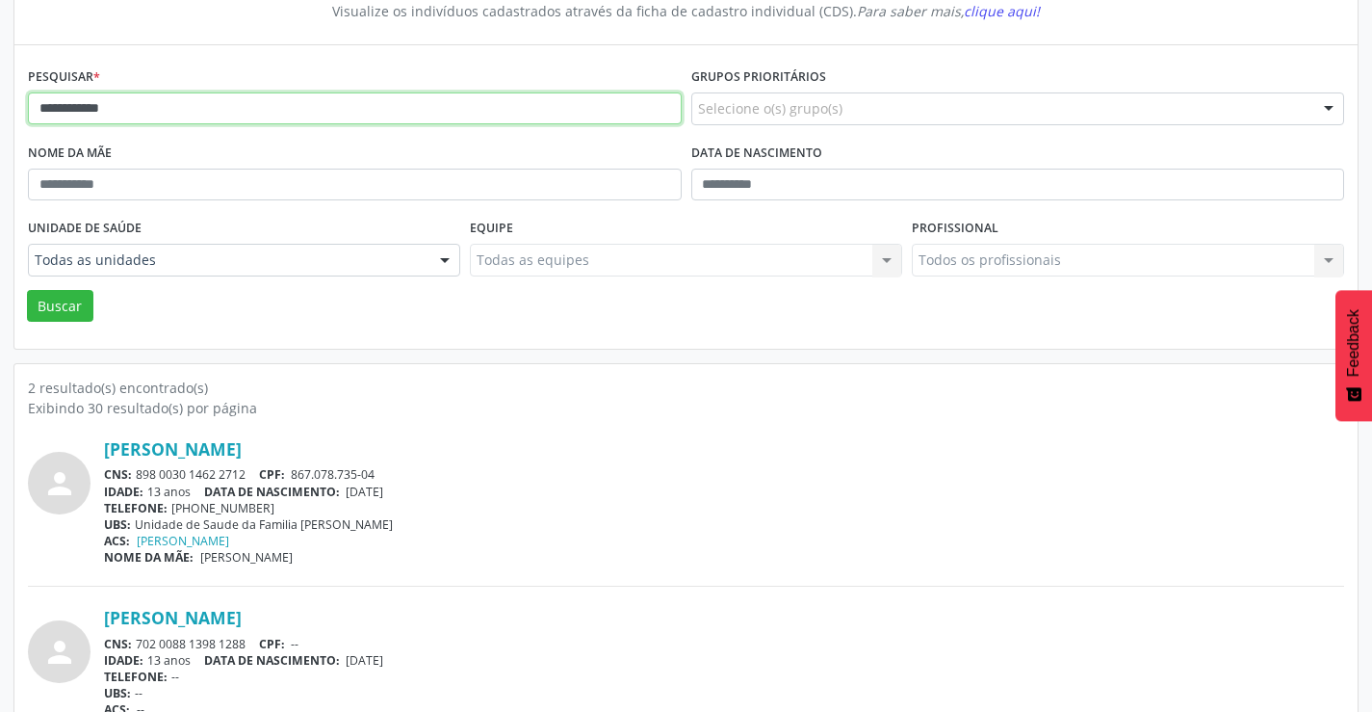
click at [185, 112] on input "**********" at bounding box center [355, 108] width 654 height 33
type input "*"
click at [27, 290] on button "Buscar" at bounding box center [60, 306] width 66 height 33
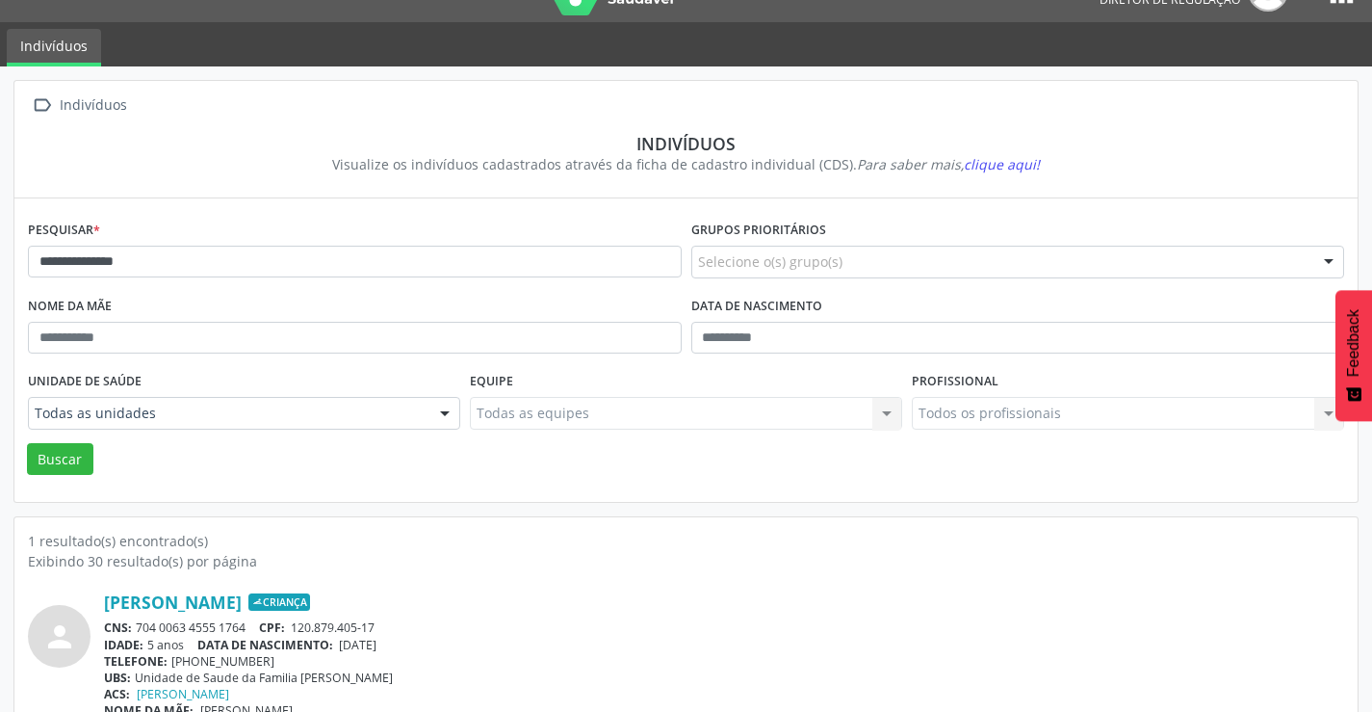
scroll to position [74, 0]
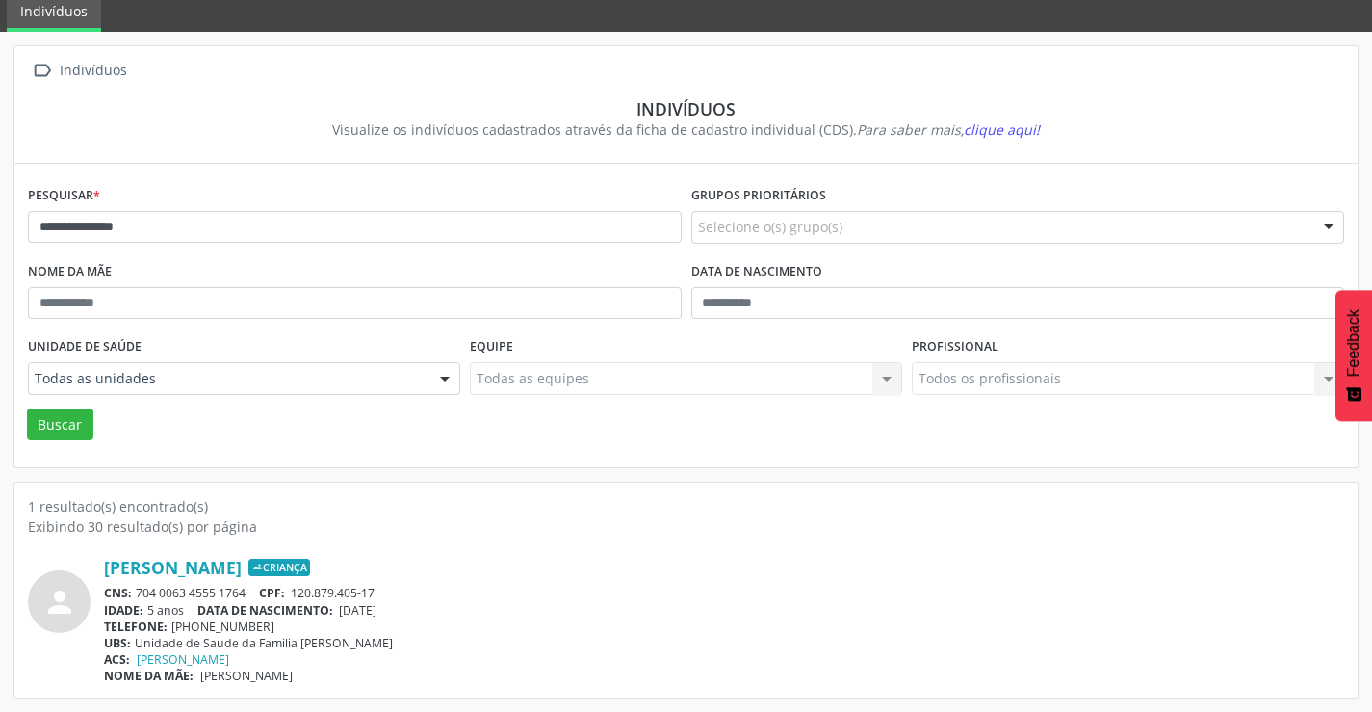
drag, startPoint x: 251, startPoint y: 591, endPoint x: 136, endPoint y: 596, distance: 115.7
click at [136, 596] on div "CNS: 704 0063 4555 1764 CPF: 120.879.405-17" at bounding box center [724, 593] width 1241 height 16
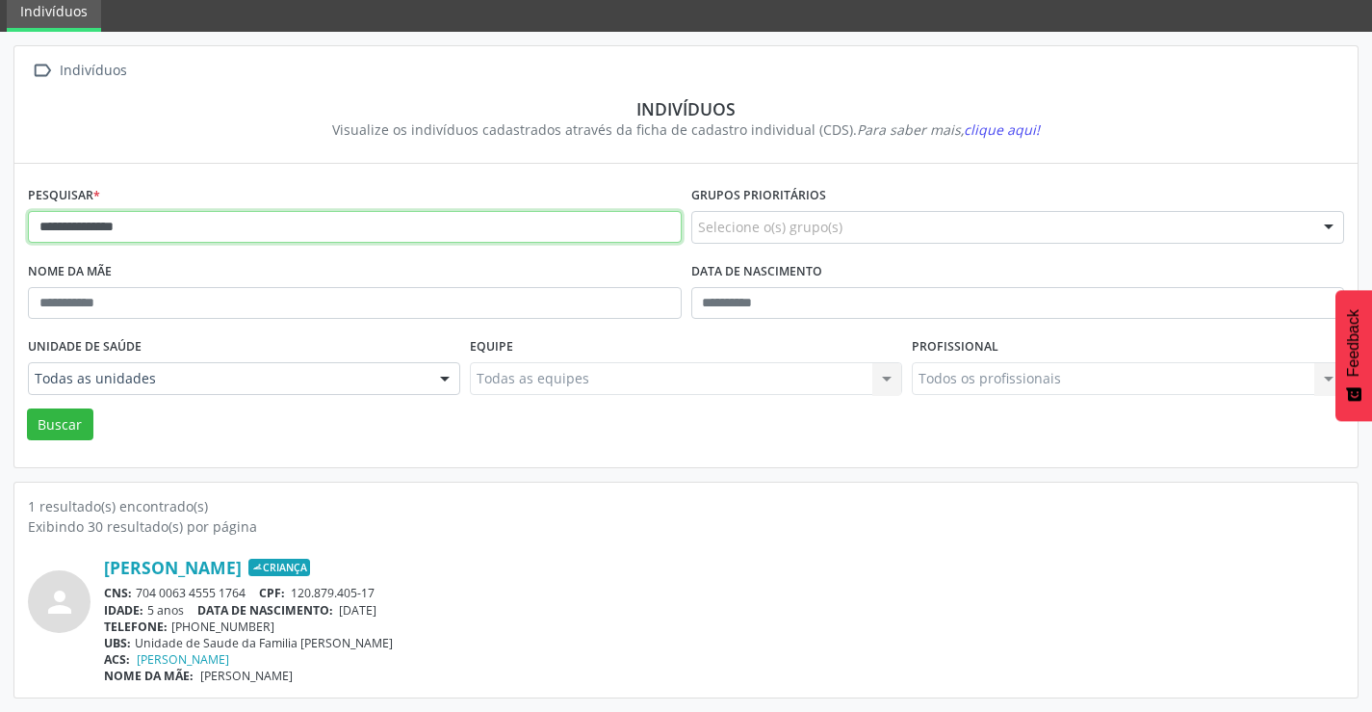
click at [242, 233] on input "**********" at bounding box center [355, 227] width 654 height 33
type input "*"
click at [27, 408] on button "Buscar" at bounding box center [60, 424] width 66 height 33
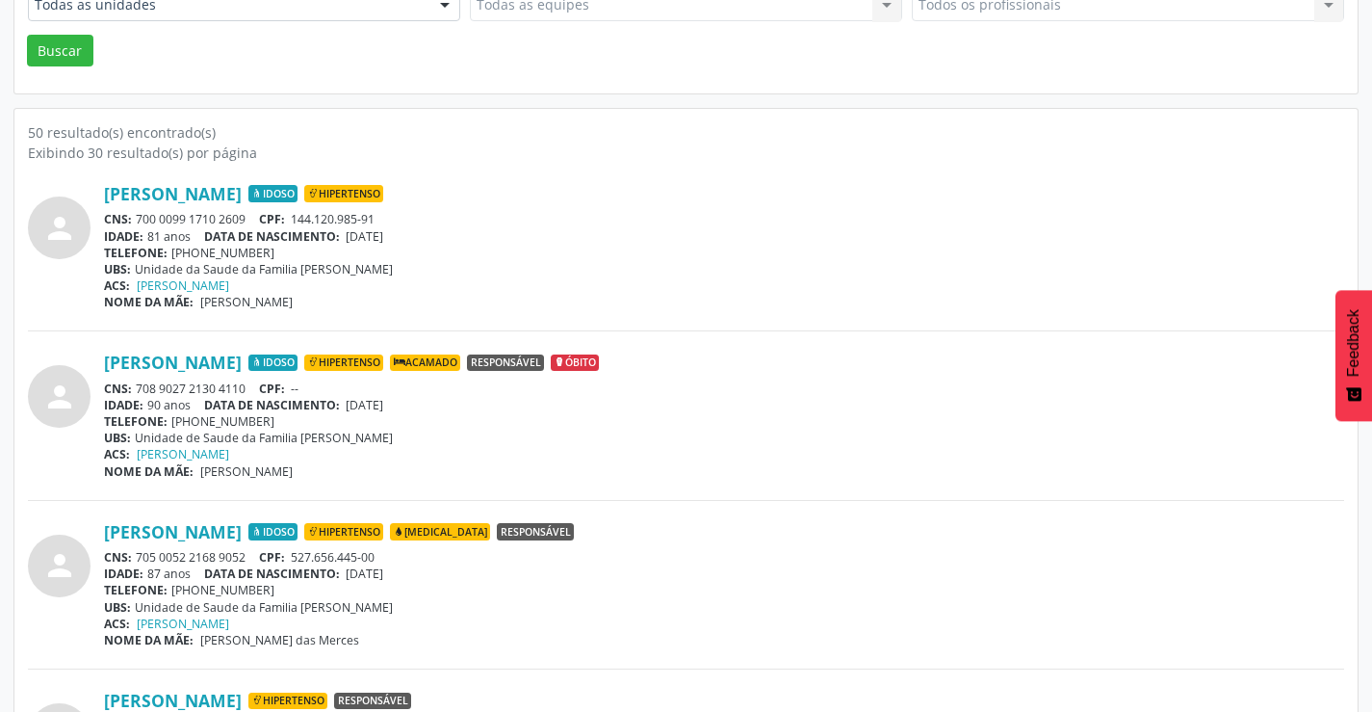
scroll to position [482, 0]
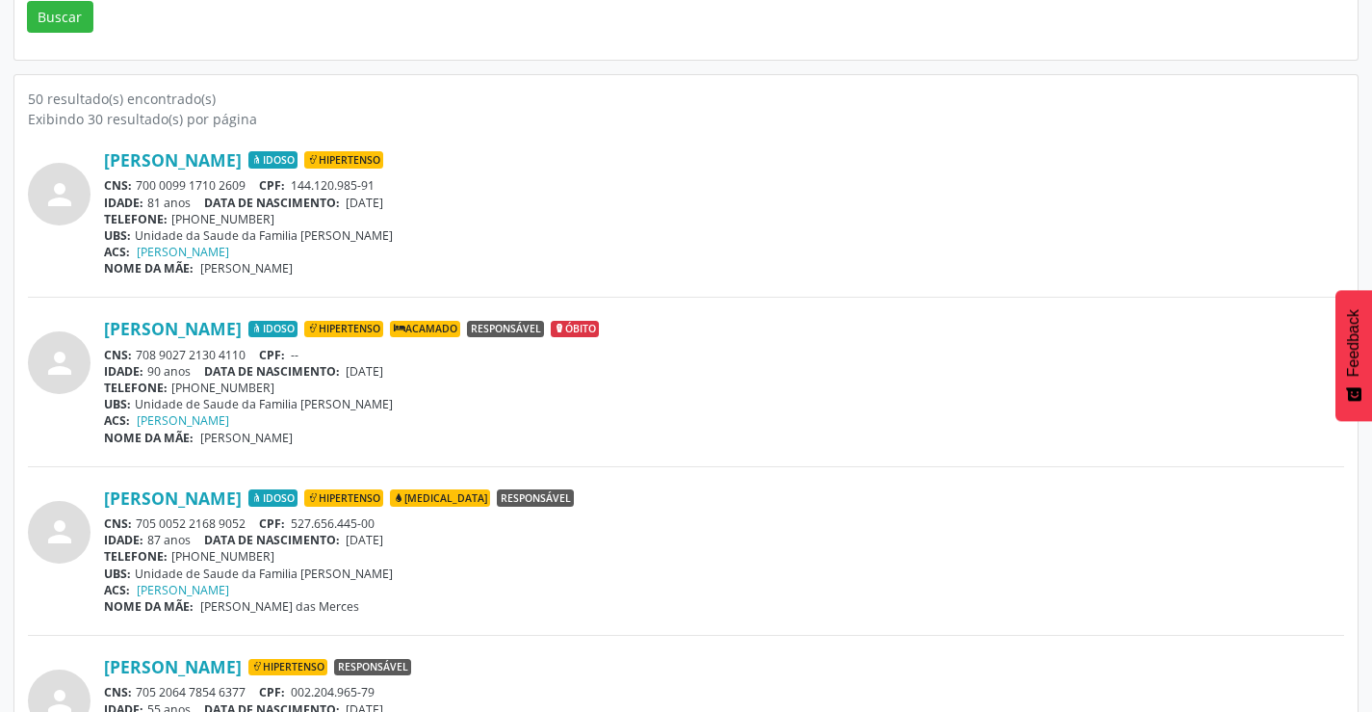
drag, startPoint x: 254, startPoint y: 521, endPoint x: 140, endPoint y: 529, distance: 114.9
click at [140, 529] on div "CNS: 705 0052 2168 9052 CPF: 527.656.445-00" at bounding box center [724, 523] width 1241 height 16
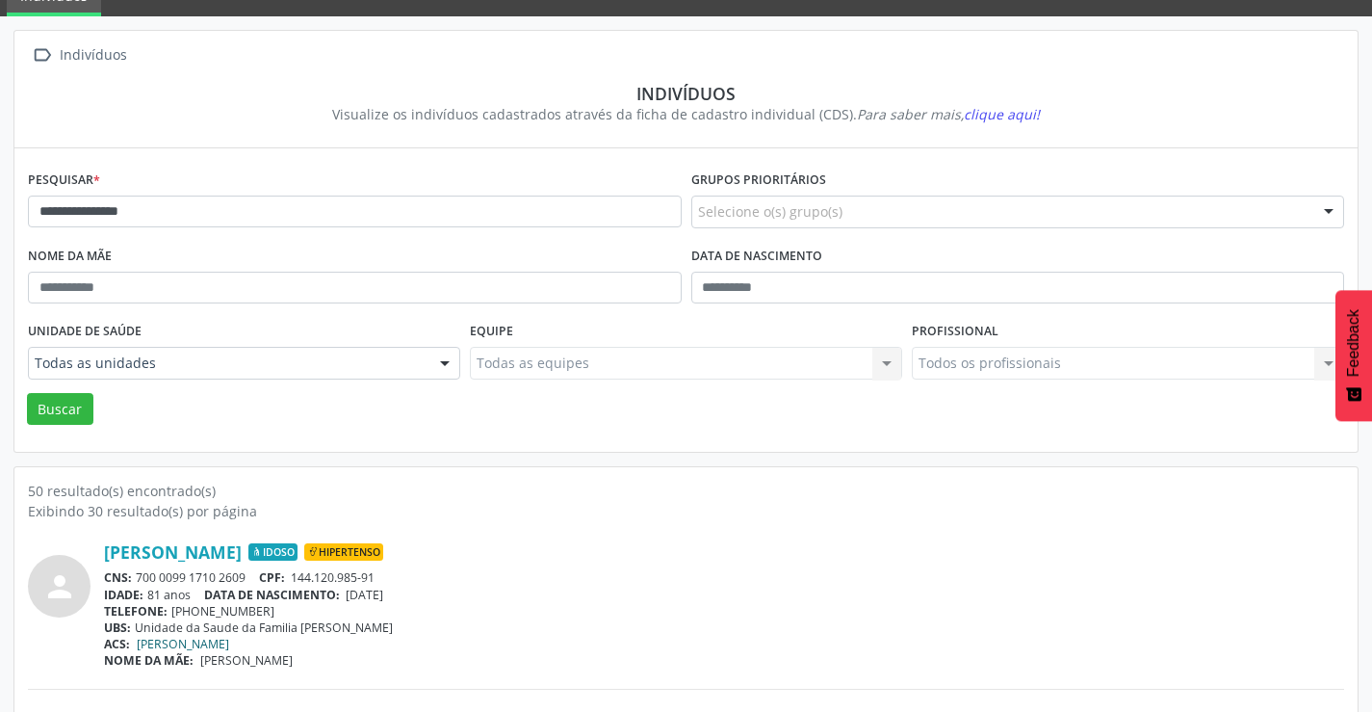
scroll to position [0, 0]
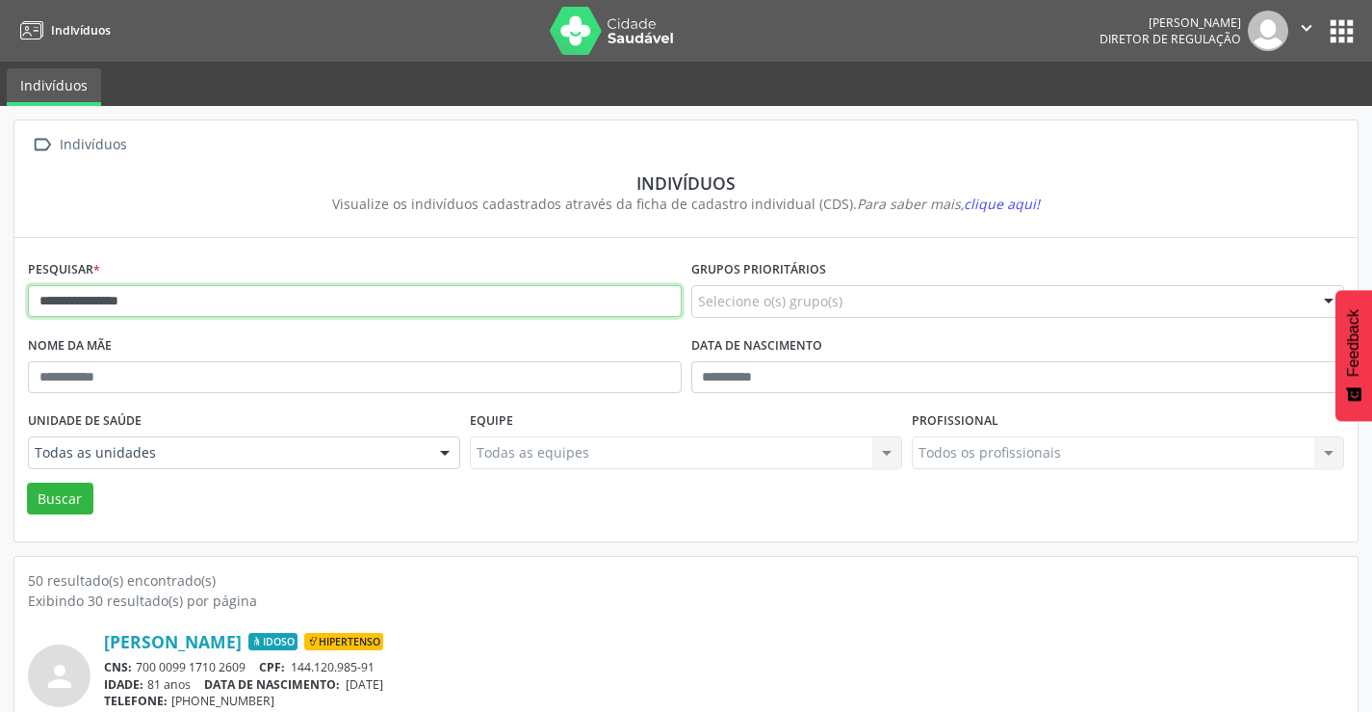
click at [247, 307] on input "**********" at bounding box center [355, 301] width 654 height 33
type input "*"
click at [27, 483] on button "Buscar" at bounding box center [60, 499] width 66 height 33
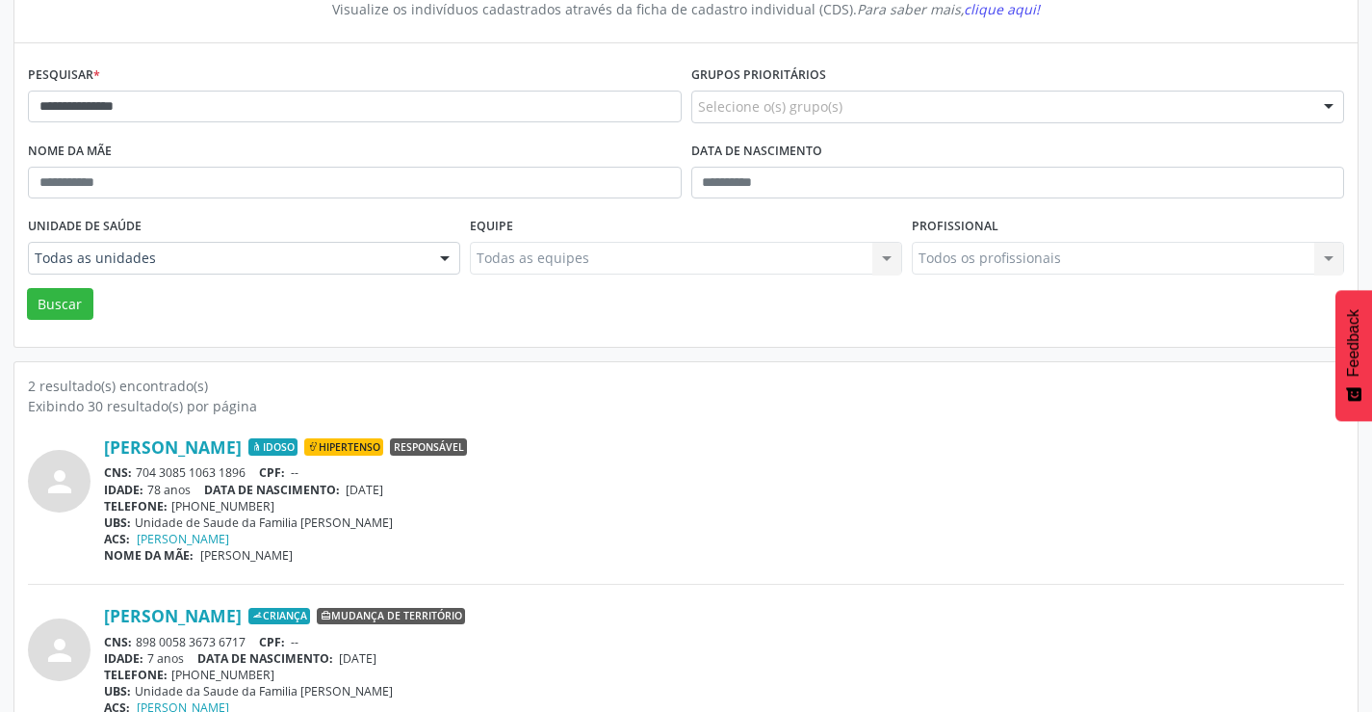
scroll to position [244, 0]
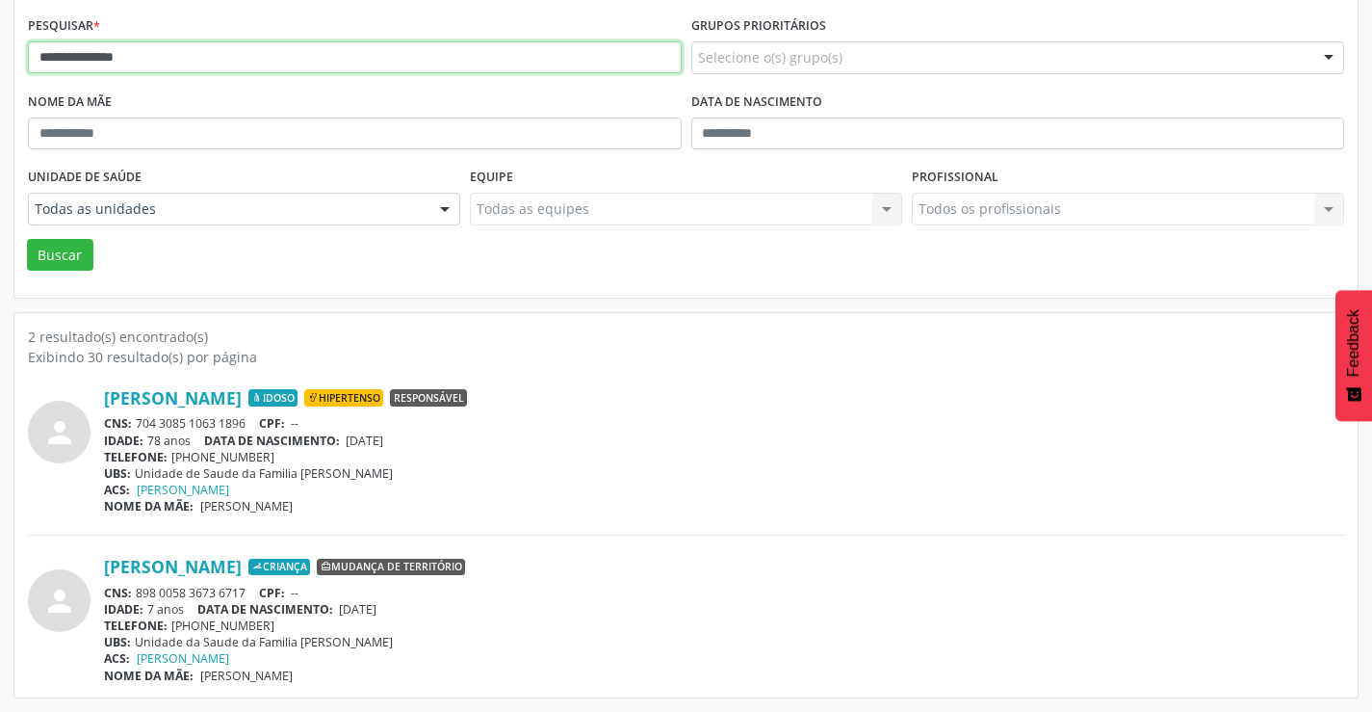
click at [157, 55] on input "**********" at bounding box center [355, 57] width 654 height 33
click at [27, 239] on button "Buscar" at bounding box center [60, 255] width 66 height 33
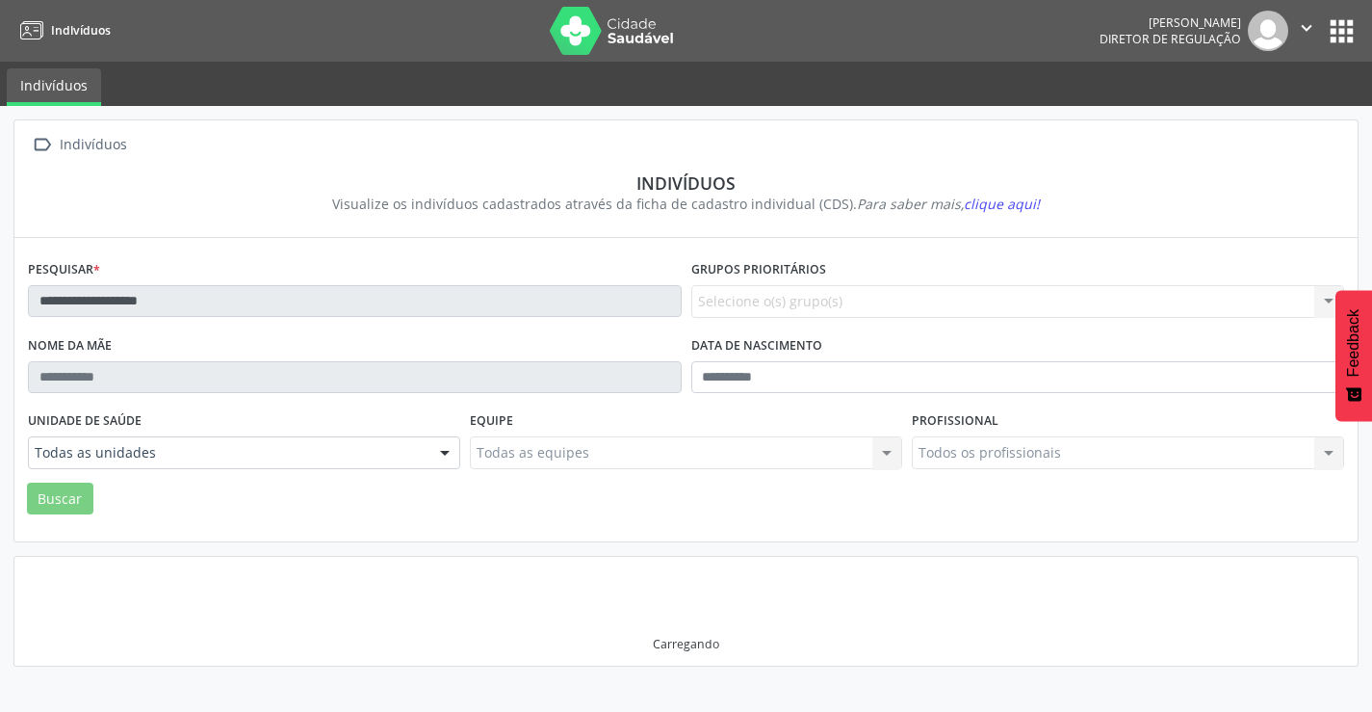
scroll to position [0, 0]
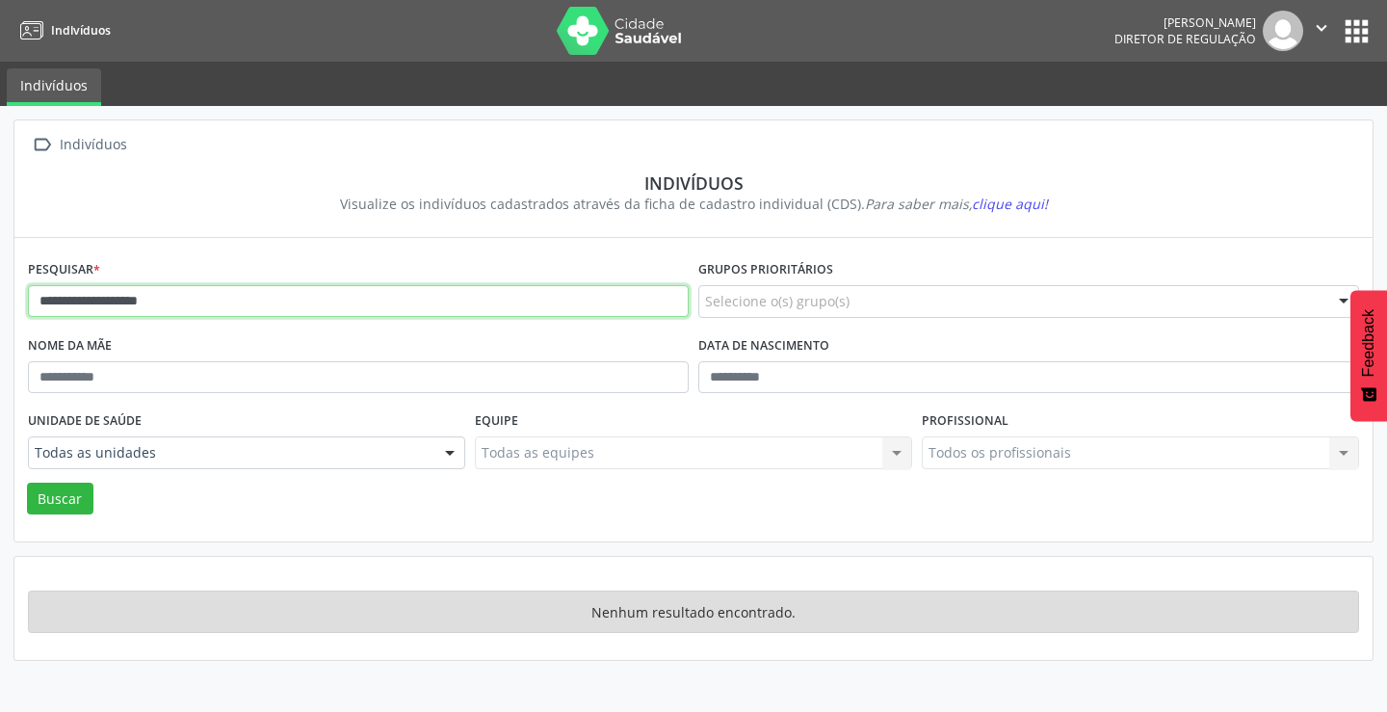
click at [183, 301] on input "**********" at bounding box center [358, 301] width 661 height 33
click at [27, 483] on button "Buscar" at bounding box center [60, 499] width 66 height 33
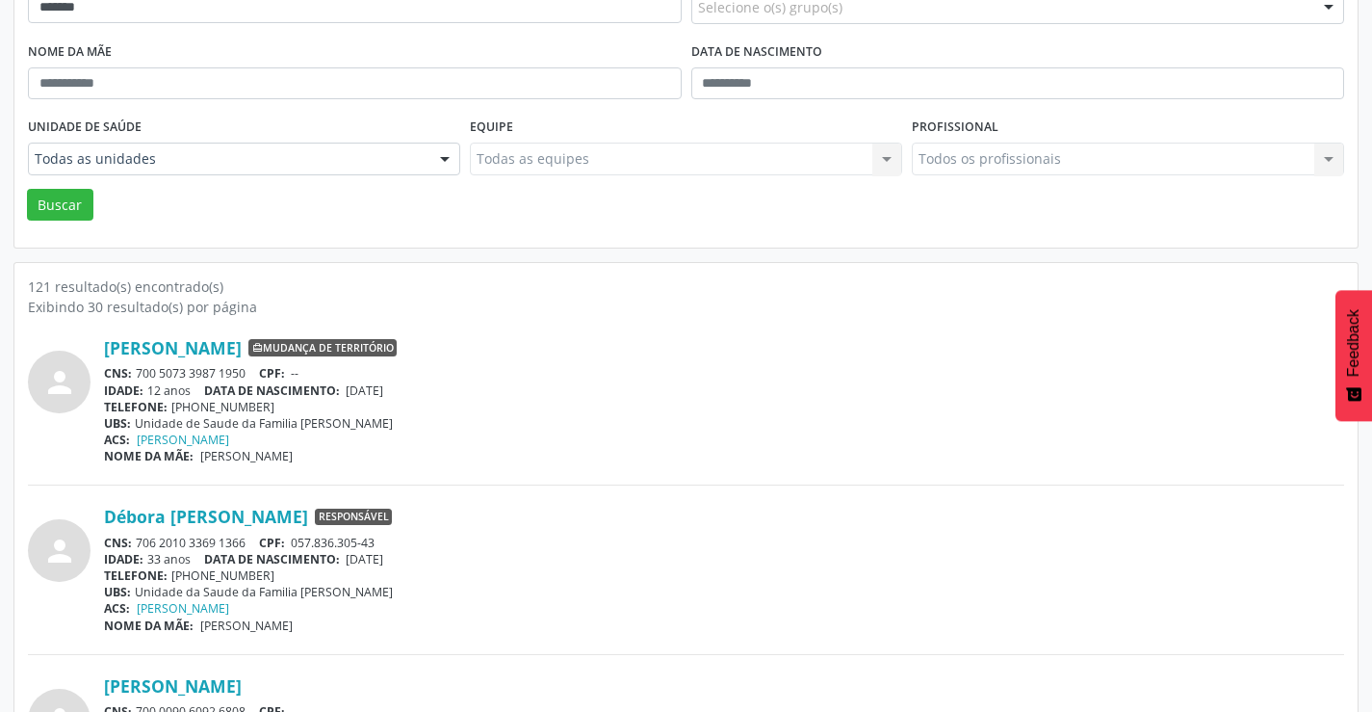
scroll to position [96, 0]
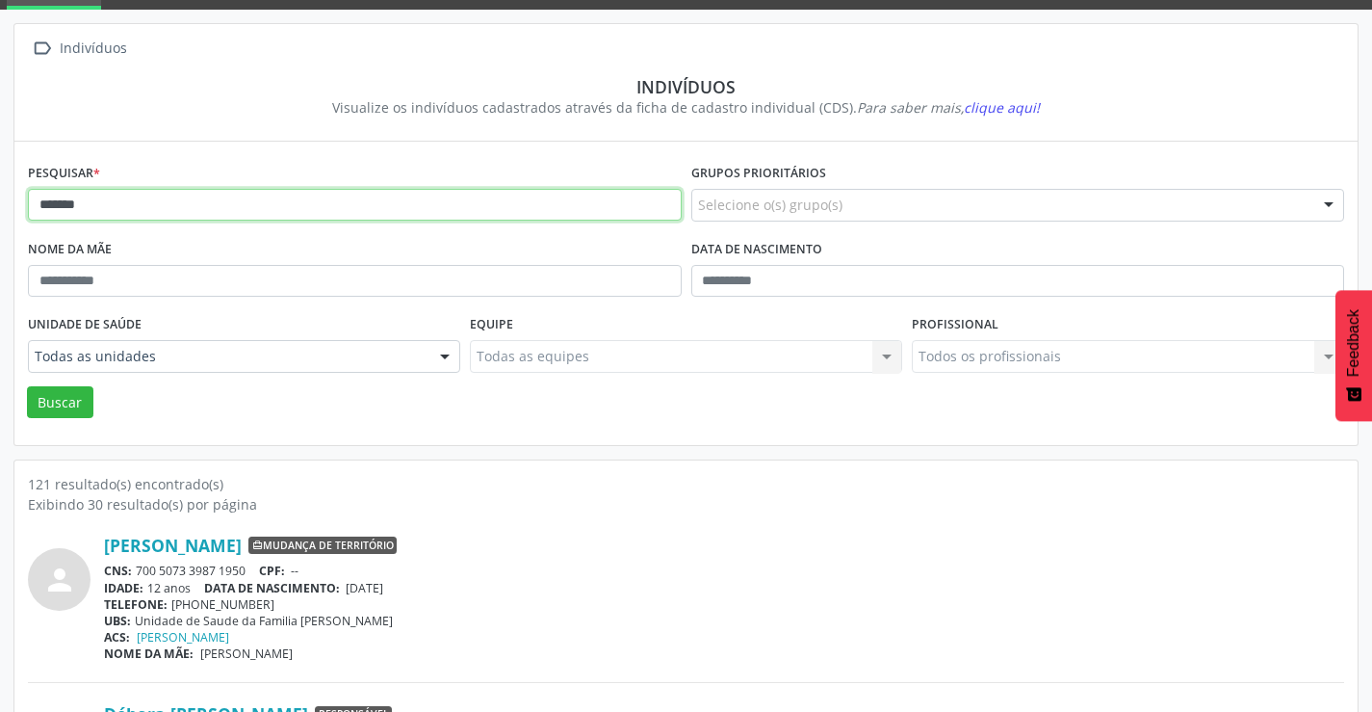
click at [102, 205] on input "******" at bounding box center [355, 205] width 654 height 33
click at [27, 386] on button "Buscar" at bounding box center [60, 402] width 66 height 33
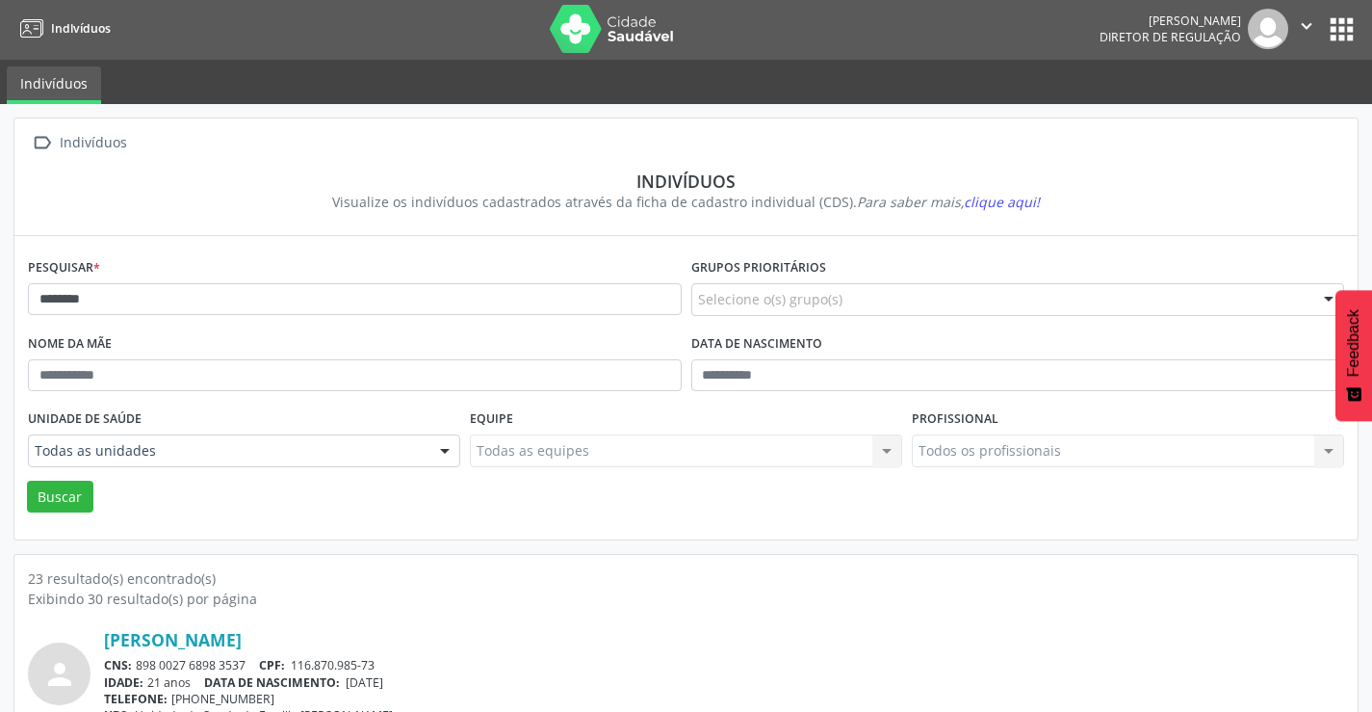
scroll to position [0, 0]
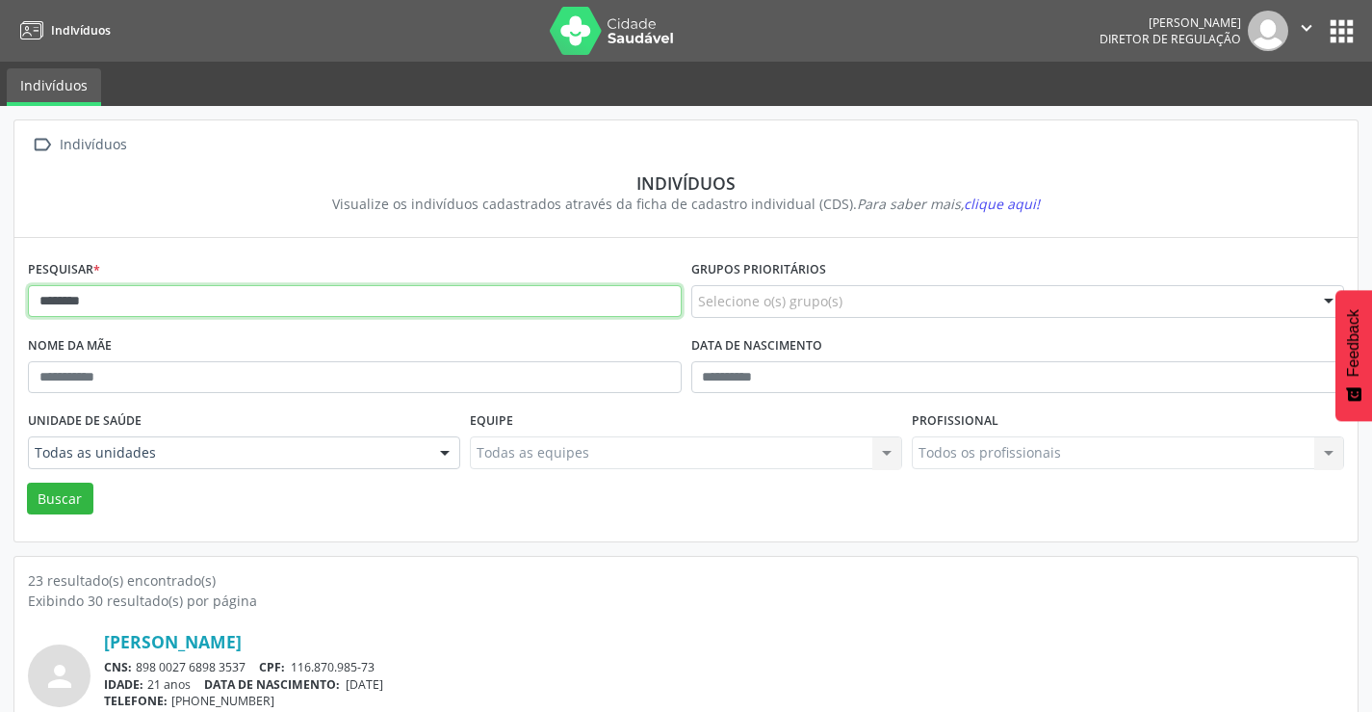
click at [101, 303] on input "********" at bounding box center [355, 301] width 654 height 33
click at [27, 483] on button "Buscar" at bounding box center [60, 499] width 66 height 33
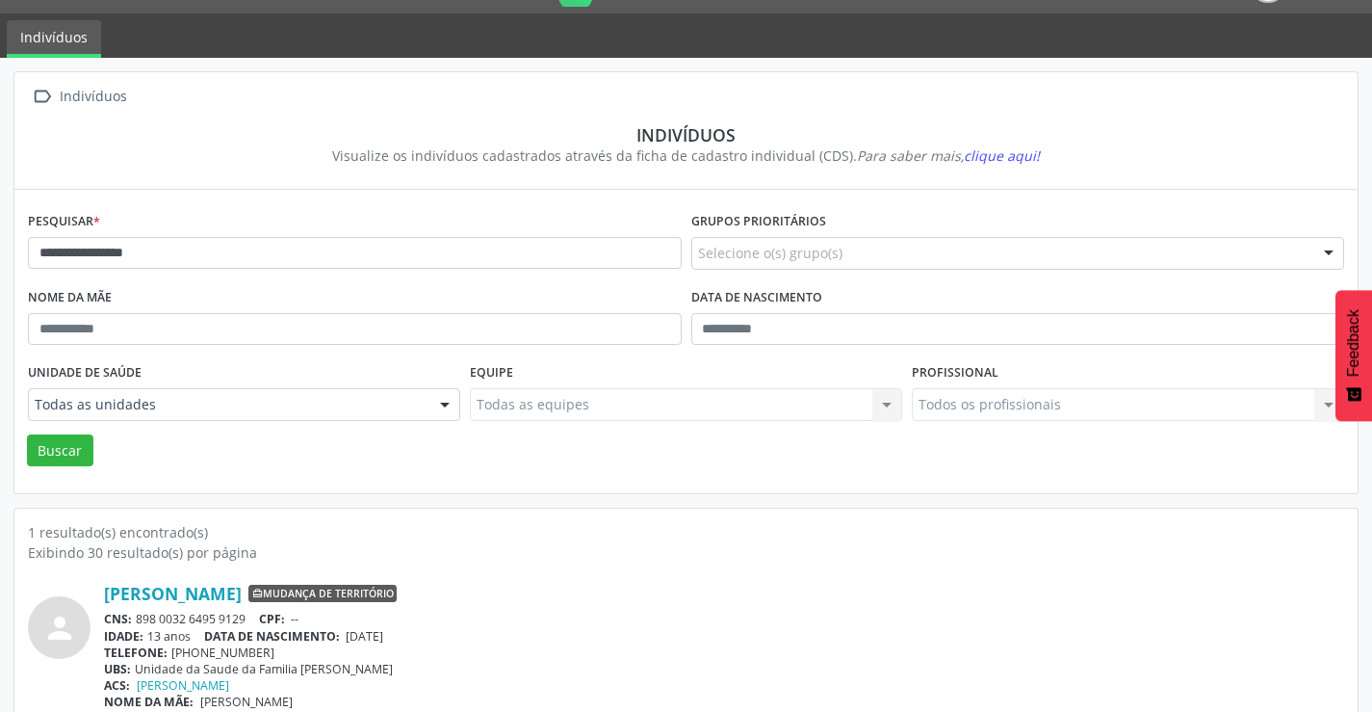
scroll to position [74, 0]
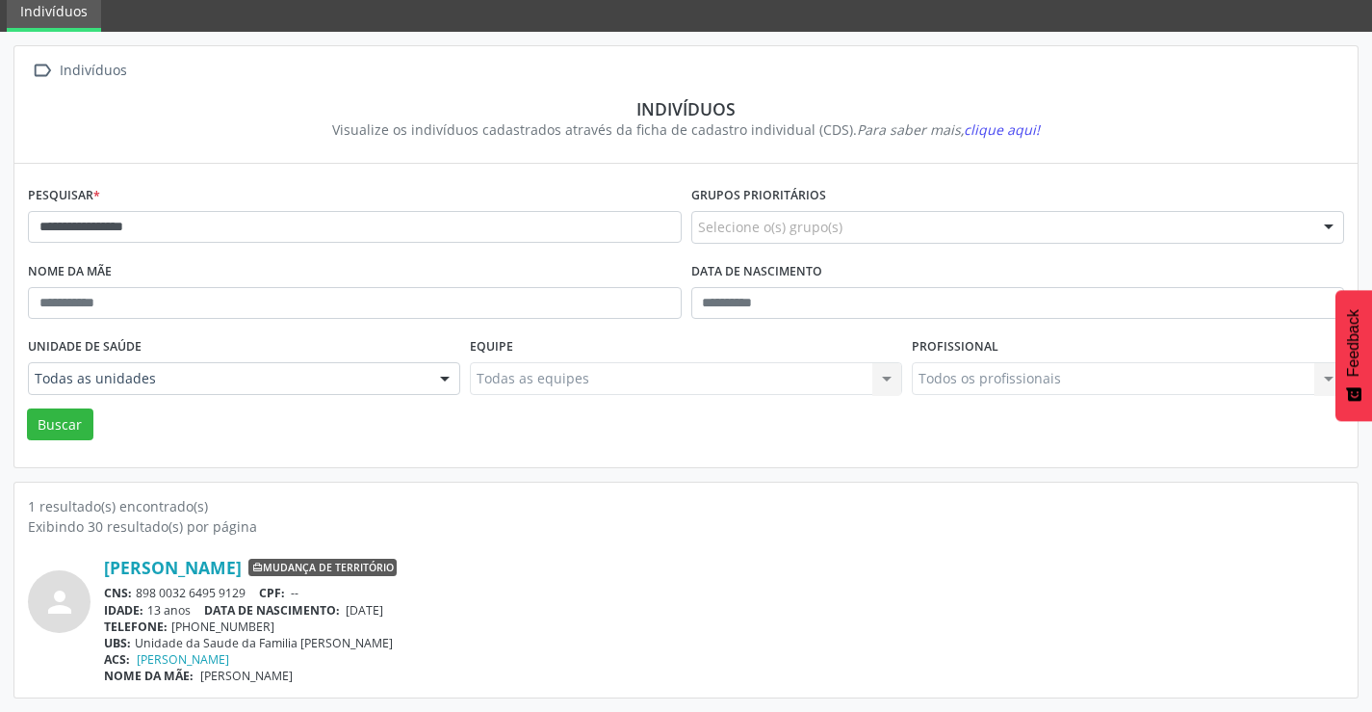
drag, startPoint x: 248, startPoint y: 591, endPoint x: 149, endPoint y: 586, distance: 99.4
click at [141, 589] on div "CNS: 898 0032 6495 9129 CPF: --" at bounding box center [724, 593] width 1241 height 16
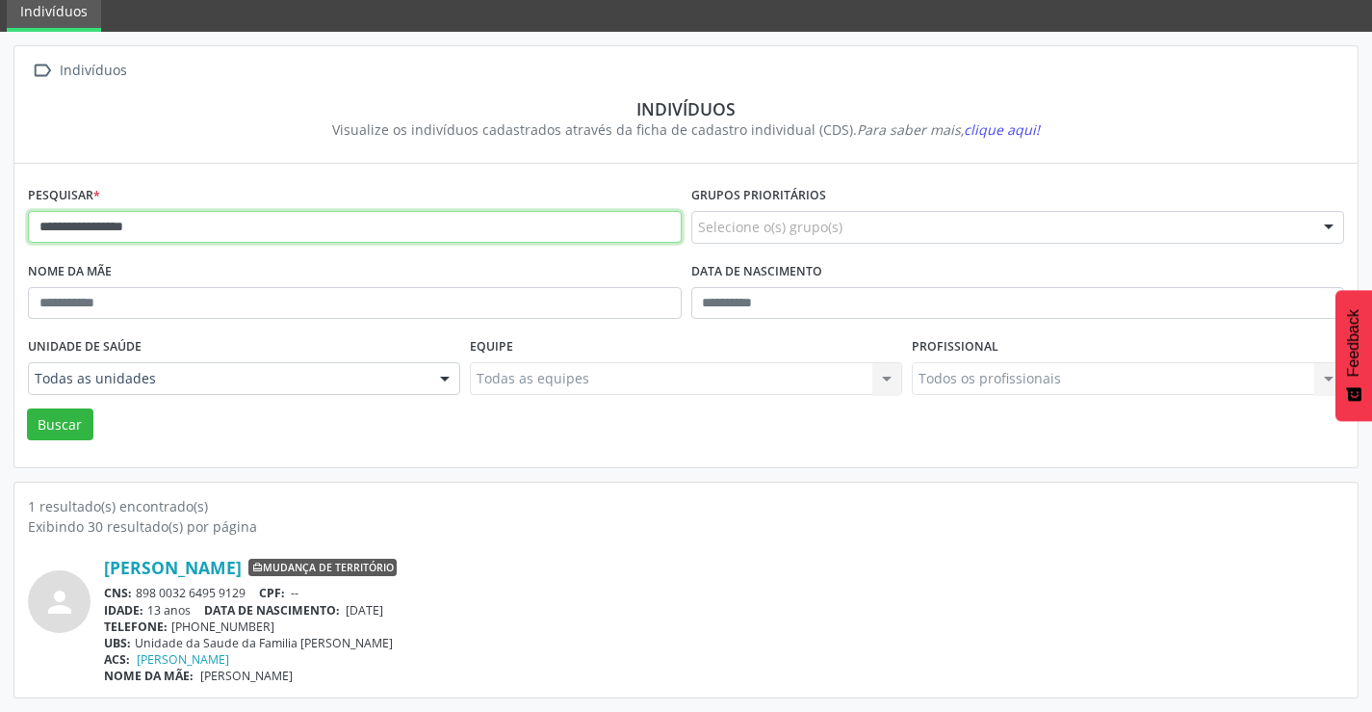
click at [150, 228] on input "**********" at bounding box center [355, 227] width 654 height 33
type input "*"
click at [27, 408] on button "Buscar" at bounding box center [60, 424] width 66 height 33
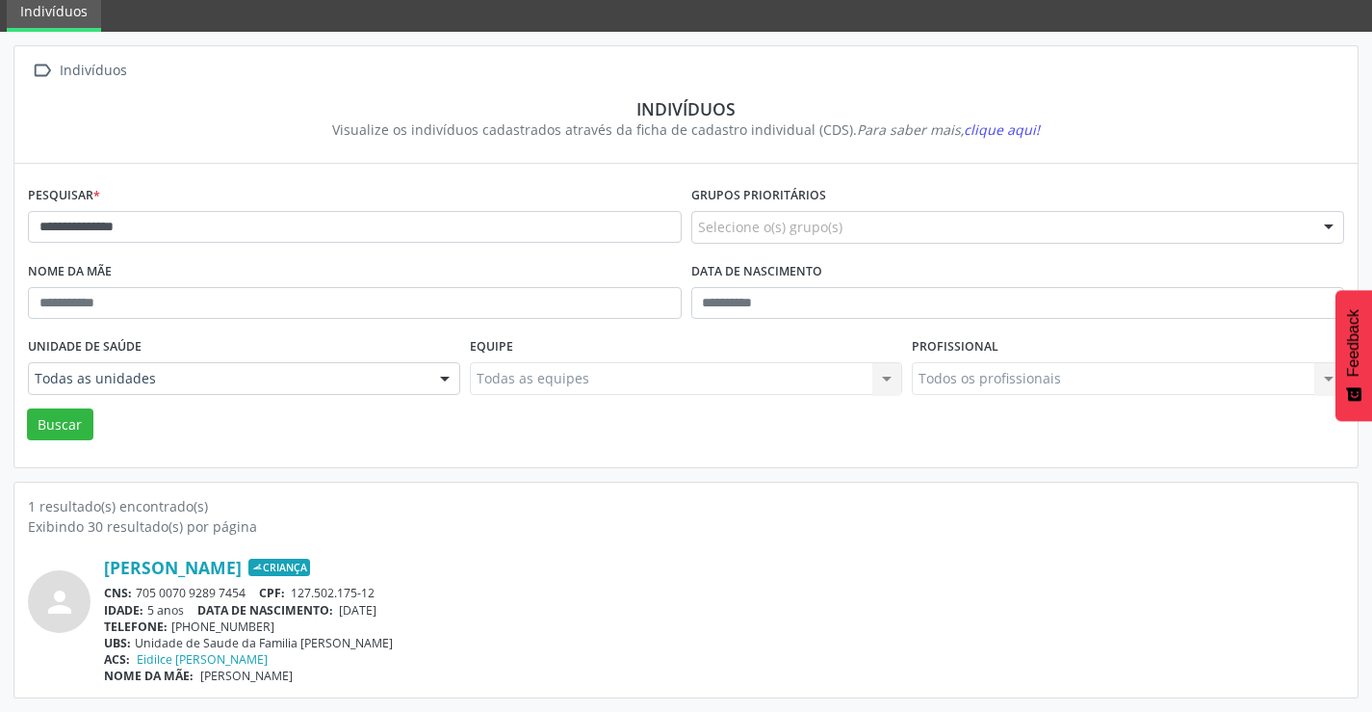
drag, startPoint x: 253, startPoint y: 588, endPoint x: 141, endPoint y: 587, distance: 112.7
click at [140, 591] on div "CNS: 705 0070 9289 7454 CPF: 127.502.175-12" at bounding box center [724, 593] width 1241 height 16
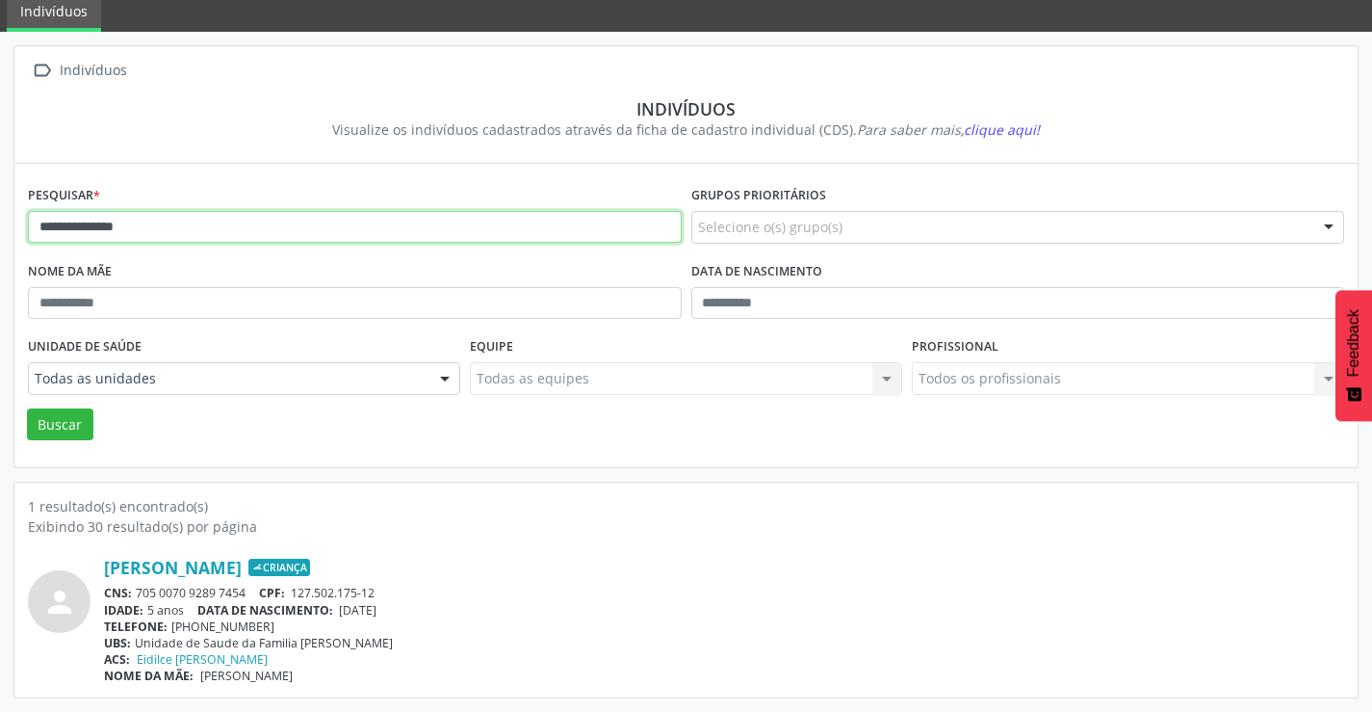
click at [199, 225] on input "**********" at bounding box center [355, 227] width 654 height 33
type input "*"
click at [27, 408] on button "Buscar" at bounding box center [60, 424] width 66 height 33
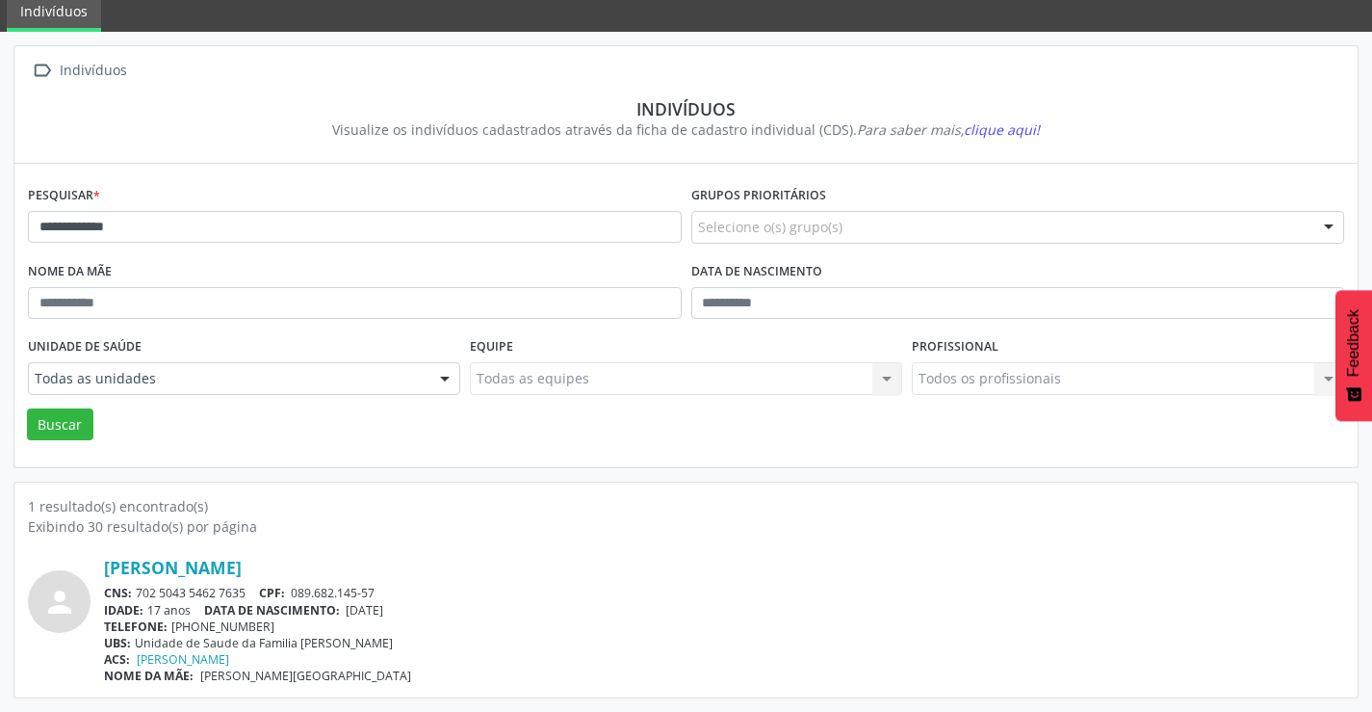
drag, startPoint x: 254, startPoint y: 591, endPoint x: 159, endPoint y: 594, distance: 95.4
click at [135, 594] on div "CNS: 702 5043 5462 7635 CPF: 089.682.145-57" at bounding box center [724, 593] width 1241 height 16
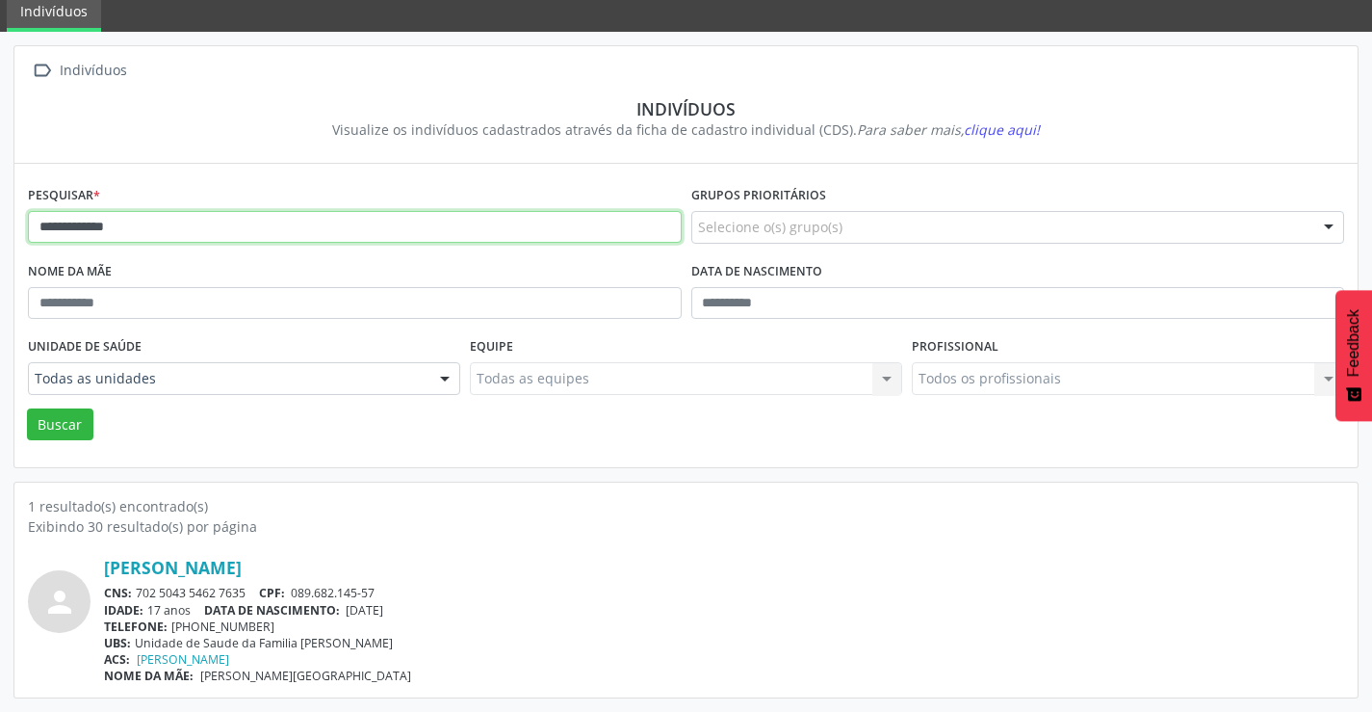
click at [245, 234] on input "**********" at bounding box center [355, 227] width 654 height 33
type input "*"
click at [27, 408] on button "Buscar" at bounding box center [60, 424] width 66 height 33
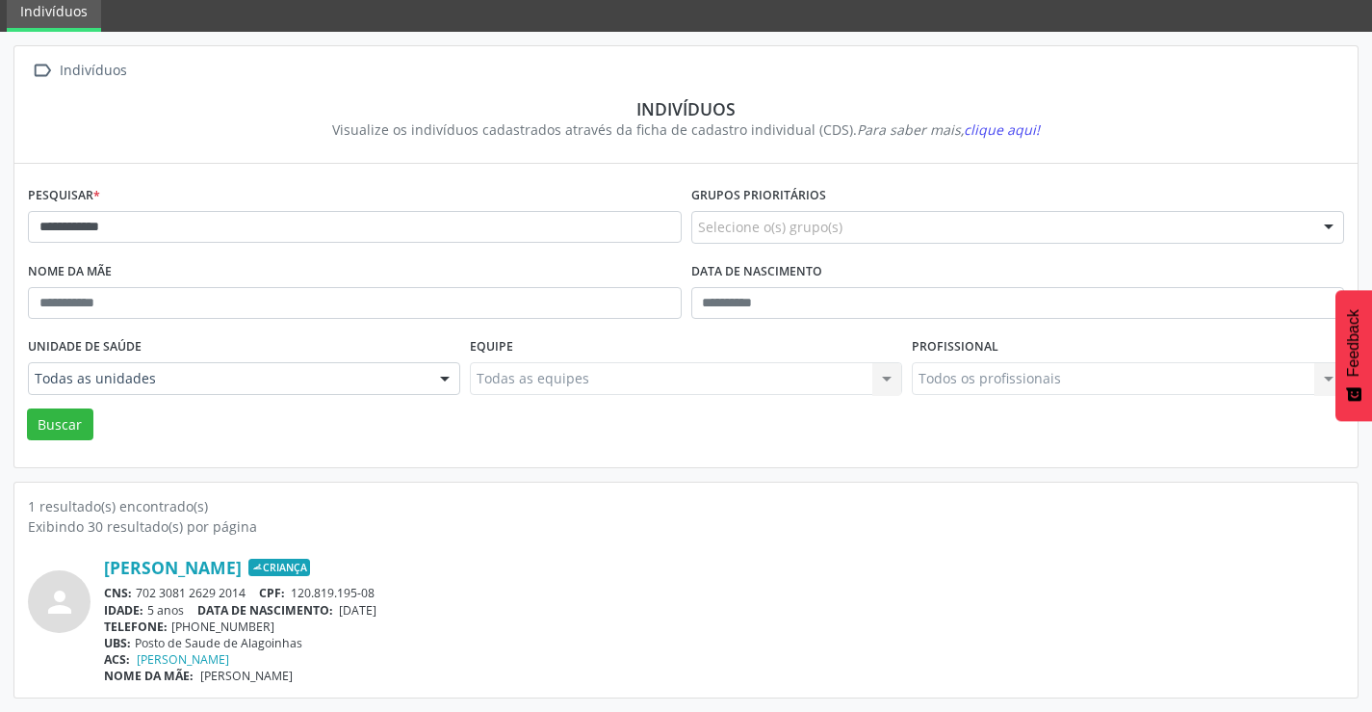
drag, startPoint x: 257, startPoint y: 590, endPoint x: 141, endPoint y: 583, distance: 116.8
click at [140, 586] on div "CNS: 702 3081 2629 2014 CPF: 120.819.195-08" at bounding box center [724, 593] width 1241 height 16
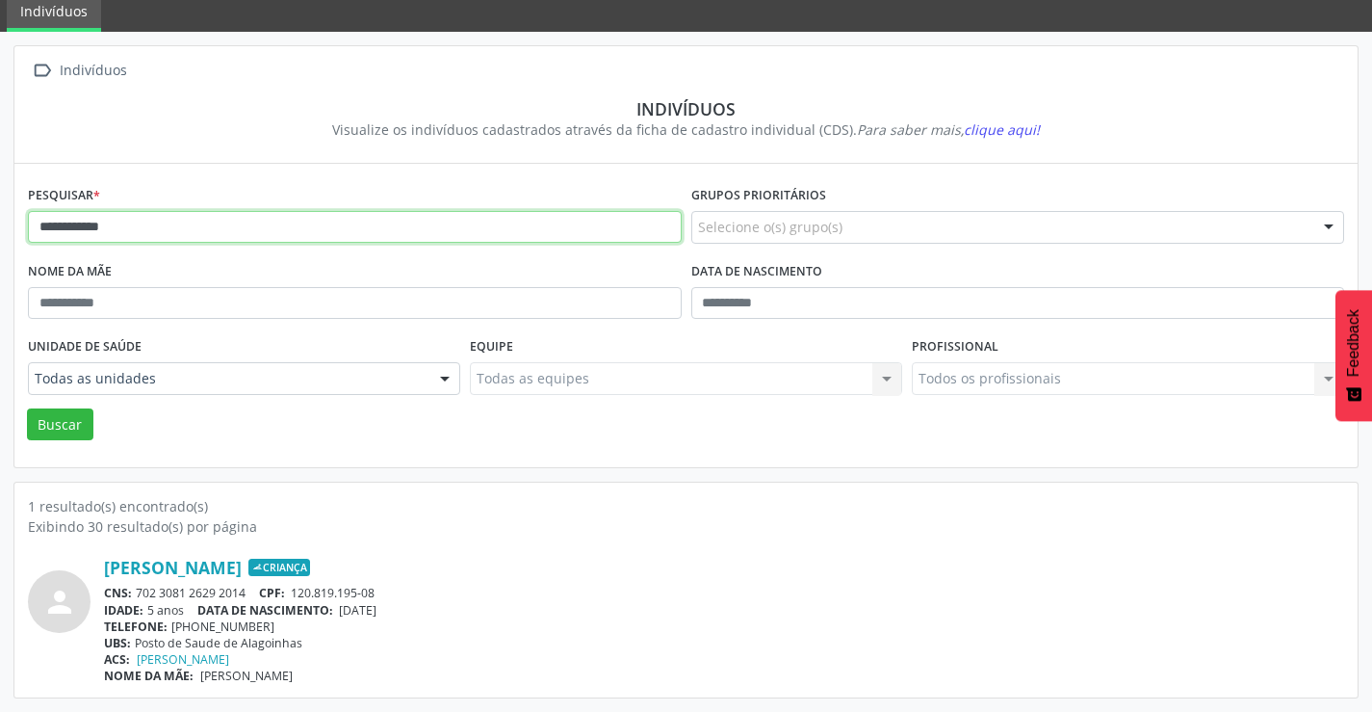
click at [265, 233] on input "**********" at bounding box center [355, 227] width 654 height 33
type input "*"
type input "**********"
click at [27, 408] on button "Buscar" at bounding box center [60, 424] width 66 height 33
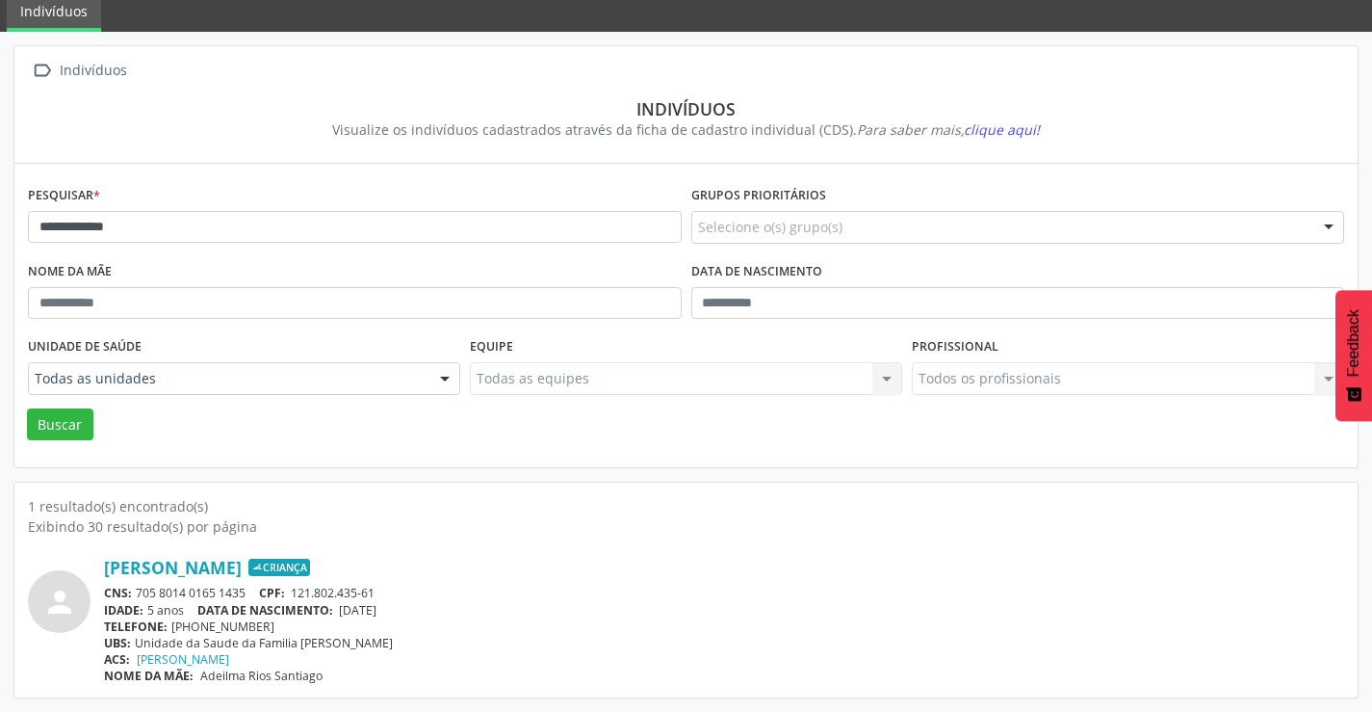
drag, startPoint x: 249, startPoint y: 589, endPoint x: 141, endPoint y: 588, distance: 108.9
click at [141, 588] on div "CNS: 705 8014 0165 1435 CPF: 121.802.435-61" at bounding box center [724, 593] width 1241 height 16
